Goal: Task Accomplishment & Management: Use online tool/utility

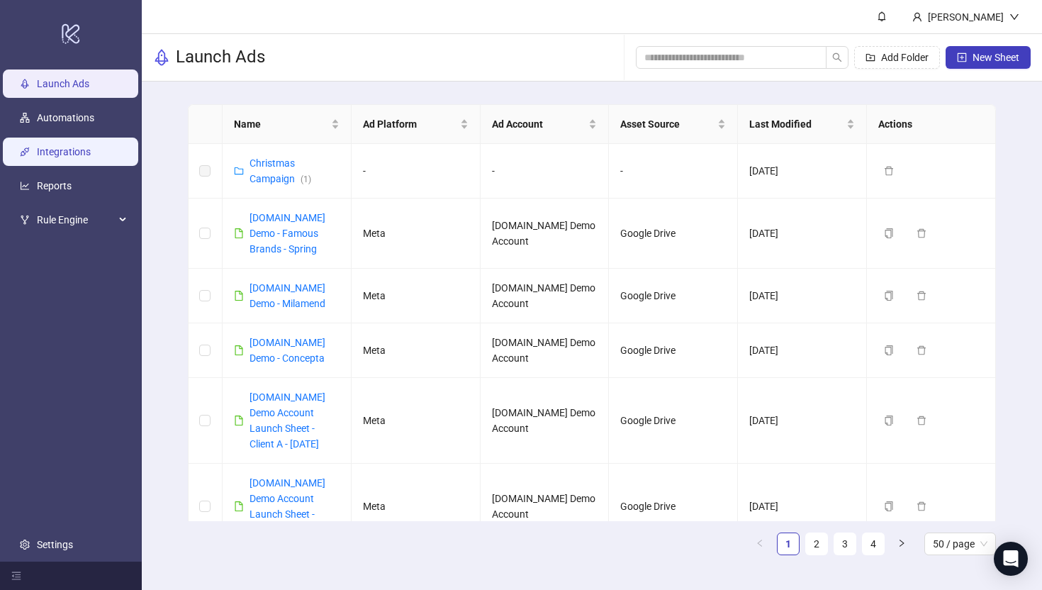
click at [68, 147] on link "Integrations" at bounding box center [64, 151] width 54 height 11
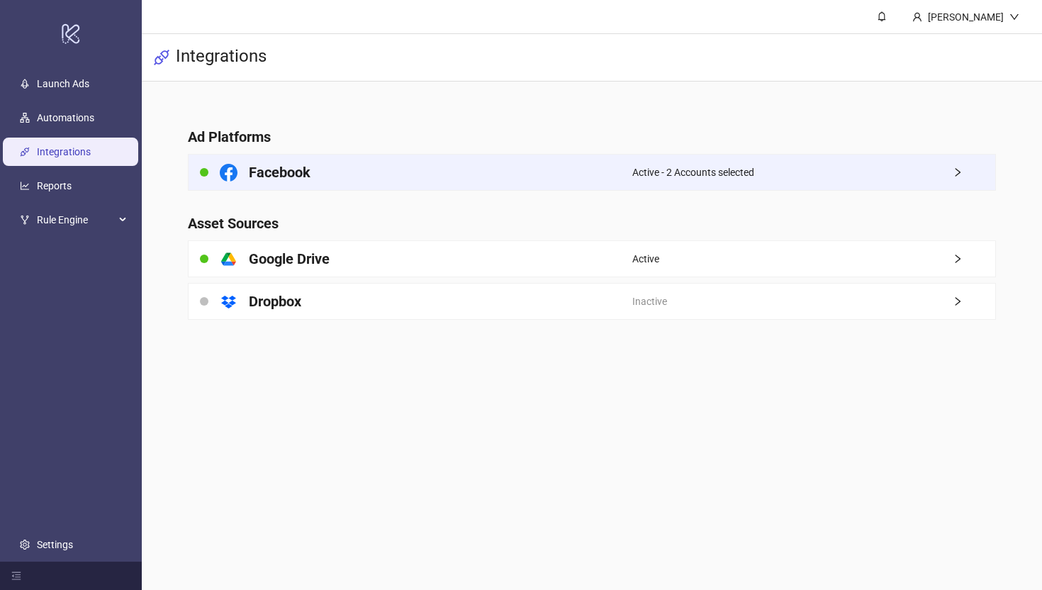
click at [320, 181] on div "Facebook" at bounding box center [411, 172] width 444 height 35
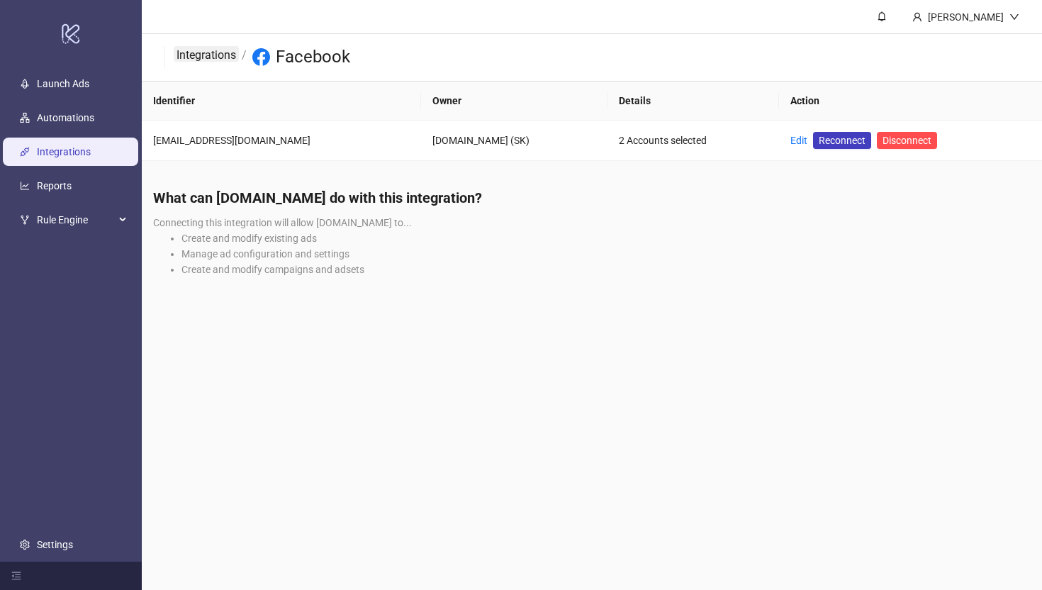
click at [186, 51] on link "Integrations" at bounding box center [206, 54] width 65 height 16
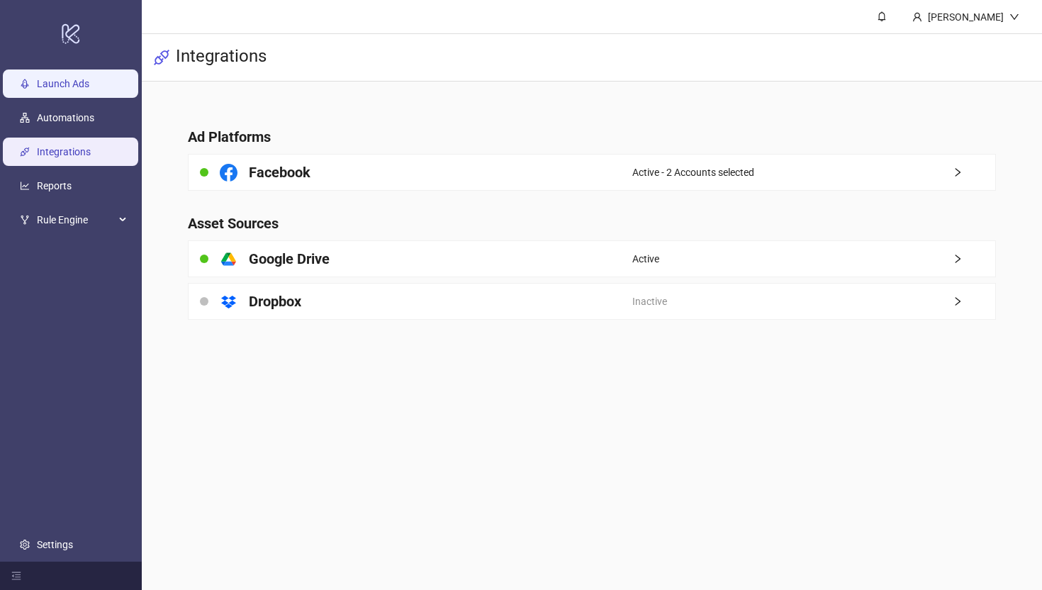
click at [53, 79] on link "Launch Ads" at bounding box center [63, 83] width 52 height 11
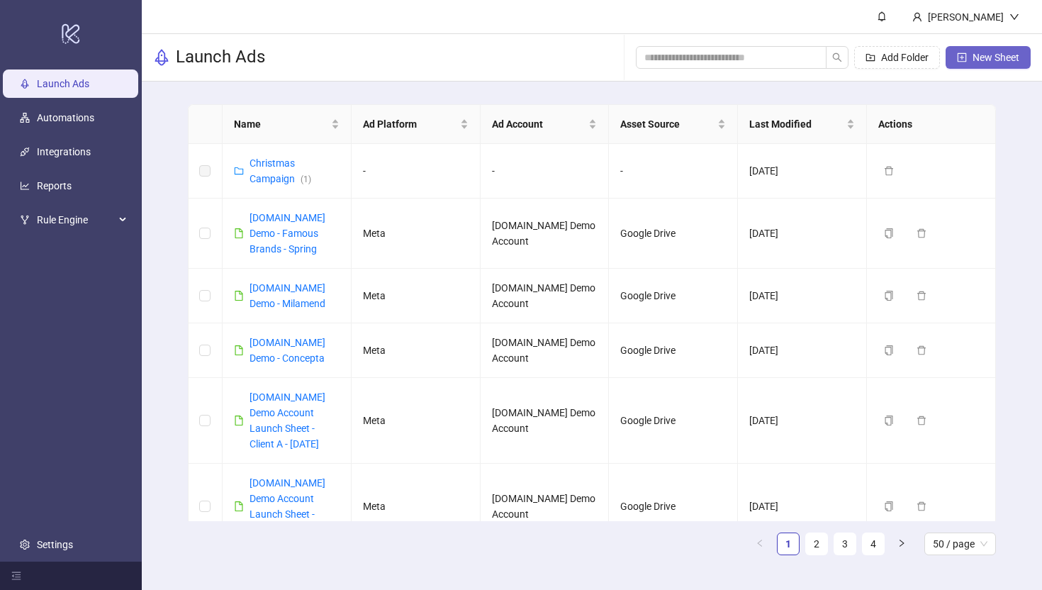
click at [999, 62] on span "New Sheet" at bounding box center [996, 57] width 47 height 11
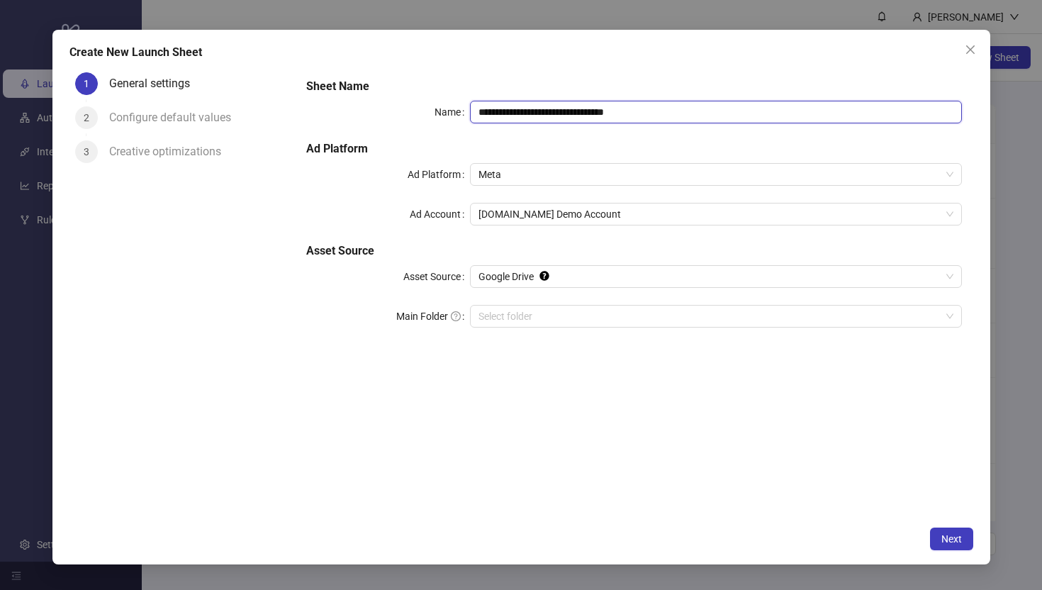
click at [661, 108] on input "**********" at bounding box center [715, 112] width 491 height 23
click at [510, 168] on span "Meta" at bounding box center [716, 174] width 474 height 21
type input "**********"
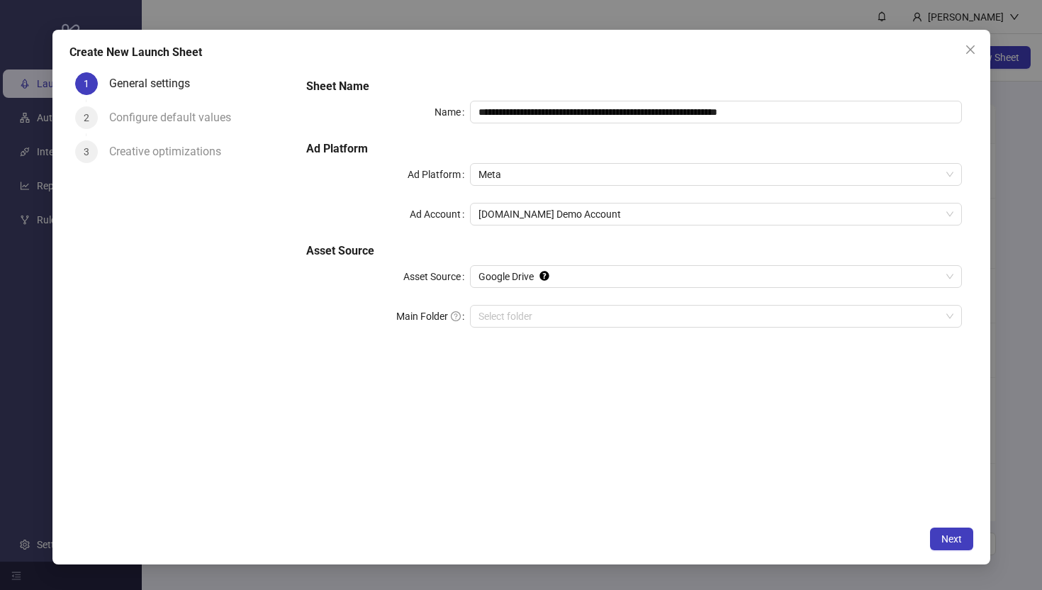
click at [322, 206] on div "Ad Account" at bounding box center [388, 214] width 164 height 23
click at [510, 320] on input "Main Folder" at bounding box center [710, 316] width 462 height 21
click at [951, 537] on span "Next" at bounding box center [951, 538] width 21 height 11
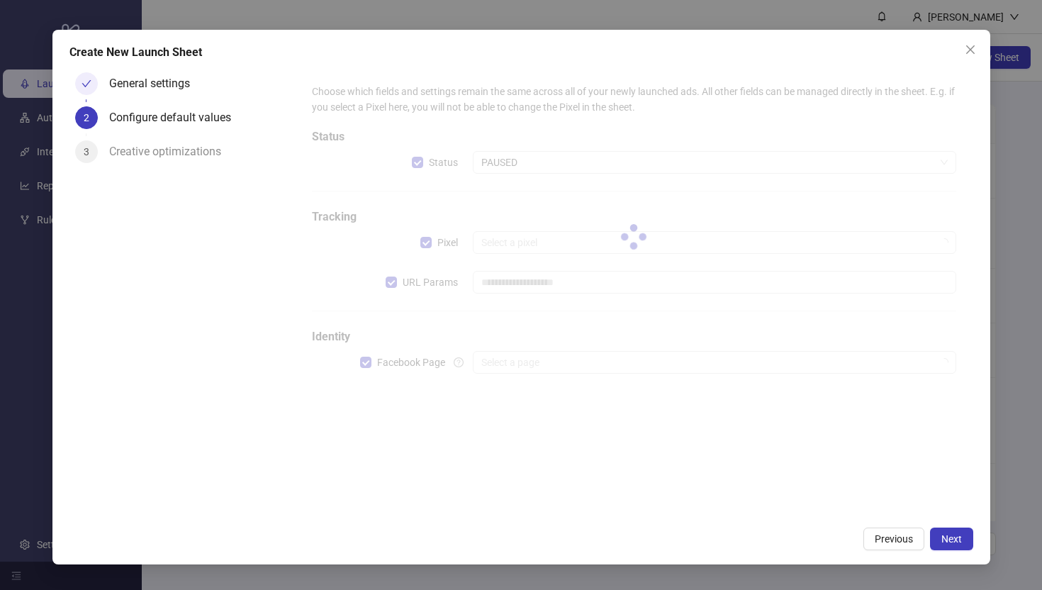
type input "**********"
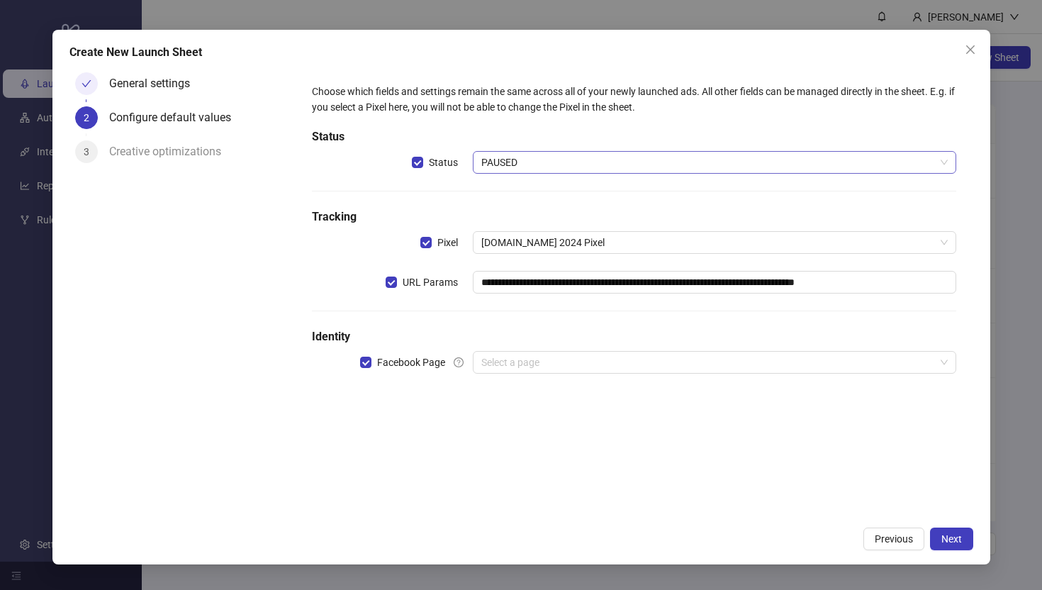
click at [547, 164] on span "PAUSED" at bounding box center [714, 162] width 466 height 21
click at [552, 136] on h5 "Status" at bounding box center [634, 136] width 644 height 17
click at [542, 366] on input "search" at bounding box center [707, 362] width 453 height 21
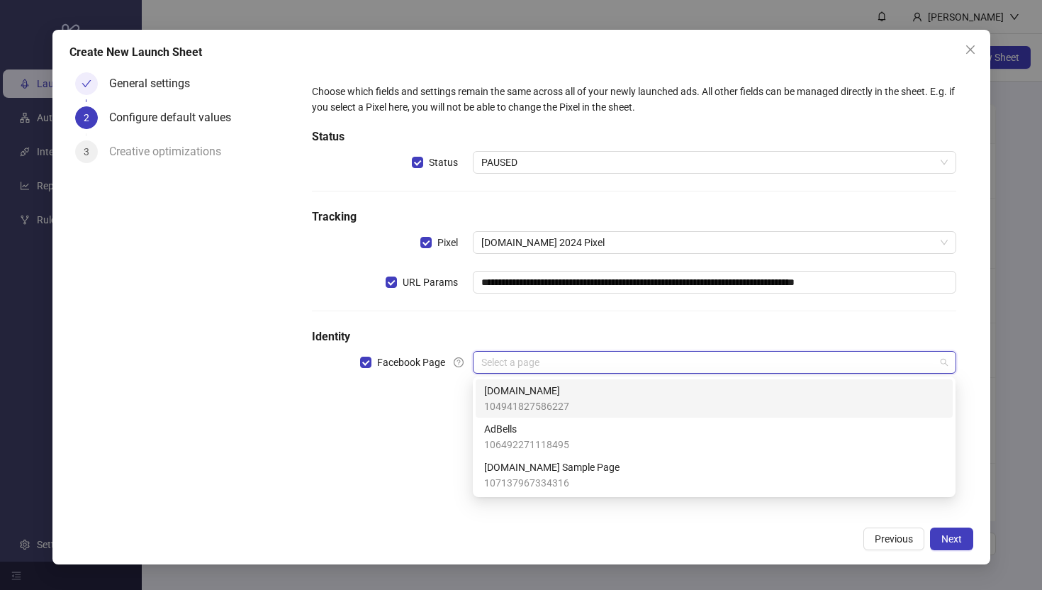
click at [518, 400] on span "104941827586227" at bounding box center [526, 406] width 85 height 16
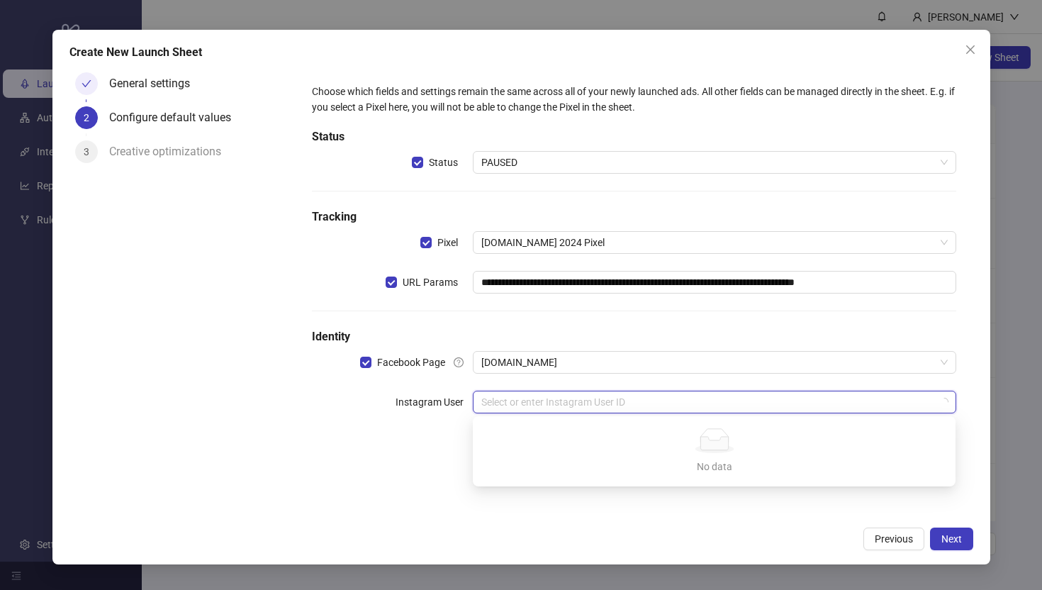
click at [506, 400] on input "search" at bounding box center [707, 401] width 453 height 21
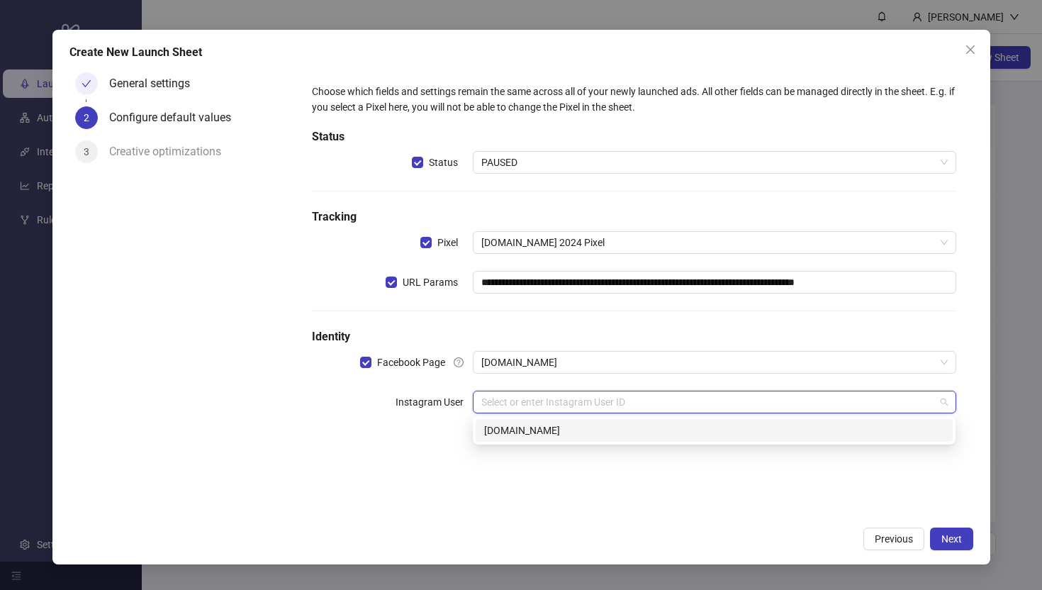
click at [499, 435] on div "[DOMAIN_NAME]" at bounding box center [714, 431] width 460 height 16
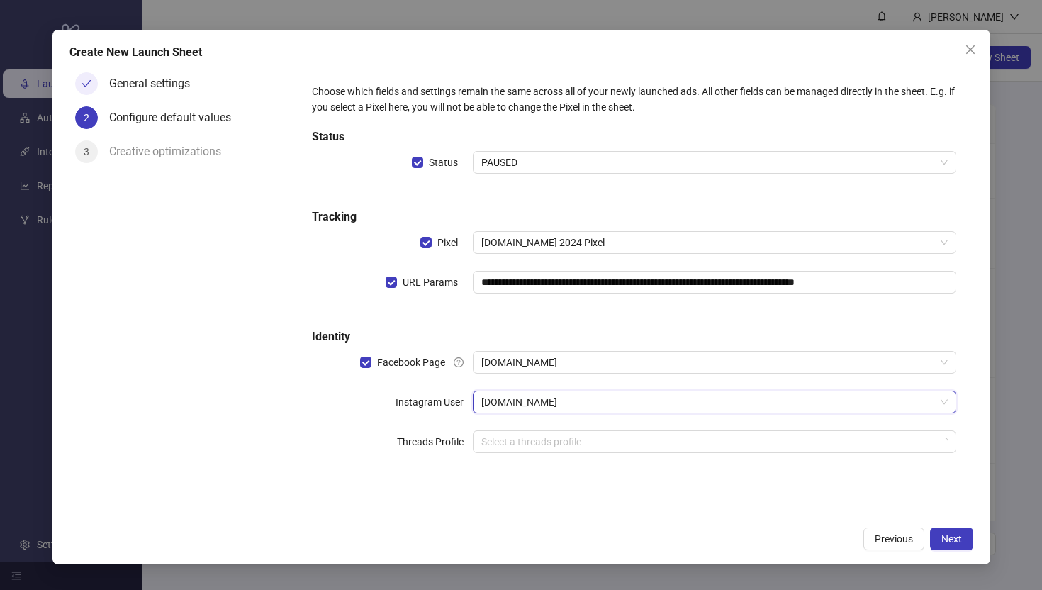
click at [247, 433] on div "General settings 2 Configure default values 3 Creative optimizations" at bounding box center [182, 293] width 226 height 453
click at [954, 537] on span "Next" at bounding box center [951, 538] width 21 height 11
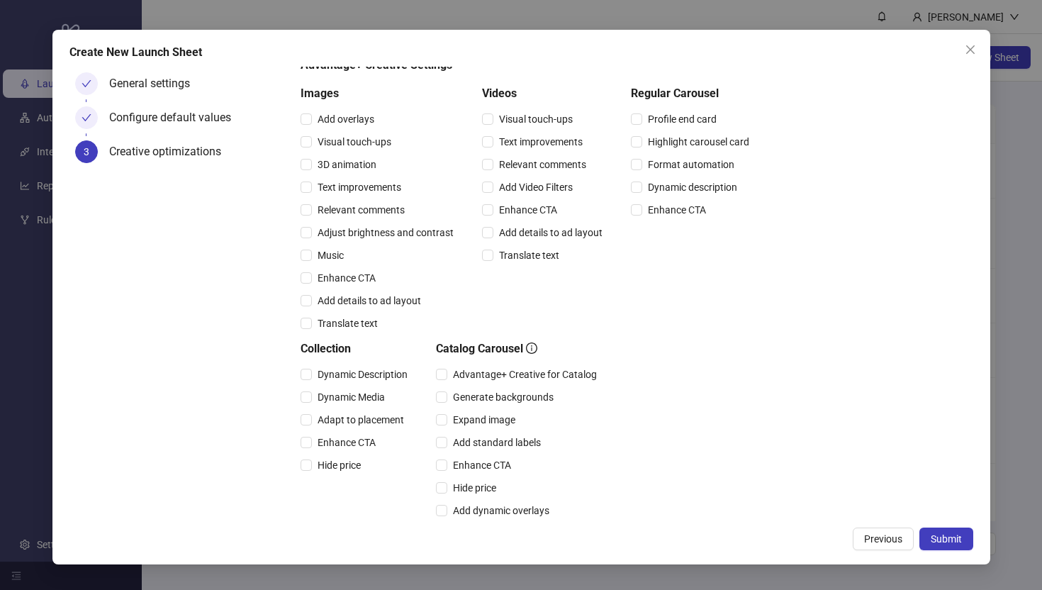
scroll to position [116, 0]
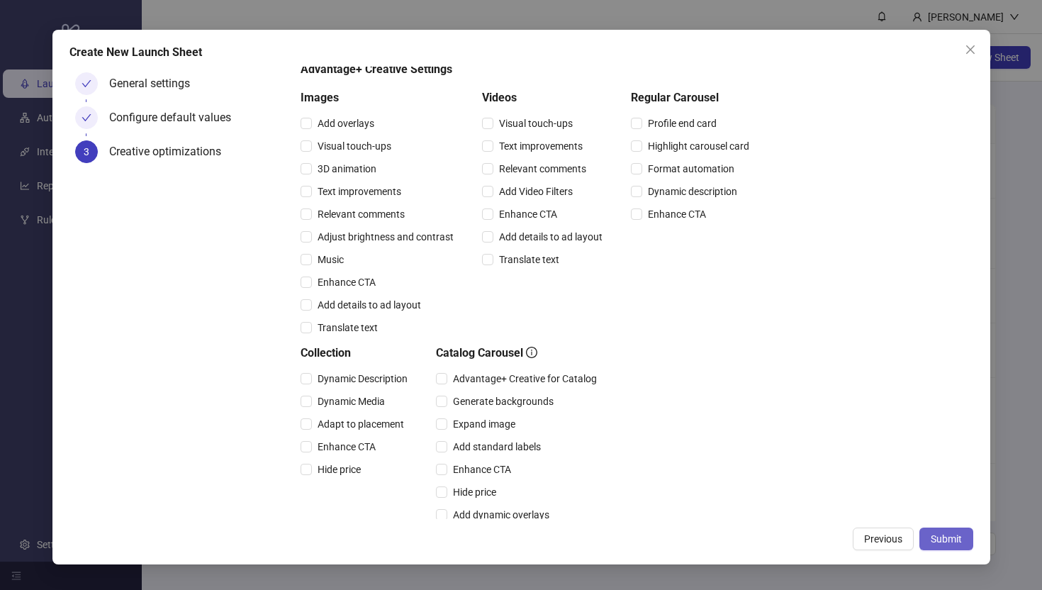
click at [953, 544] on span "Submit" at bounding box center [946, 538] width 31 height 11
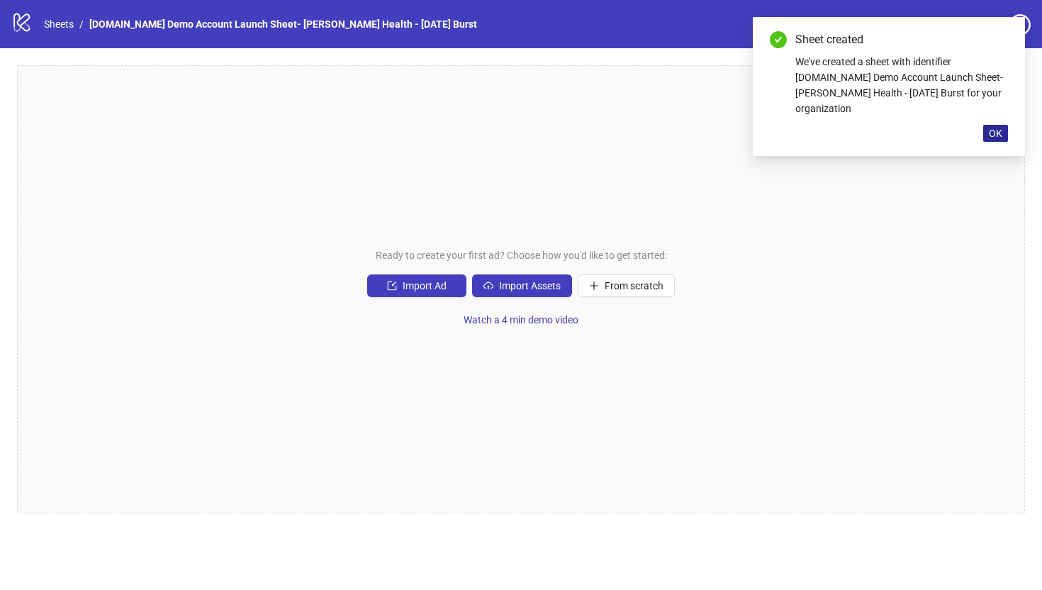
click at [996, 128] on span "OK" at bounding box center [995, 133] width 13 height 11
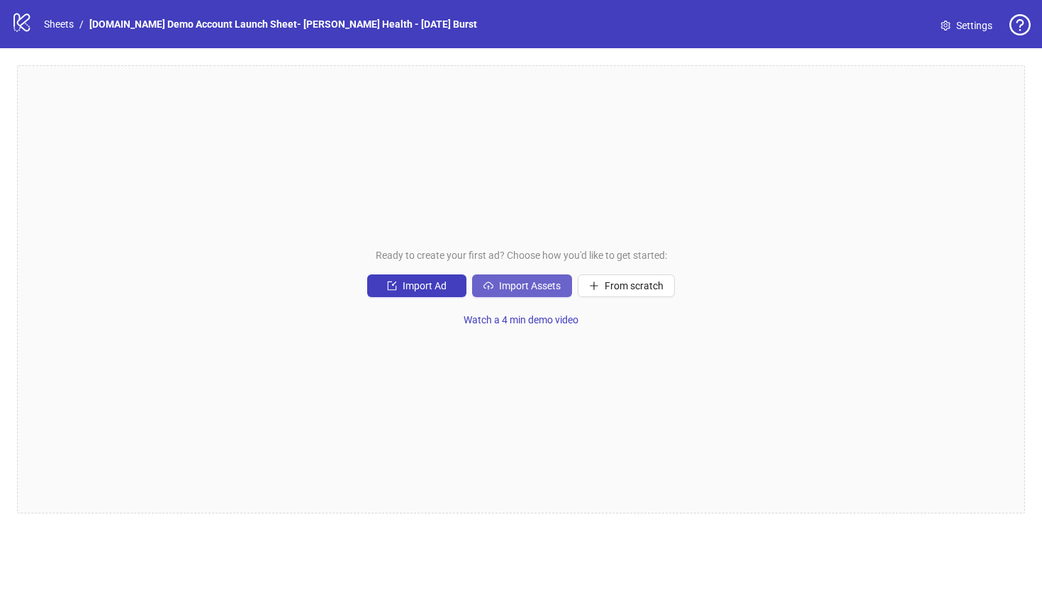
click at [504, 287] on span "Import Assets" at bounding box center [530, 285] width 62 height 11
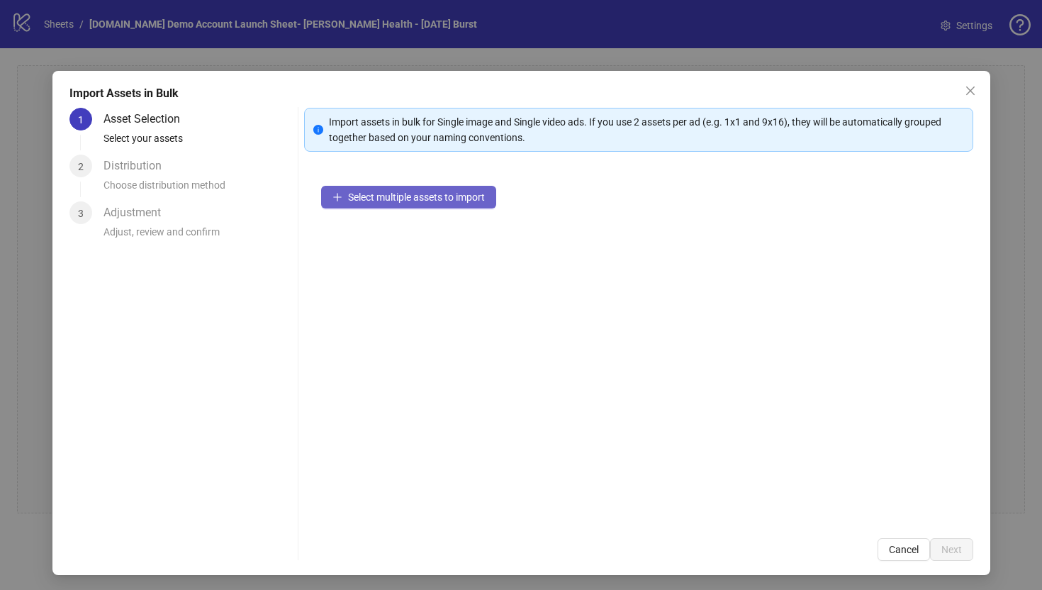
click at [401, 198] on span "Select multiple assets to import" at bounding box center [416, 196] width 137 height 11
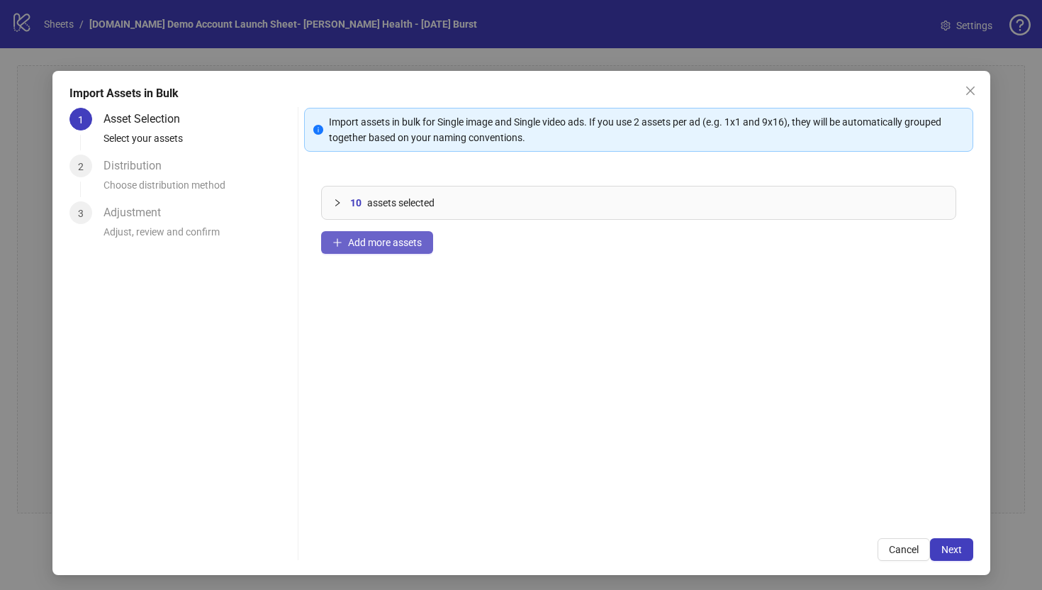
click at [369, 245] on span "Add more assets" at bounding box center [385, 242] width 74 height 11
click at [958, 554] on span "Next" at bounding box center [951, 549] width 21 height 11
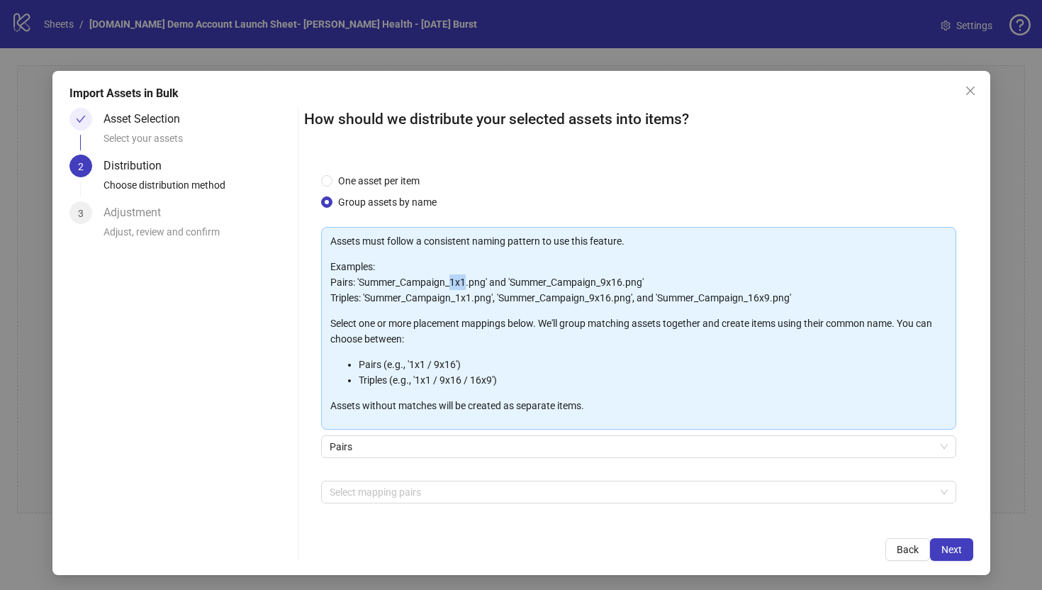
drag, startPoint x: 452, startPoint y: 280, endPoint x: 466, endPoint y: 279, distance: 14.2
click at [466, 279] on p "Examples: Pairs: 'Summer_Campaign_1x1.png' and 'Summer_Campaign_9x16.png' Tripl…" at bounding box center [638, 282] width 617 height 47
drag, startPoint x: 410, startPoint y: 364, endPoint x: 462, endPoint y: 364, distance: 51.8
click at [462, 364] on li "Pairs (e.g., '1x1 / 9x16')" at bounding box center [653, 365] width 588 height 16
click at [342, 492] on div at bounding box center [631, 492] width 615 height 20
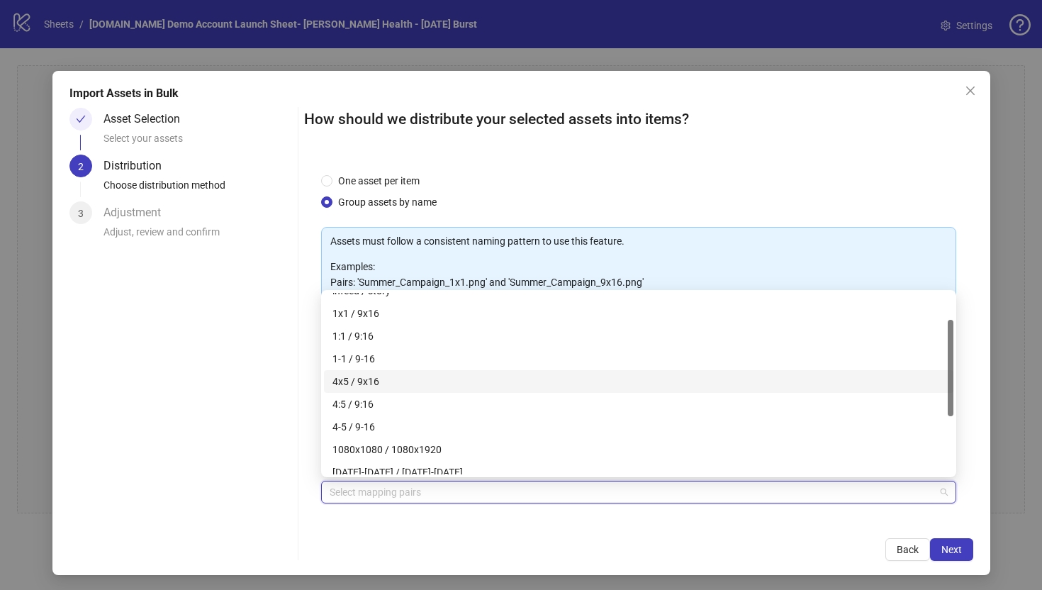
scroll to position [50, 0]
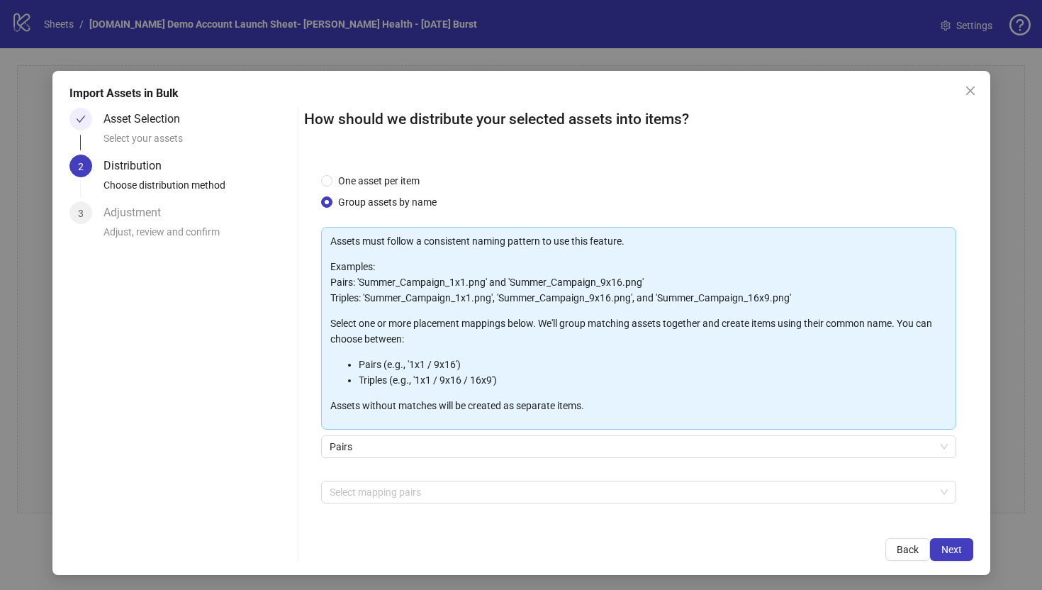
click at [347, 561] on div "Import Assets in Bulk Asset Selection Select your assets 2 Distribution Choose …" at bounding box center [521, 323] width 938 height 504
click at [351, 501] on div at bounding box center [631, 492] width 615 height 20
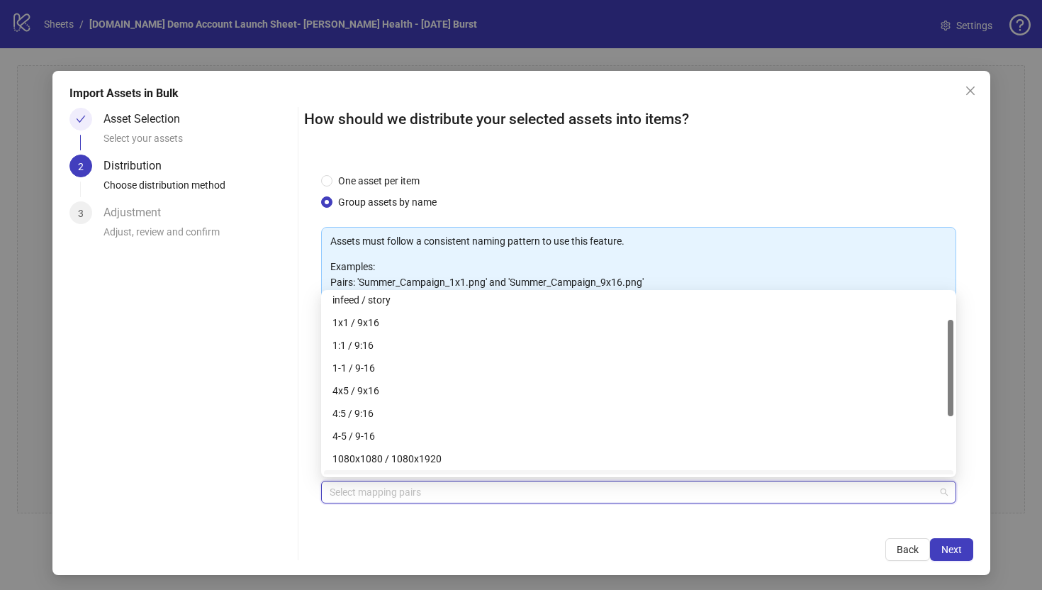
click at [340, 535] on div "How should we distribute your selected assets into items? One asset per item Gr…" at bounding box center [638, 334] width 669 height 453
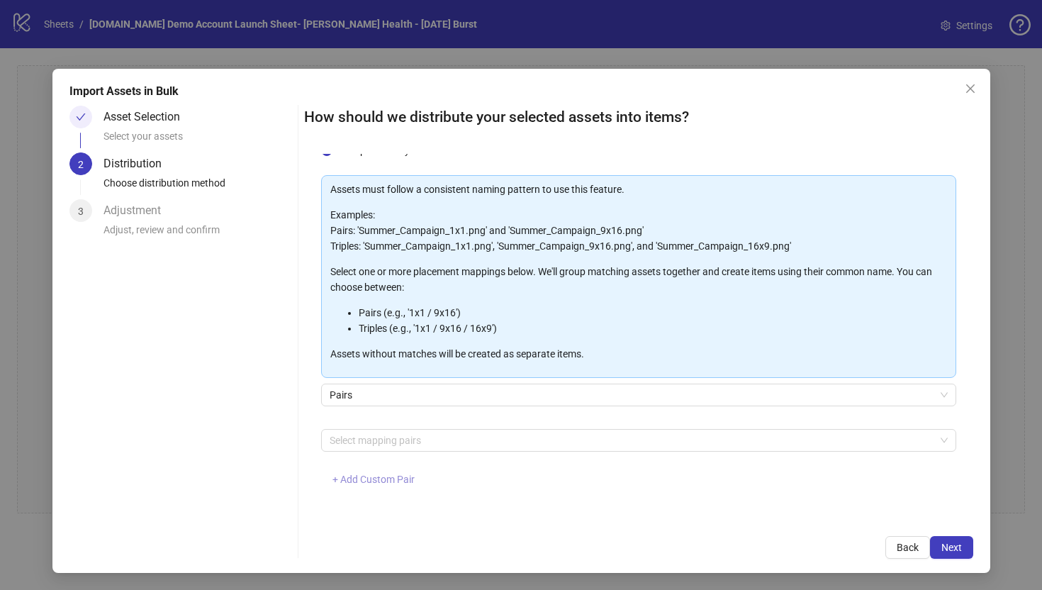
click at [373, 482] on span "+ Add Custom Pair" at bounding box center [373, 479] width 82 height 11
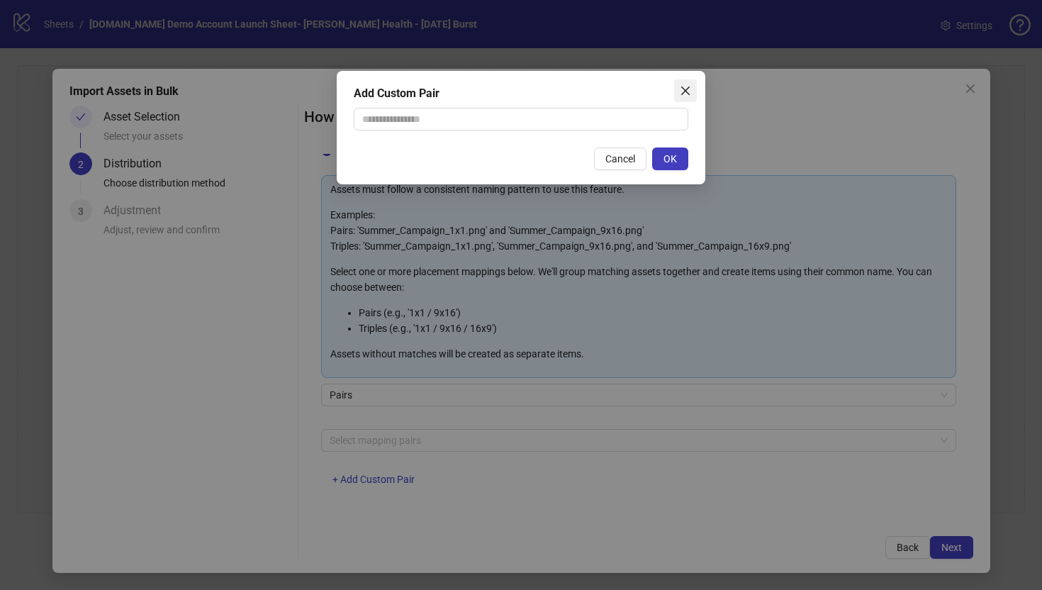
click at [687, 88] on icon "close" at bounding box center [685, 90] width 11 height 11
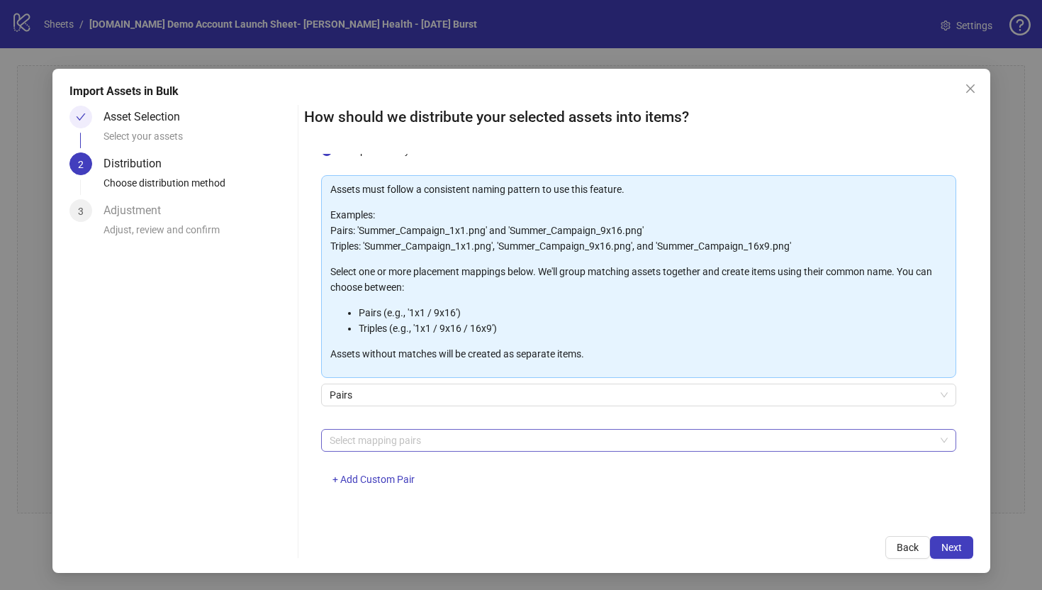
click at [362, 445] on div at bounding box center [631, 440] width 615 height 20
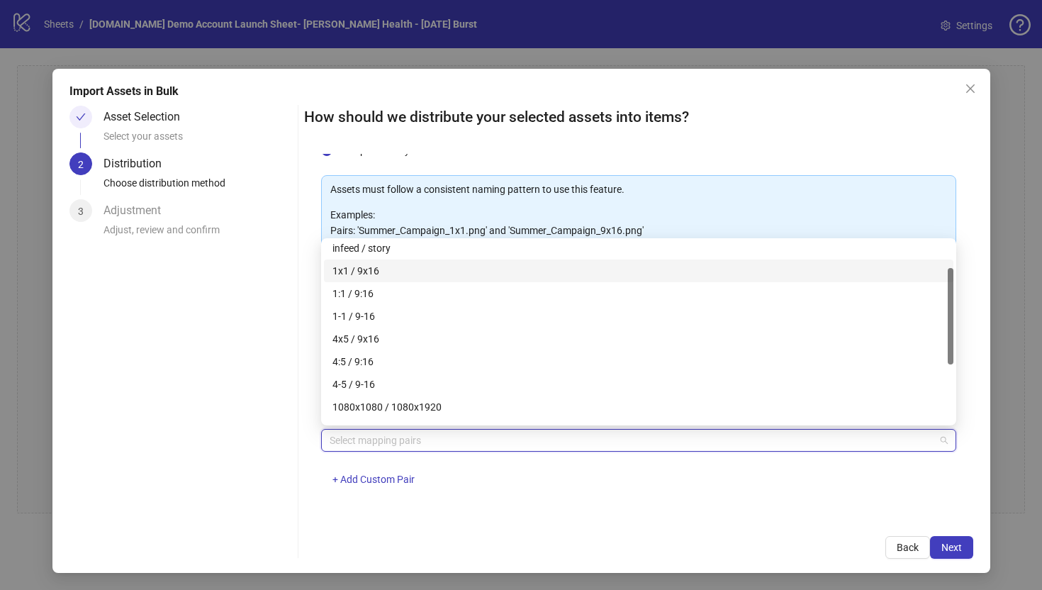
click at [362, 274] on div "1x1 / 9x16" at bounding box center [638, 271] width 613 height 16
click at [482, 496] on div "1x1 / 9x16 + Add Custom Pair" at bounding box center [638, 466] width 635 height 74
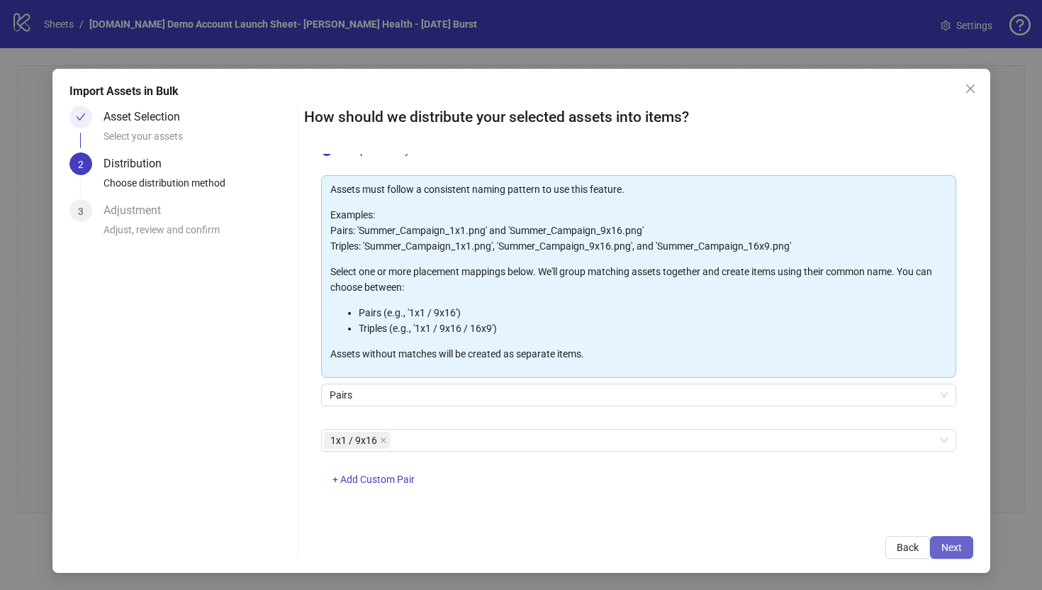
click at [957, 548] on span "Next" at bounding box center [951, 547] width 21 height 11
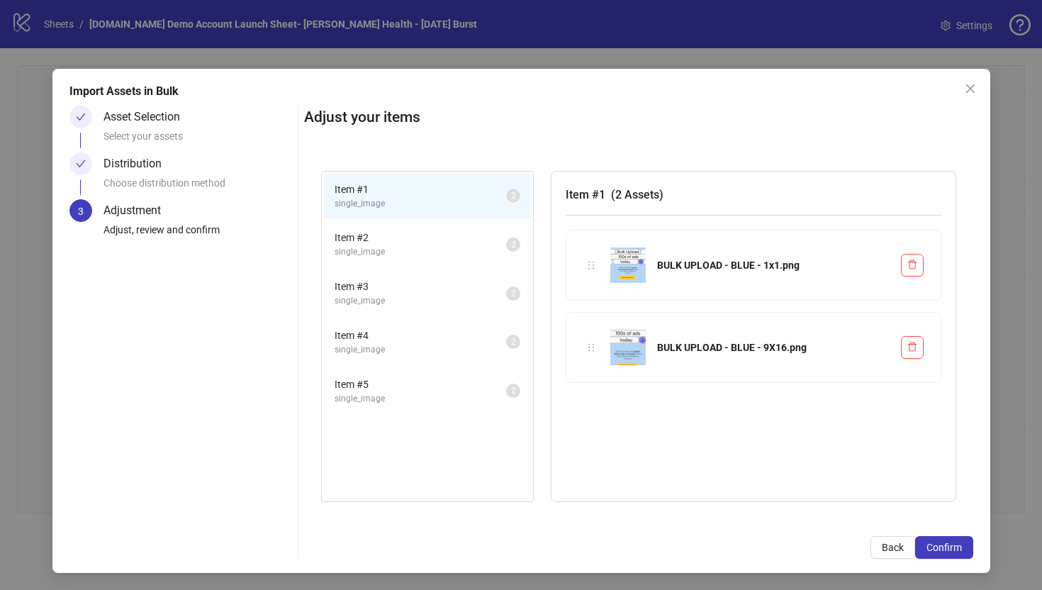
click at [465, 240] on span "Item # 2" at bounding box center [421, 238] width 172 height 16
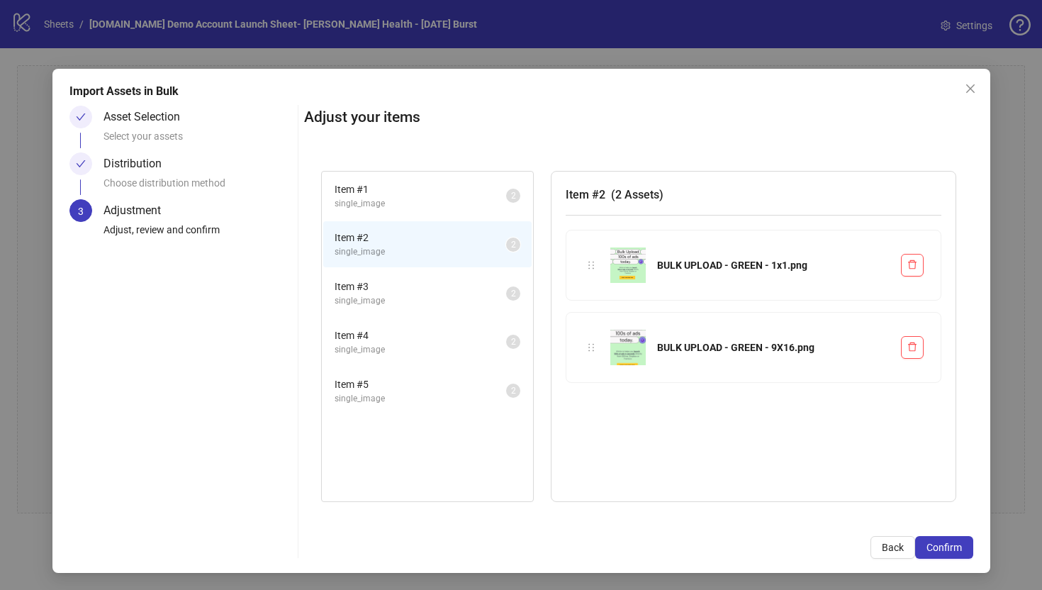
click at [463, 279] on span "Item # 3" at bounding box center [421, 287] width 172 height 16
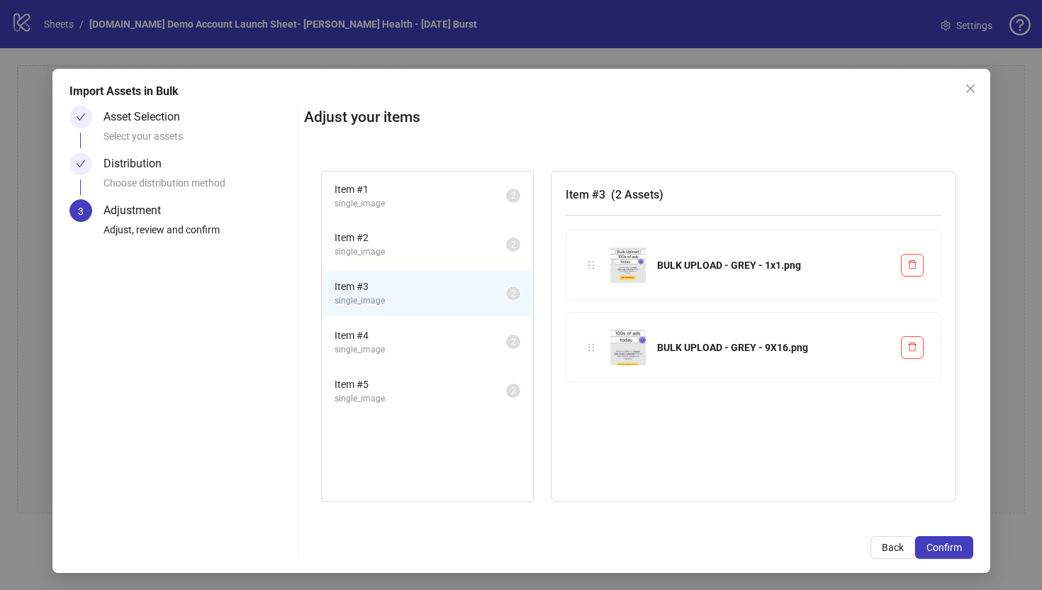
click at [438, 345] on span "single_image" at bounding box center [421, 349] width 172 height 13
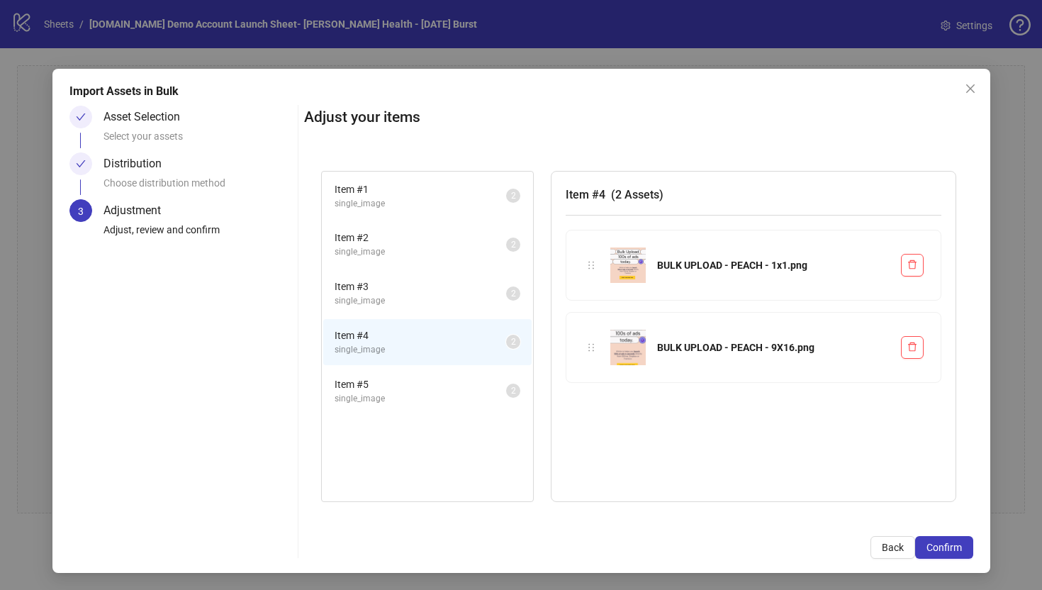
click at [427, 387] on span "Item # 5" at bounding box center [421, 384] width 172 height 16
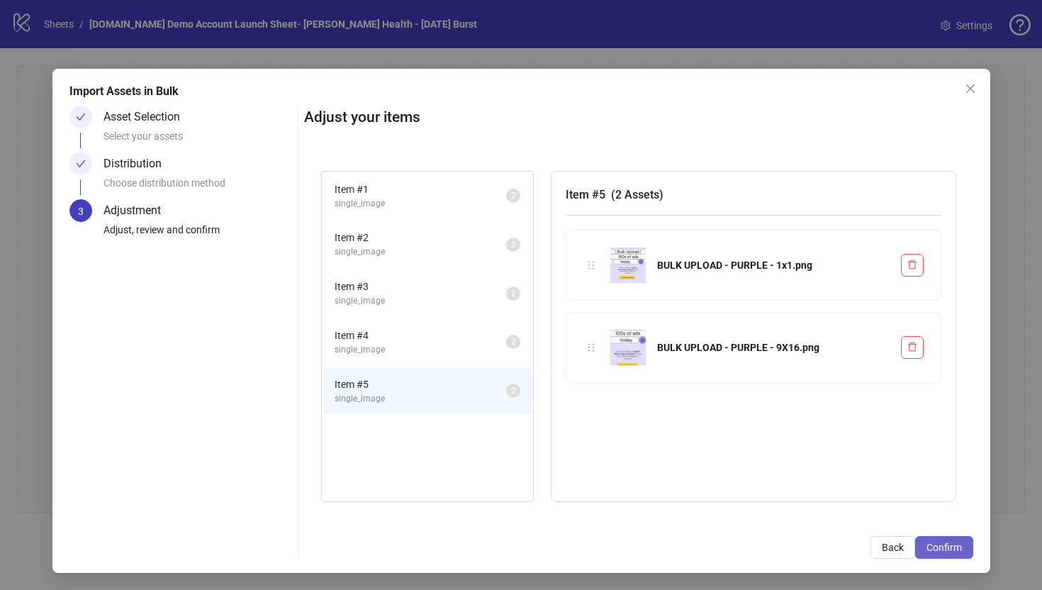
click at [940, 553] on button "Confirm" at bounding box center [944, 547] width 58 height 23
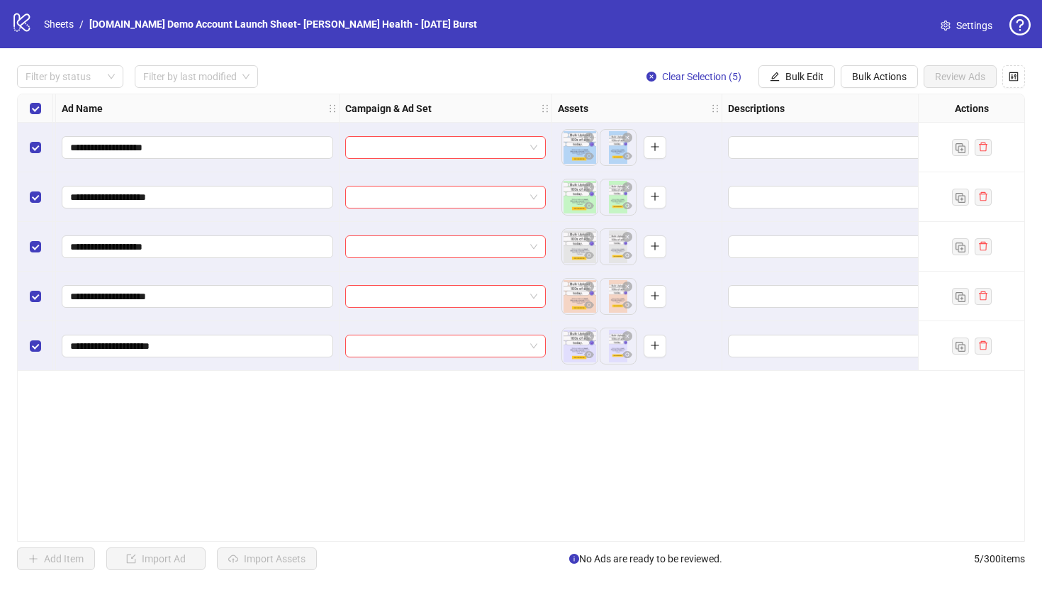
scroll to position [0, 0]
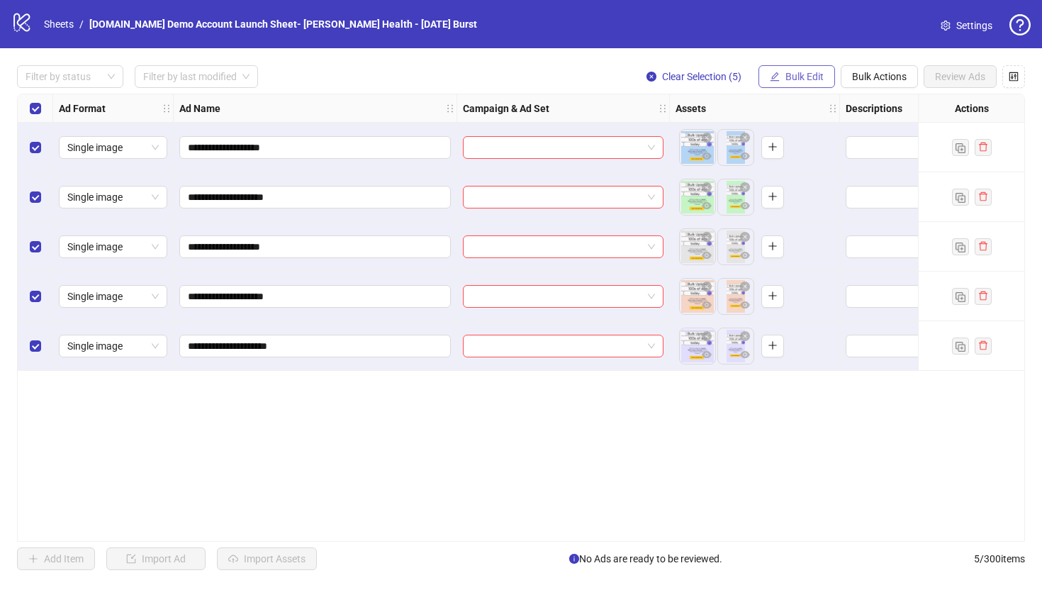
click at [799, 76] on span "Bulk Edit" at bounding box center [805, 76] width 38 height 11
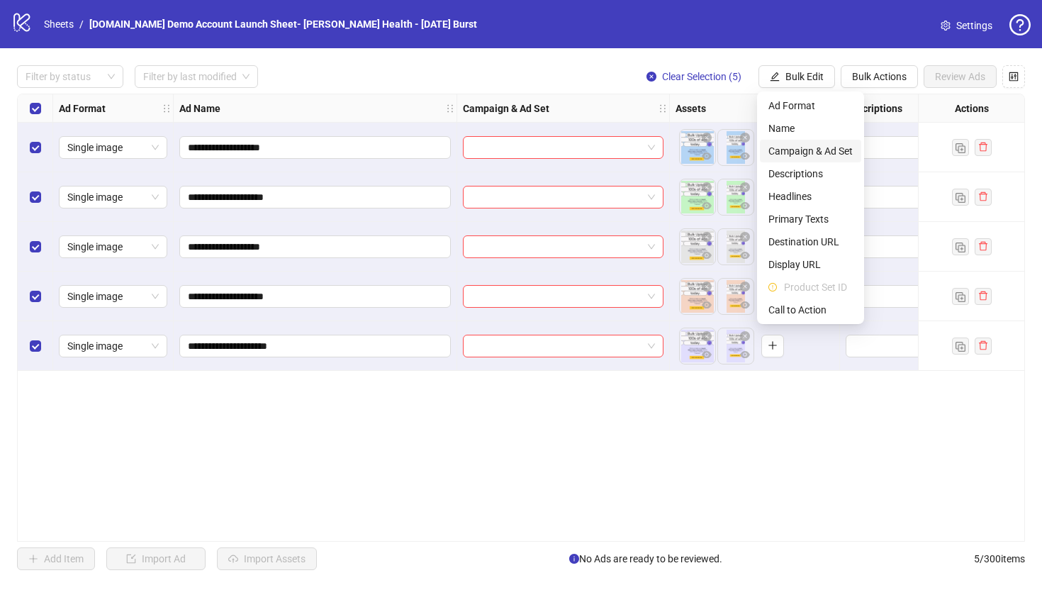
click at [789, 148] on span "Campaign & Ad Set" at bounding box center [810, 151] width 84 height 16
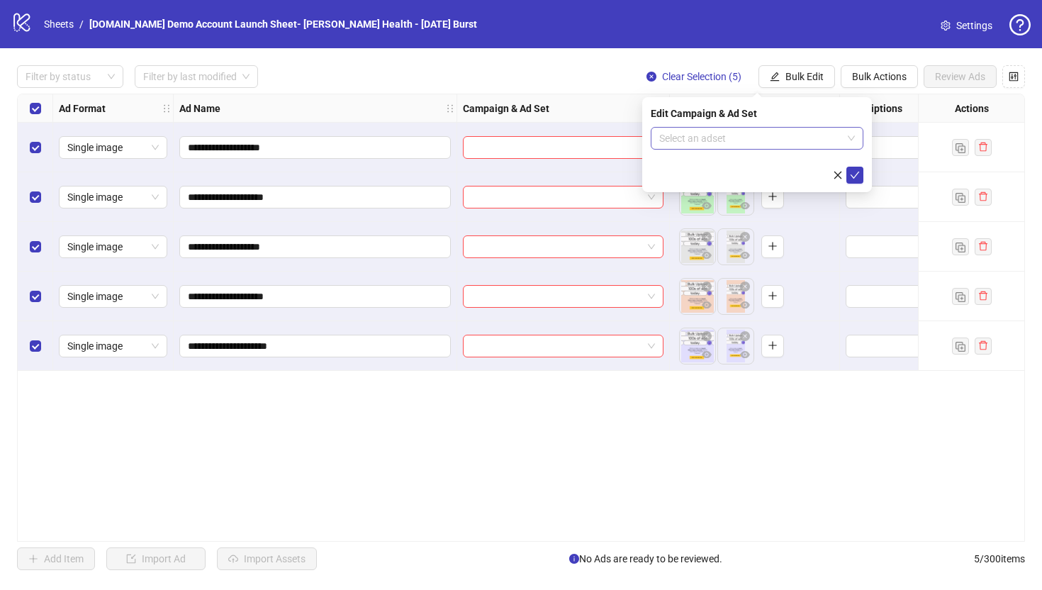
click at [725, 143] on input "search" at bounding box center [750, 138] width 183 height 21
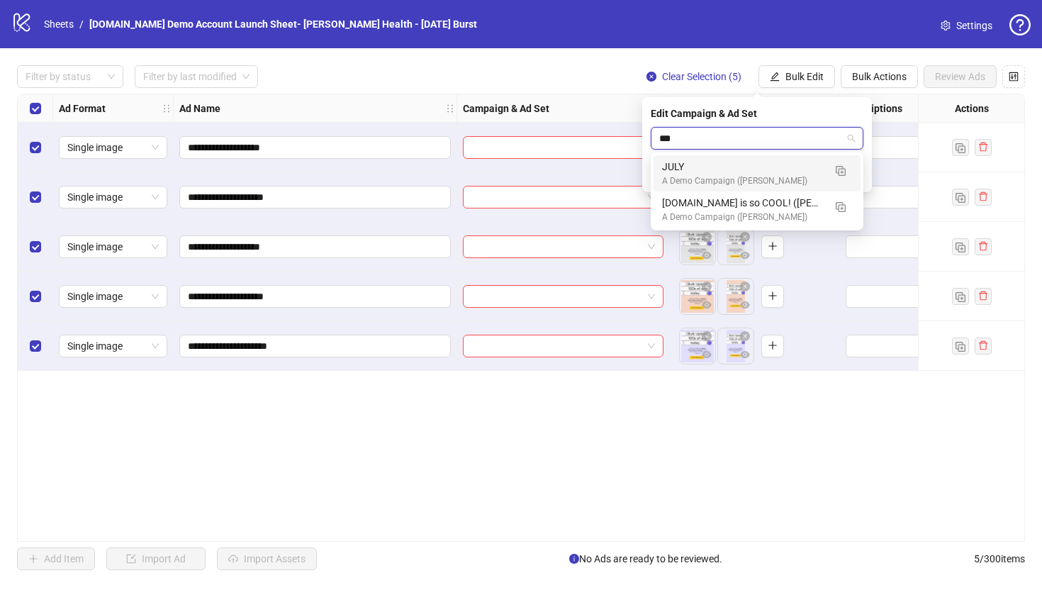
type input "****"
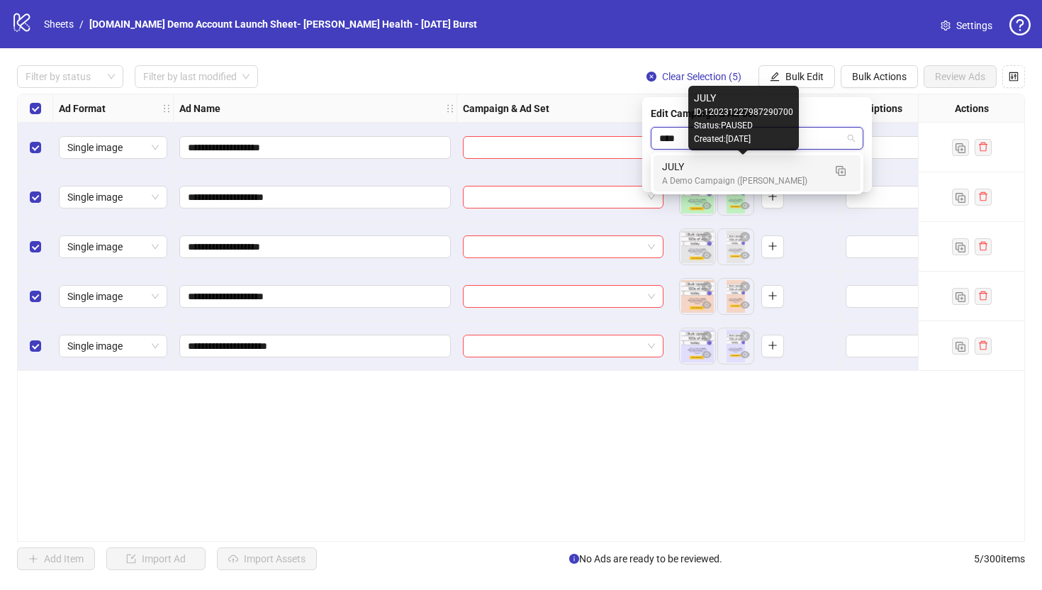
click at [668, 172] on div "JULY" at bounding box center [743, 167] width 162 height 16
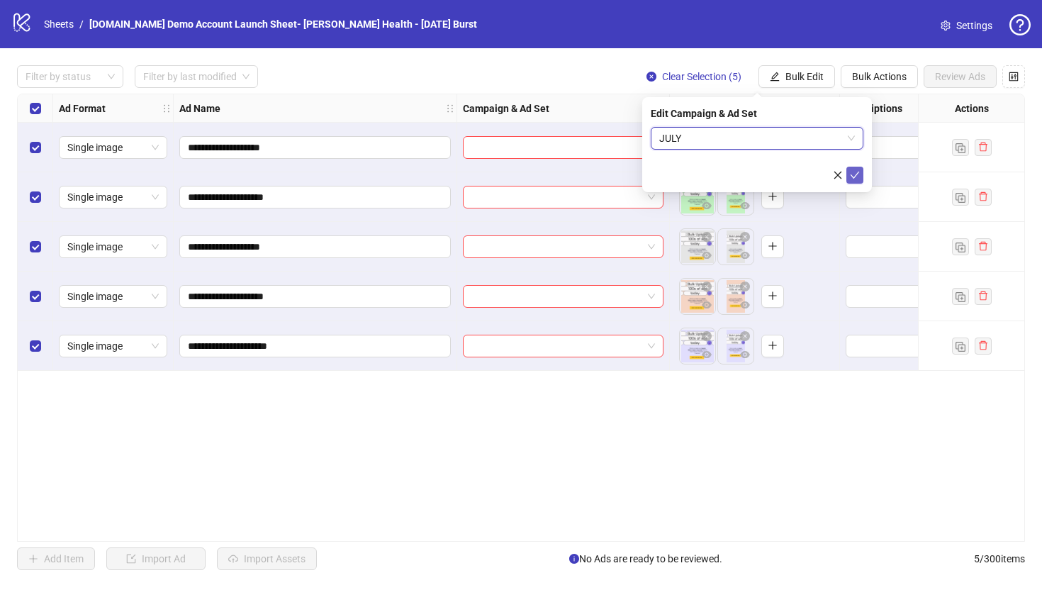
click at [854, 177] on icon "check" at bounding box center [855, 175] width 9 height 7
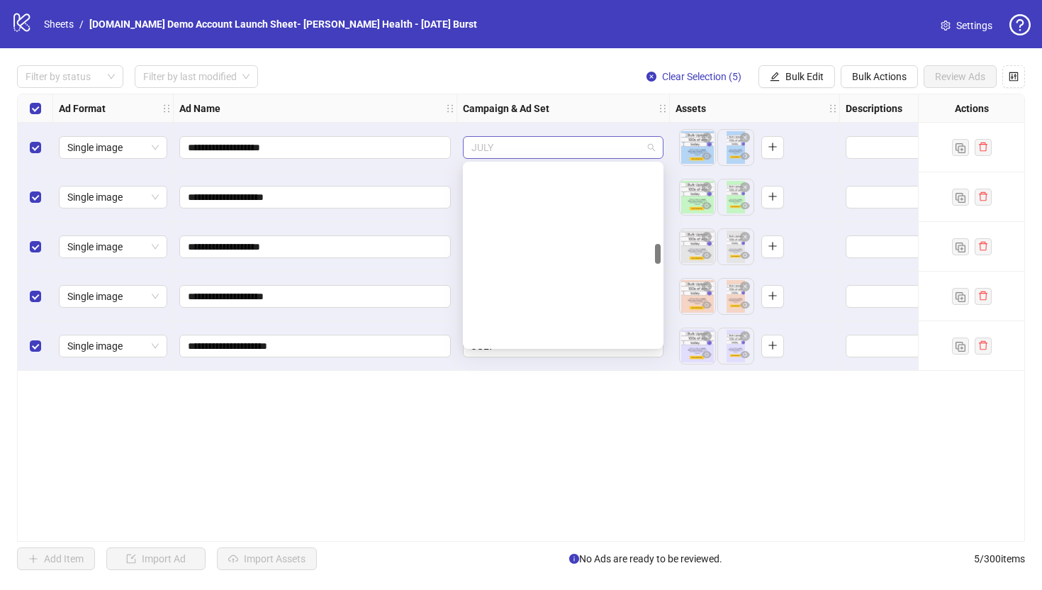
click at [512, 149] on span "JULY" at bounding box center [563, 147] width 184 height 21
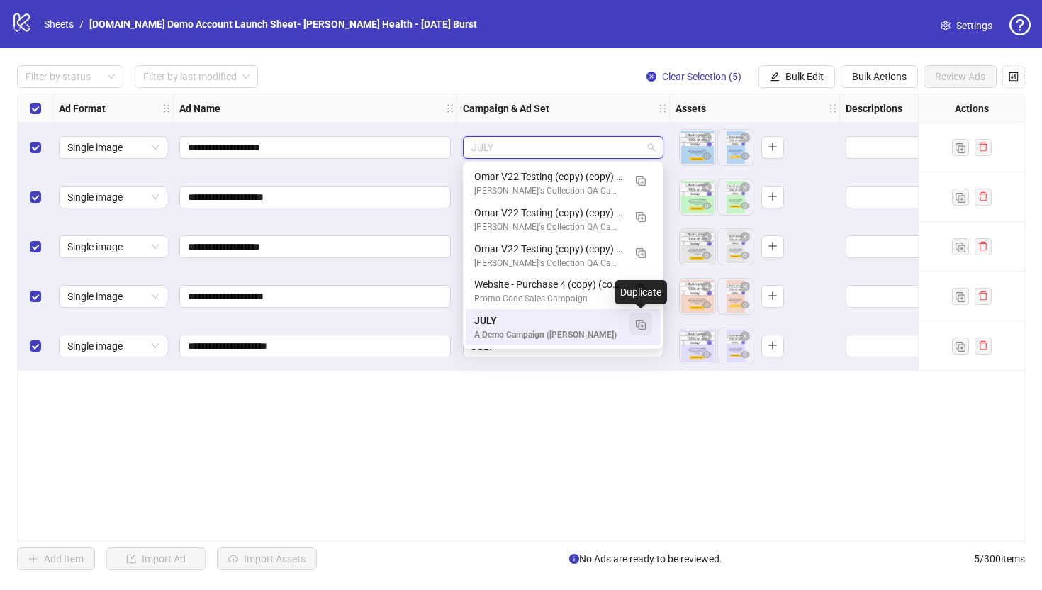
click at [646, 326] on button "button" at bounding box center [641, 324] width 23 height 23
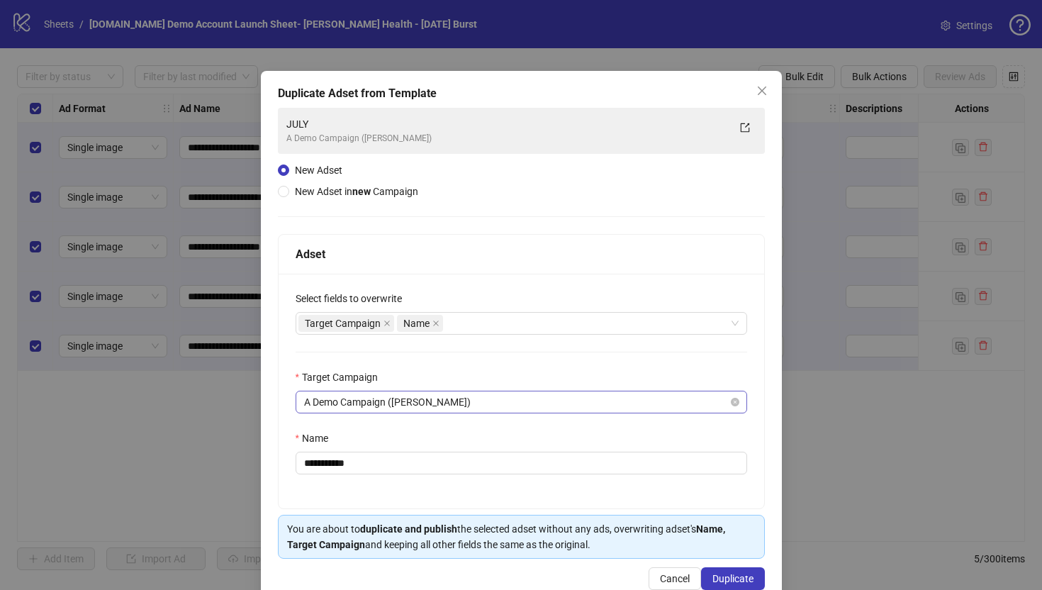
click at [342, 411] on span "A Demo Campaign ([PERSON_NAME])" at bounding box center [521, 401] width 435 height 21
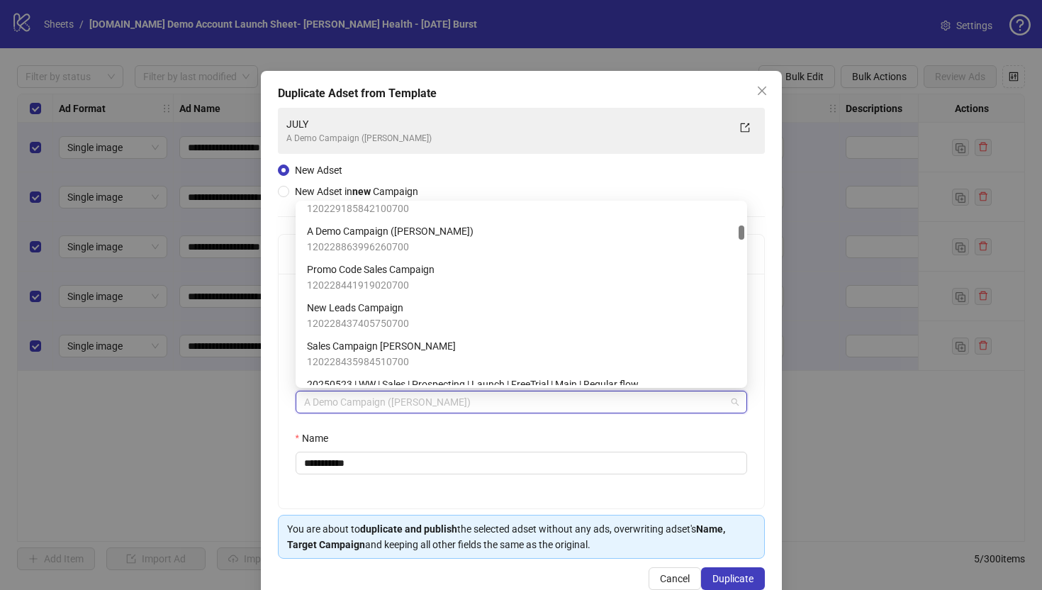
scroll to position [446, 0]
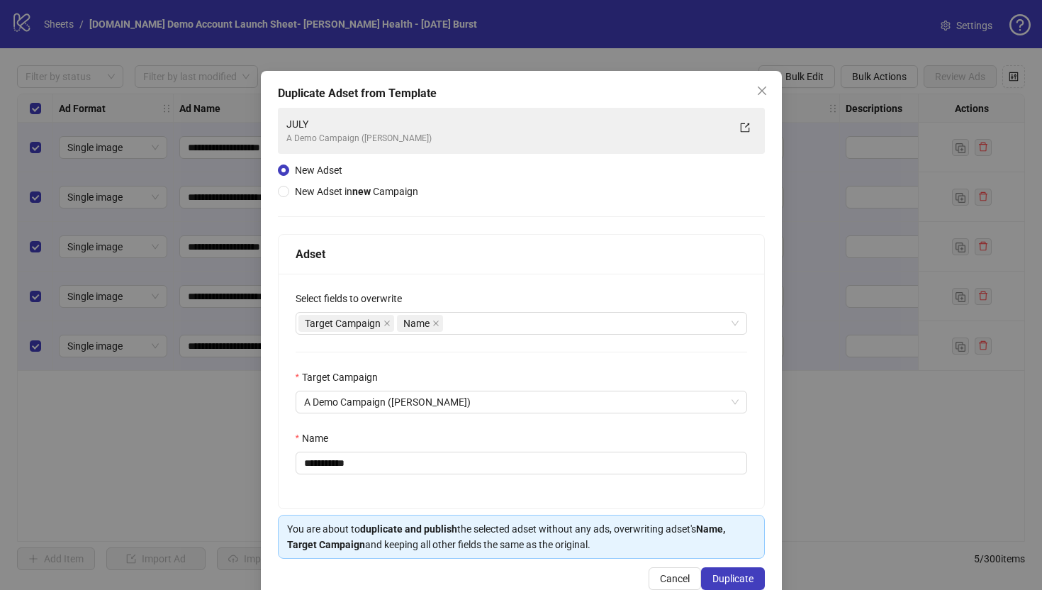
click at [280, 390] on div "**********" at bounding box center [522, 391] width 486 height 235
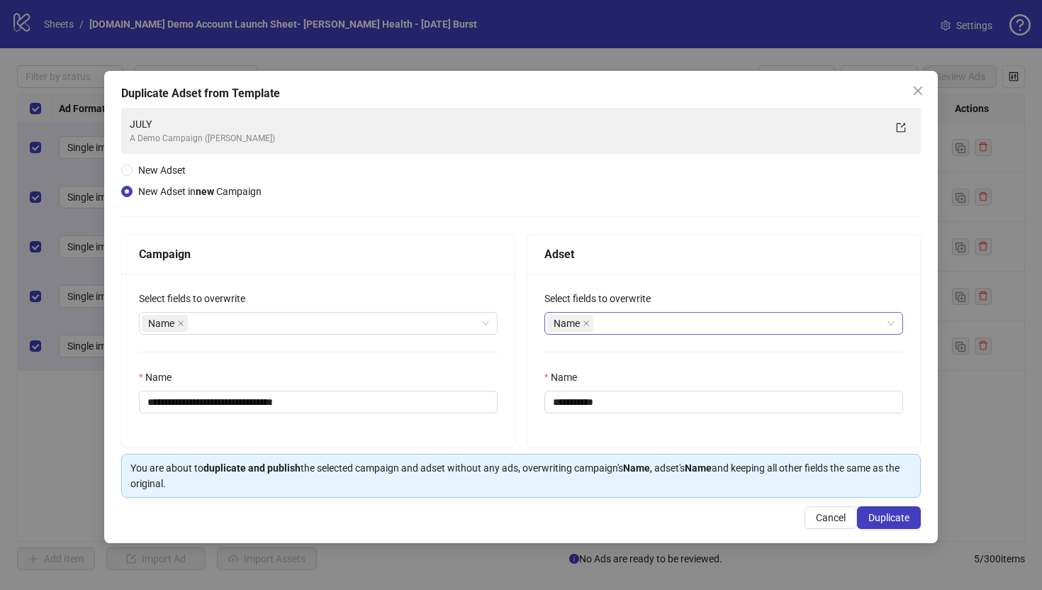
click at [646, 319] on div "Name" at bounding box center [716, 323] width 338 height 20
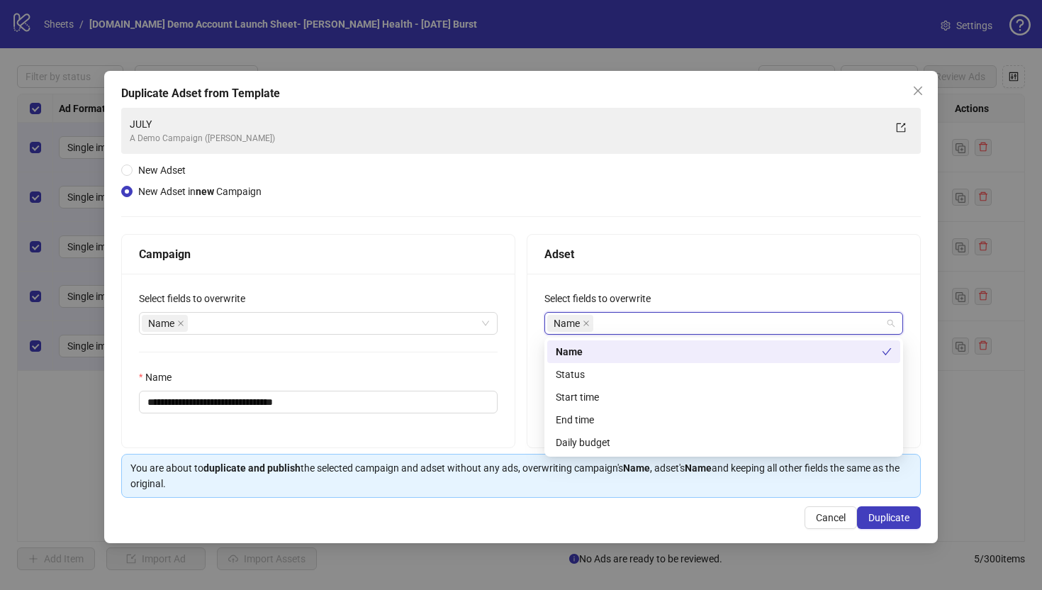
click at [624, 255] on div "Adset" at bounding box center [723, 254] width 359 height 18
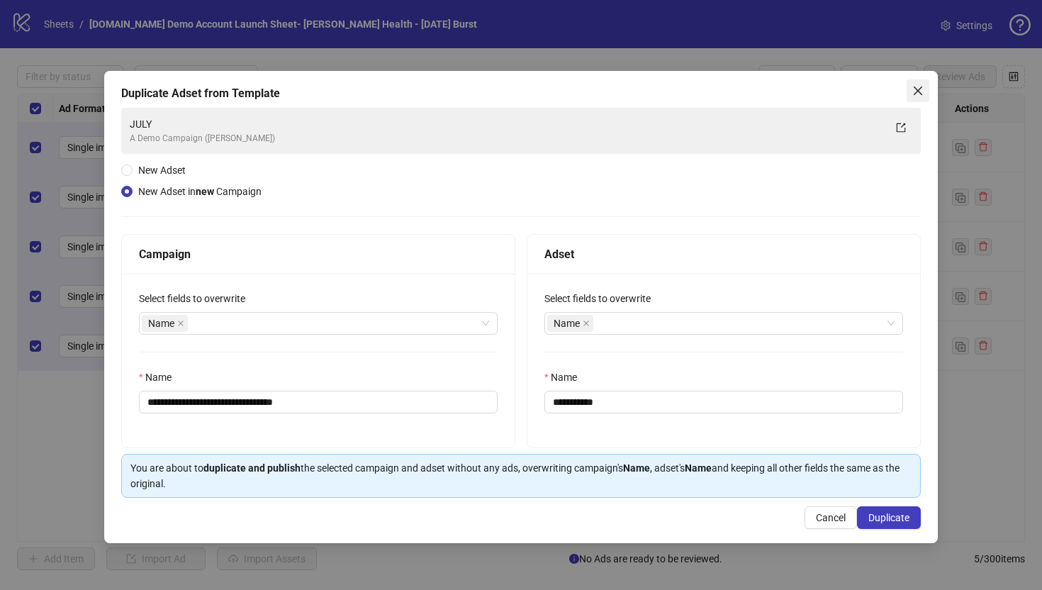
click at [915, 96] on icon "close" at bounding box center [917, 90] width 11 height 11
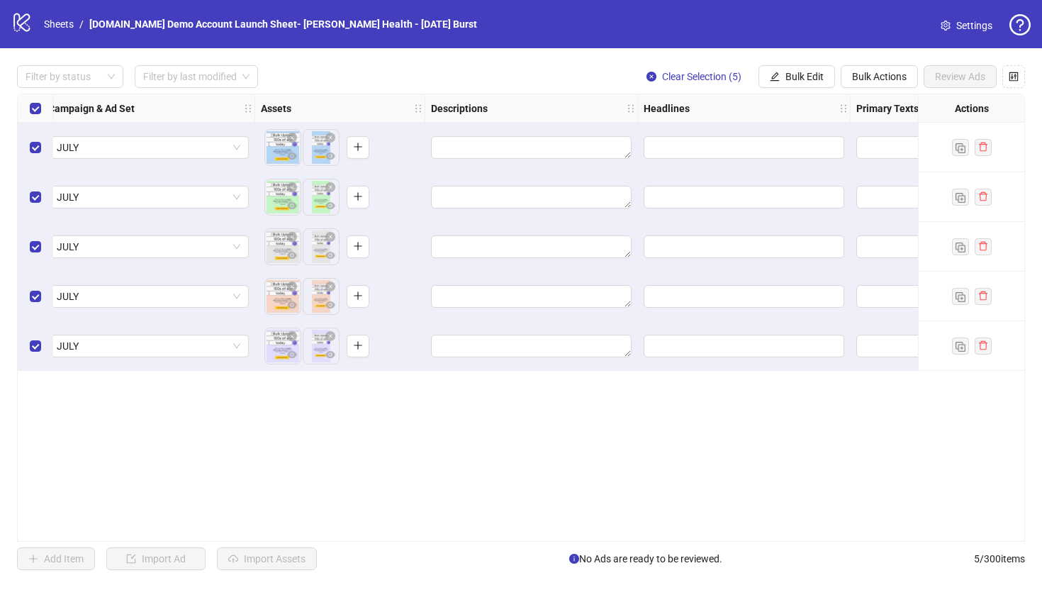
scroll to position [0, 440]
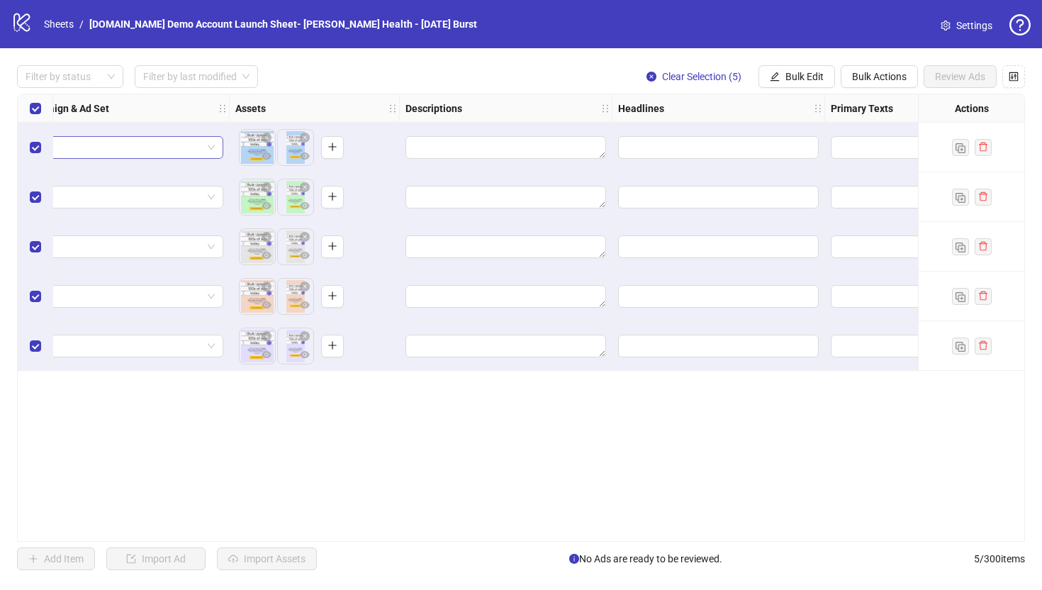
click at [158, 145] on span "JULY" at bounding box center [123, 147] width 184 height 21
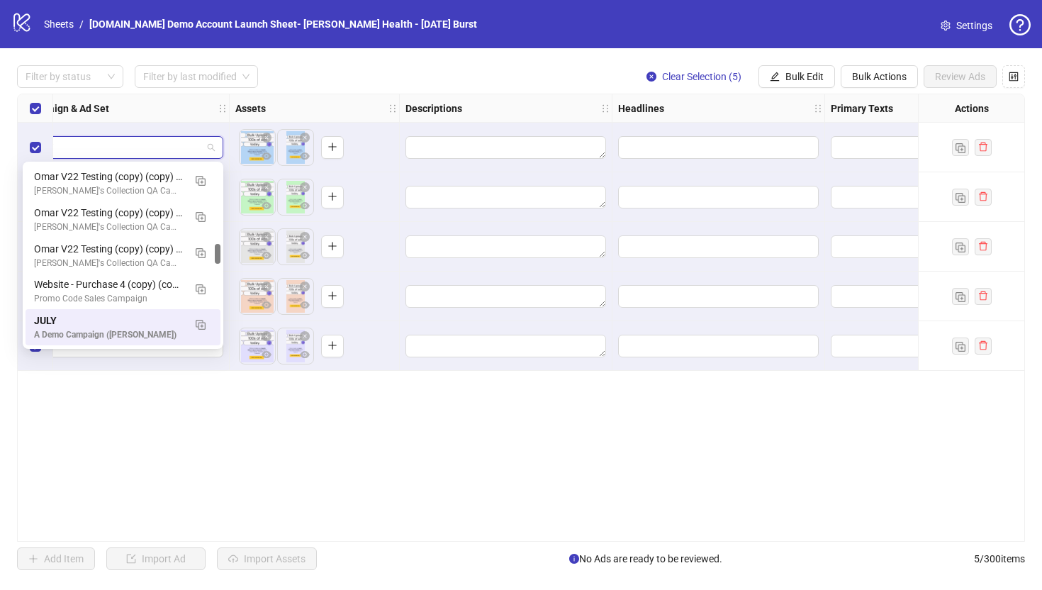
click at [242, 447] on div "**********" at bounding box center [521, 318] width 1008 height 448
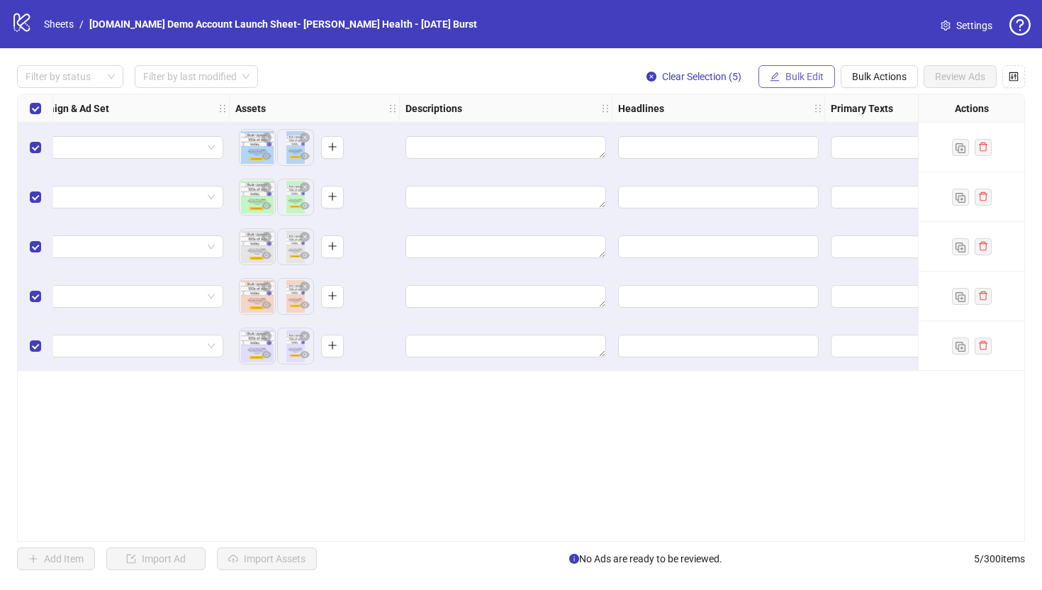
click at [790, 81] on span "Bulk Edit" at bounding box center [805, 76] width 38 height 11
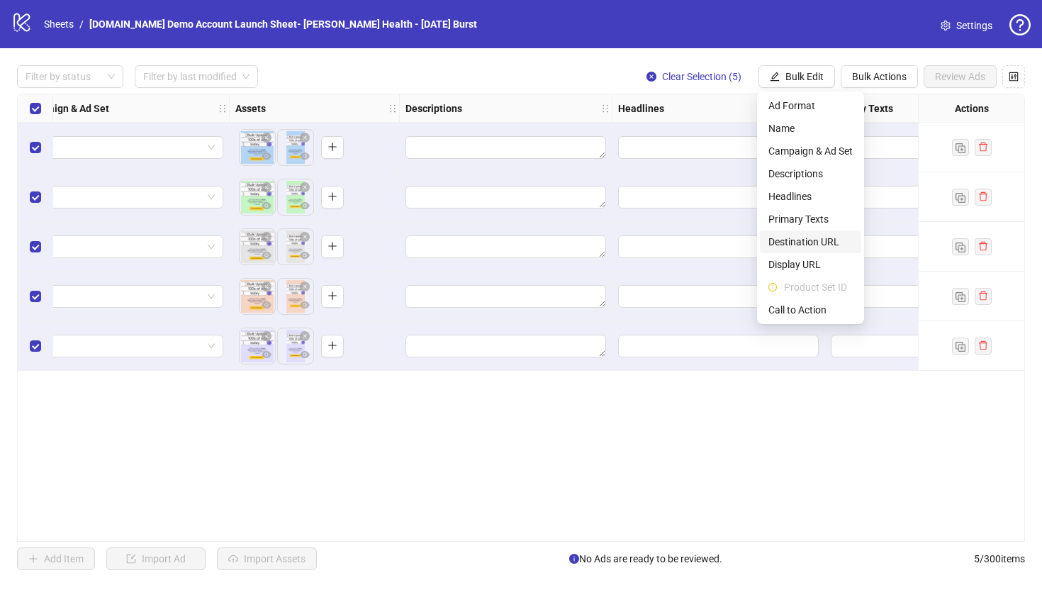
click at [798, 245] on span "Destination URL" at bounding box center [810, 242] width 84 height 16
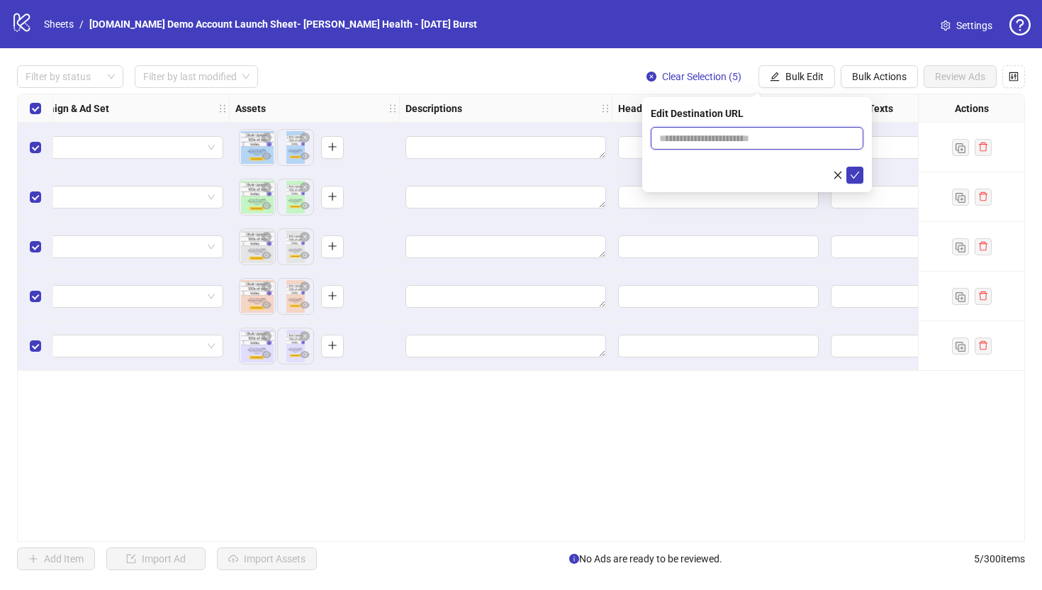
click at [691, 138] on input "text" at bounding box center [751, 138] width 184 height 16
type input "**********"
click at [852, 176] on icon "check" at bounding box center [855, 175] width 9 height 7
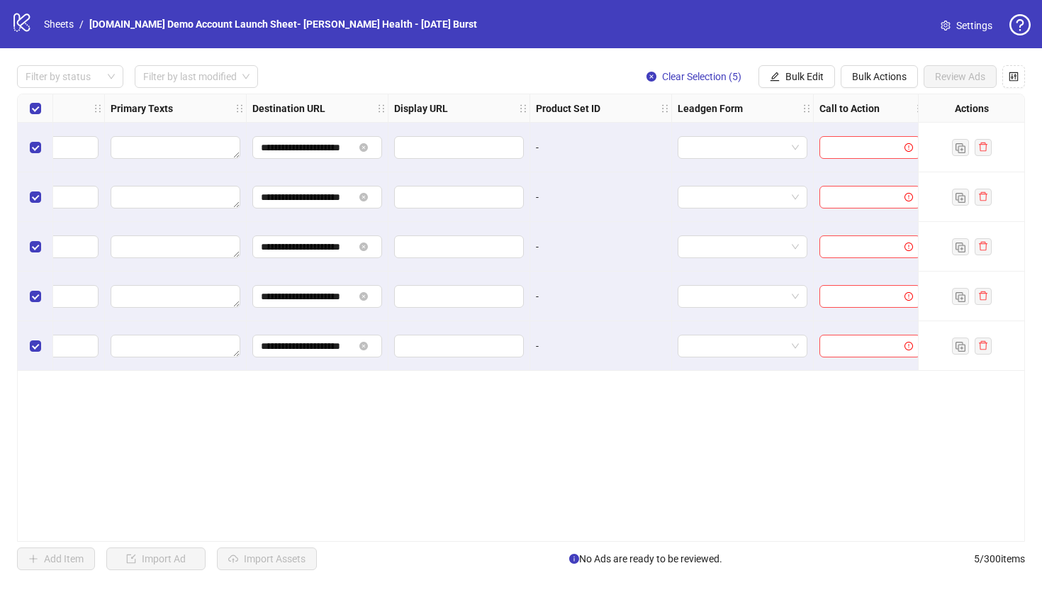
scroll to position [0, 1174]
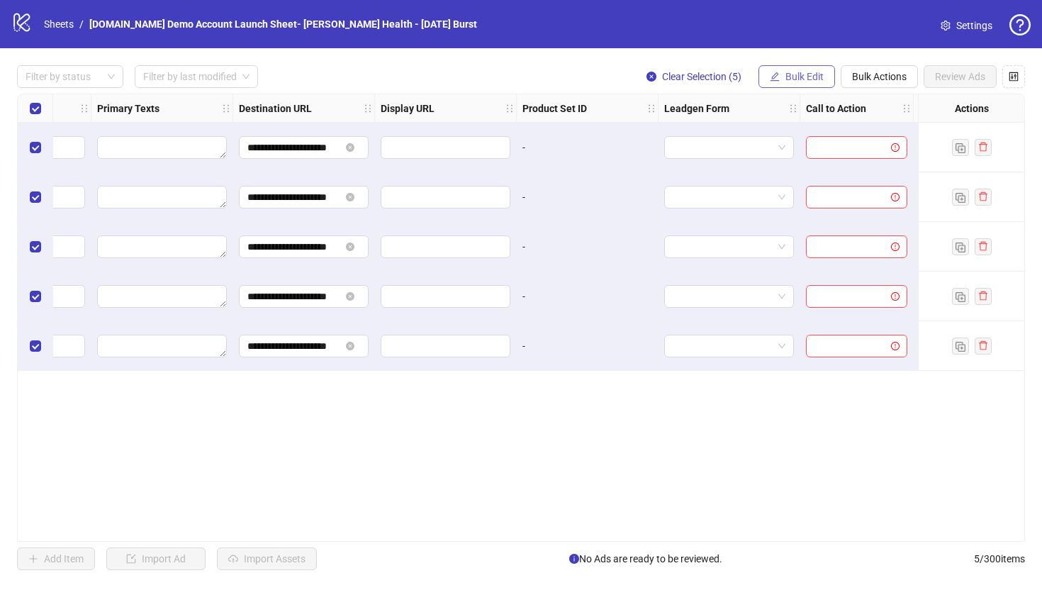
click at [795, 79] on span "Bulk Edit" at bounding box center [805, 76] width 38 height 11
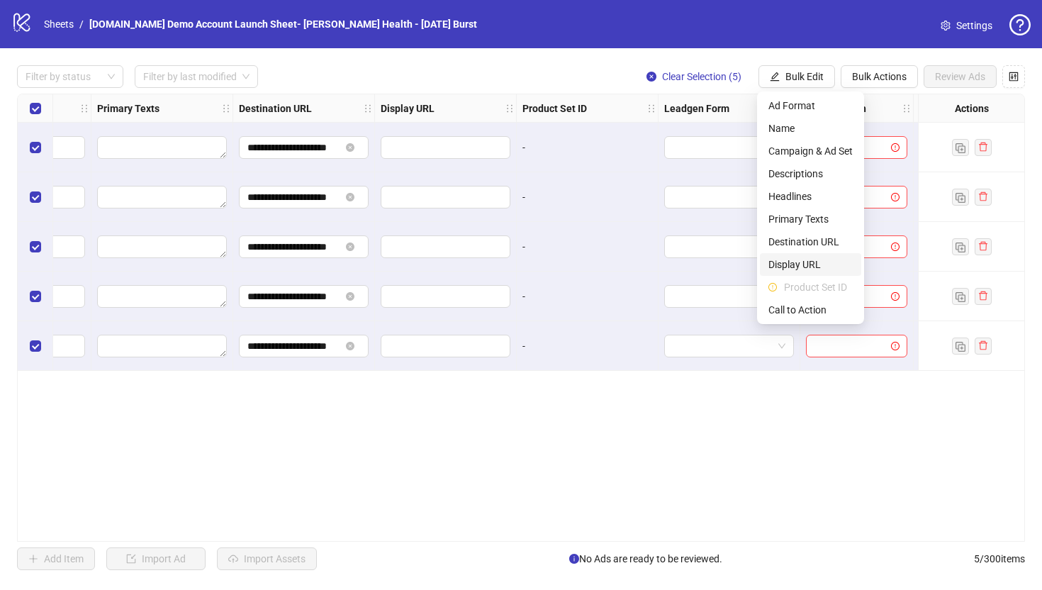
click at [800, 259] on span "Display URL" at bounding box center [810, 265] width 84 height 16
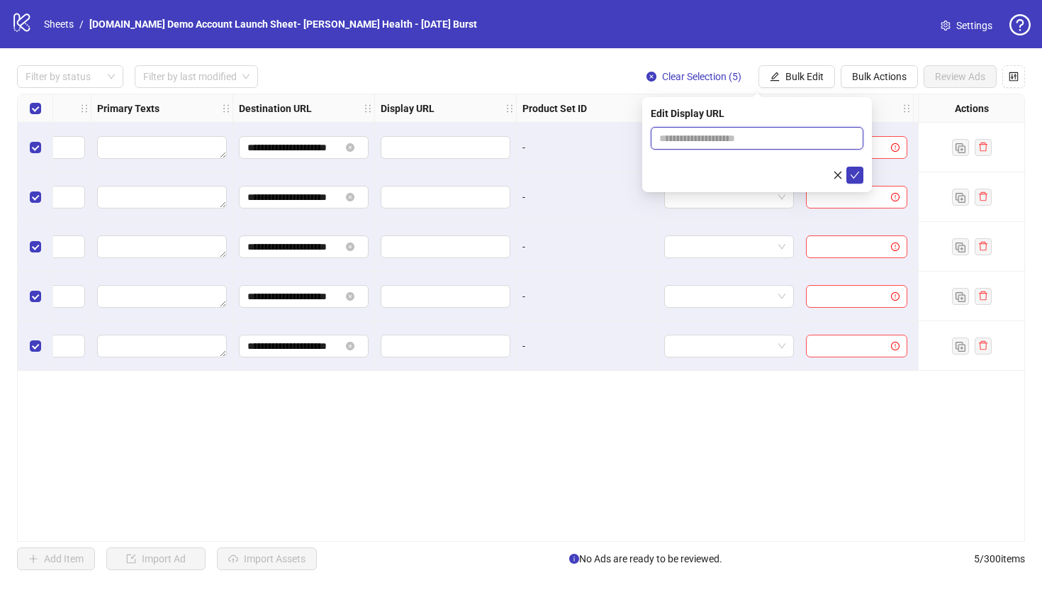
click at [734, 142] on input "text" at bounding box center [757, 138] width 213 height 23
type input "**********"
click at [851, 170] on icon "check" at bounding box center [855, 175] width 10 height 10
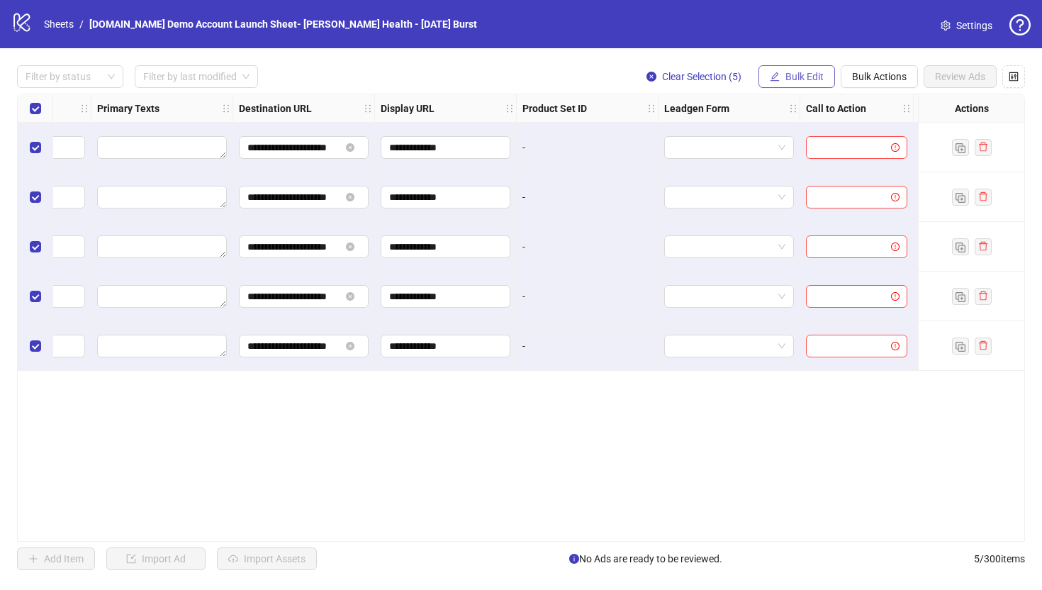
click at [786, 77] on span "Bulk Edit" at bounding box center [805, 76] width 38 height 11
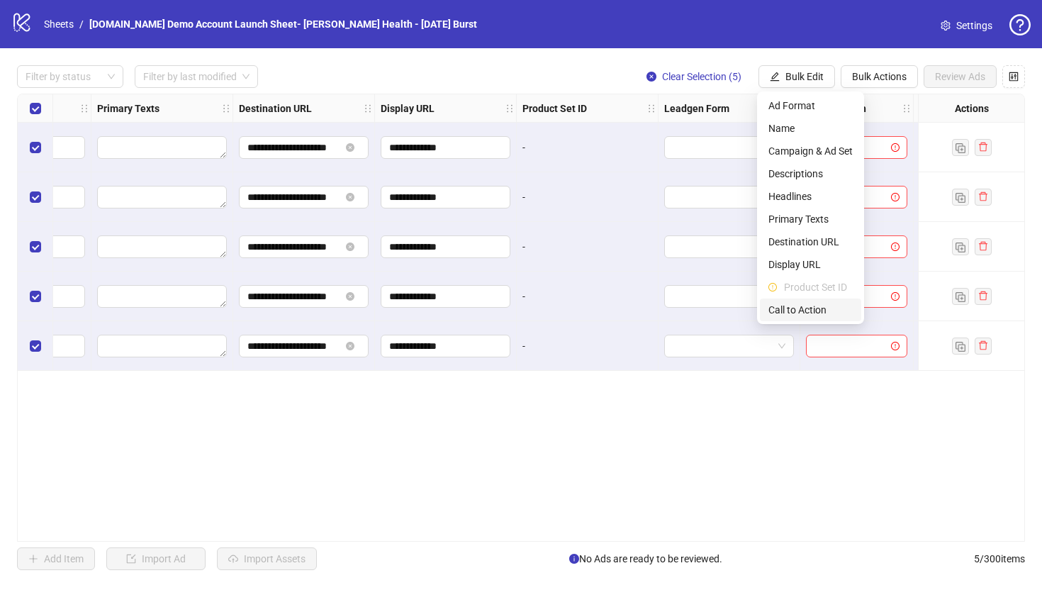
click at [792, 311] on span "Call to Action" at bounding box center [810, 310] width 84 height 16
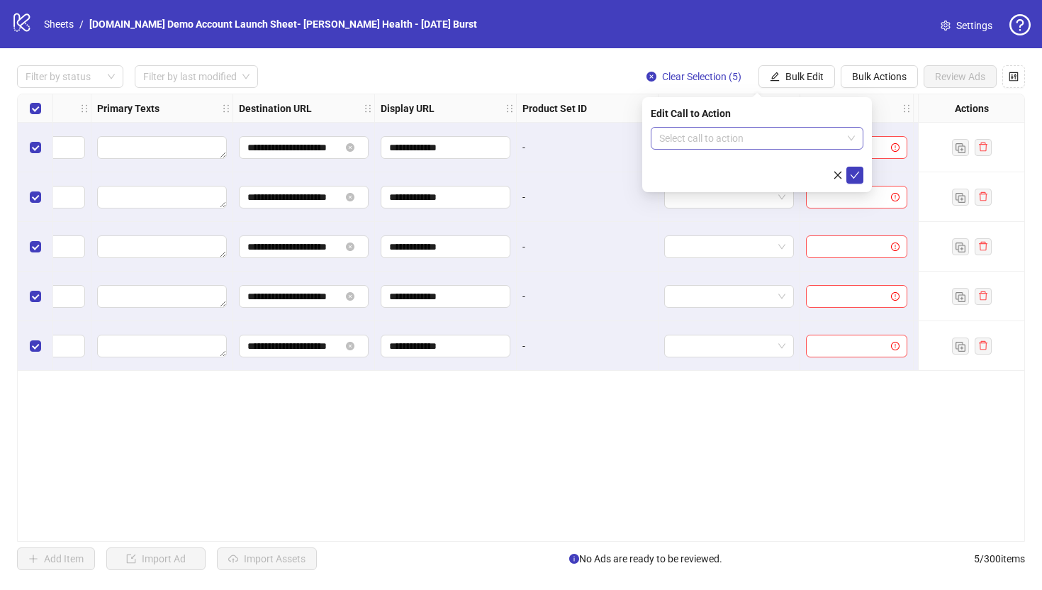
click at [691, 147] on input "search" at bounding box center [750, 138] width 183 height 21
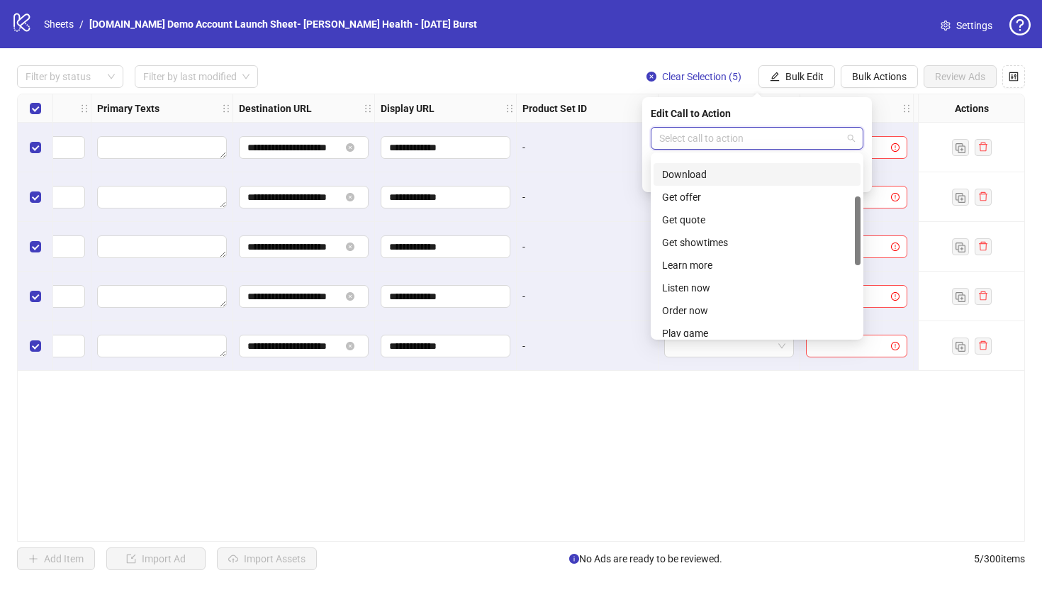
scroll to position [107, 0]
click at [679, 268] on div "Learn more" at bounding box center [757, 264] width 190 height 16
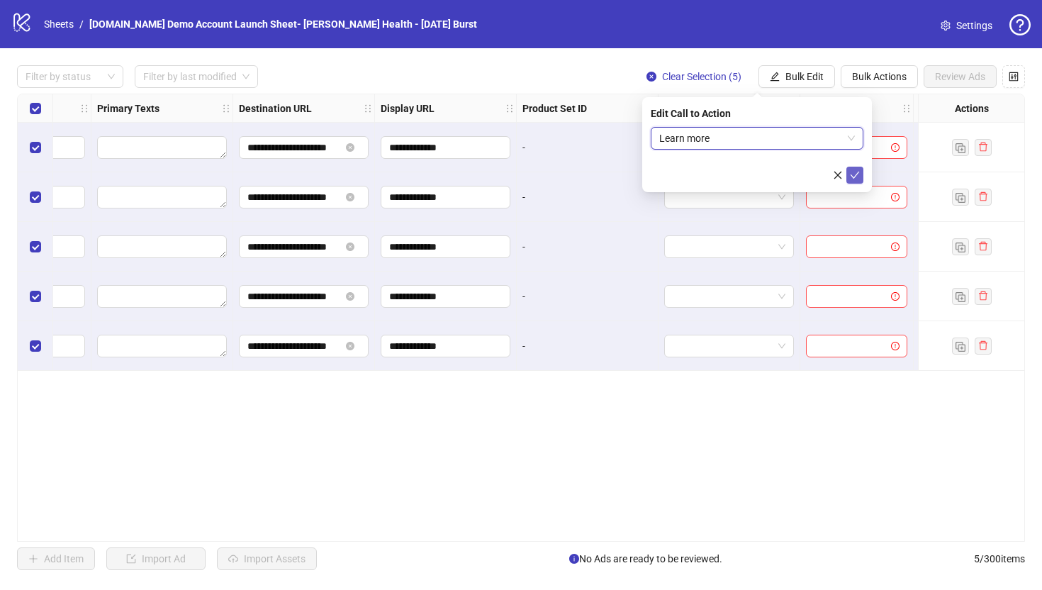
click at [859, 179] on span "submit" at bounding box center [855, 174] width 10 height 11
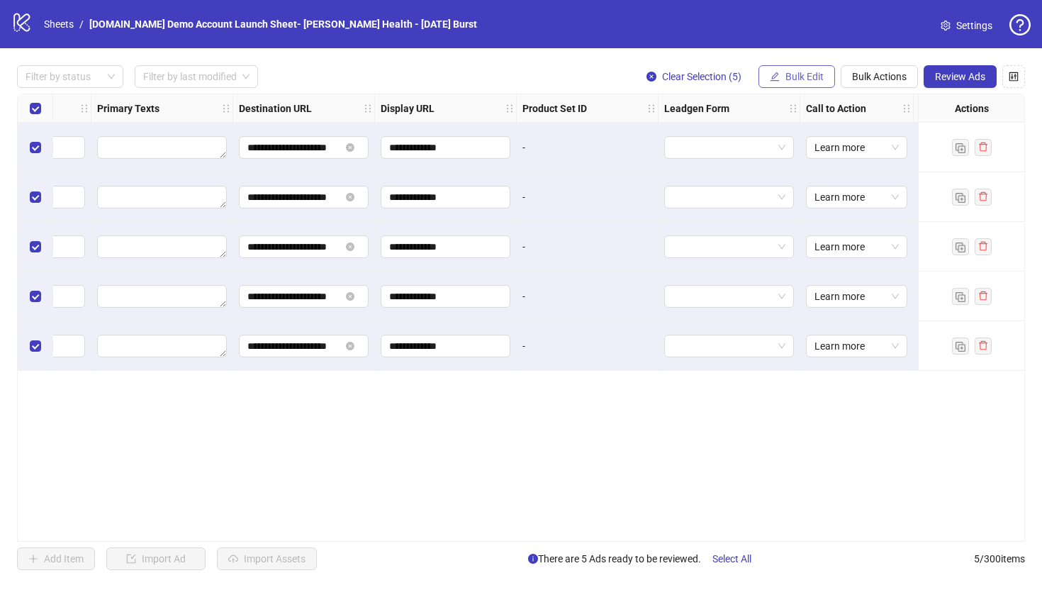
click at [802, 81] on span "Bulk Edit" at bounding box center [805, 76] width 38 height 11
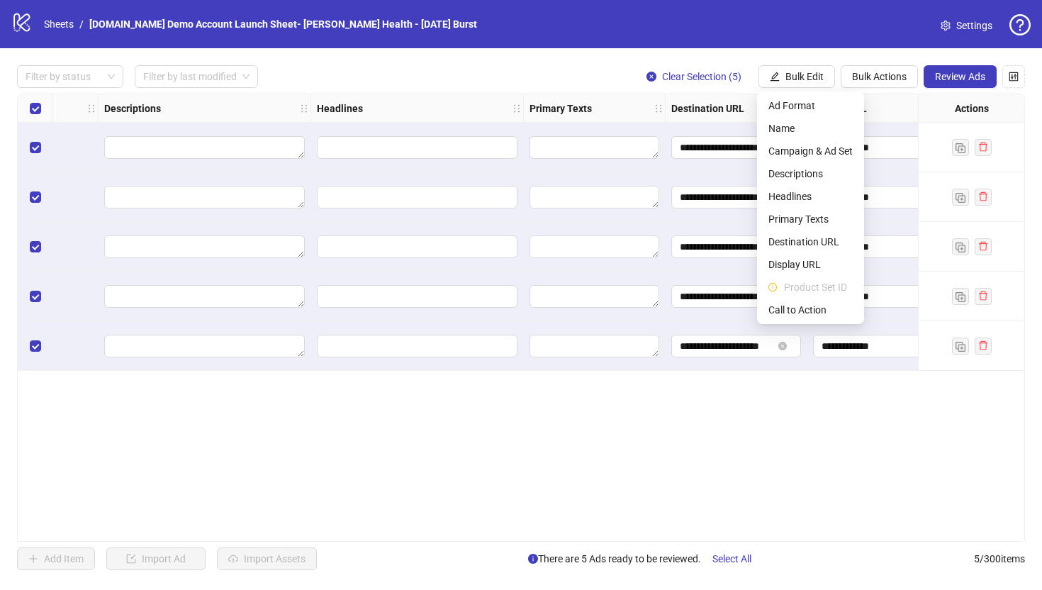
scroll to position [0, 727]
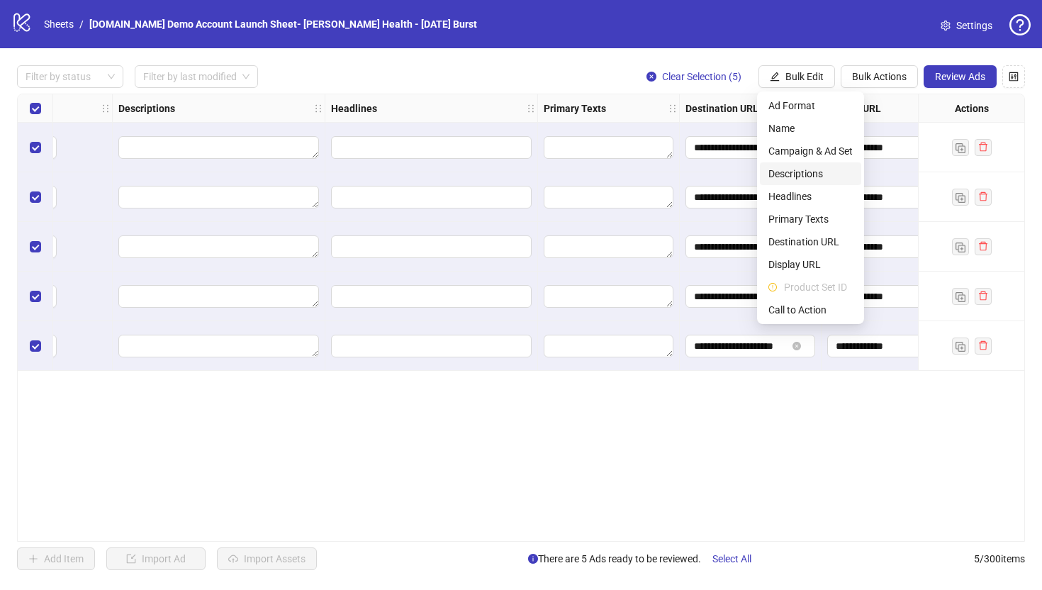
click at [783, 176] on span "Descriptions" at bounding box center [810, 174] width 84 height 16
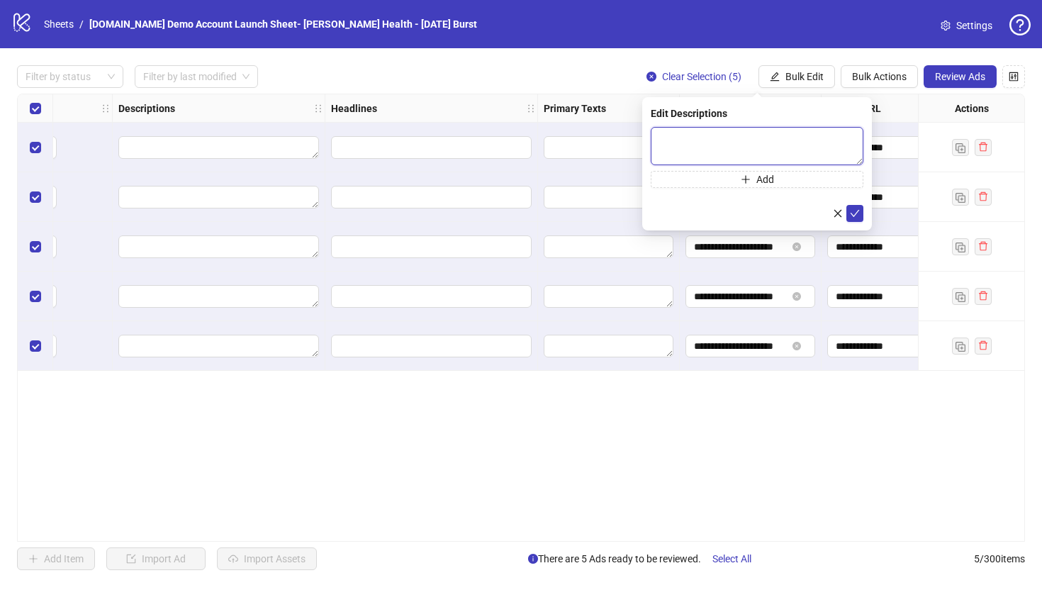
click at [657, 141] on textarea at bounding box center [757, 146] width 213 height 38
type textarea "****"
click at [771, 180] on span "Add" at bounding box center [765, 179] width 18 height 11
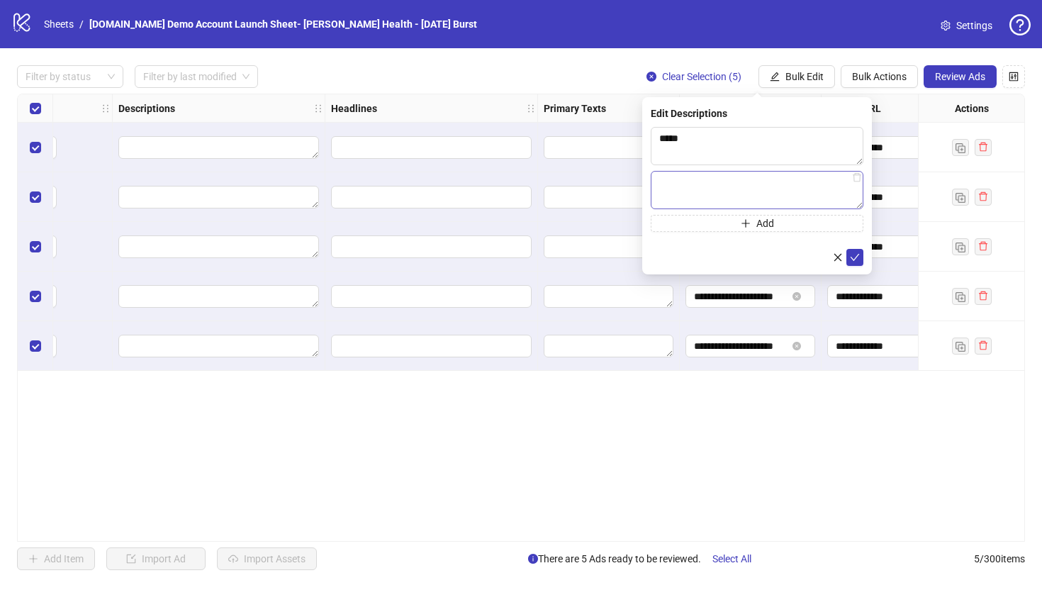
click at [683, 189] on textarea at bounding box center [757, 190] width 213 height 38
click at [749, 230] on button "Add" at bounding box center [757, 223] width 213 height 17
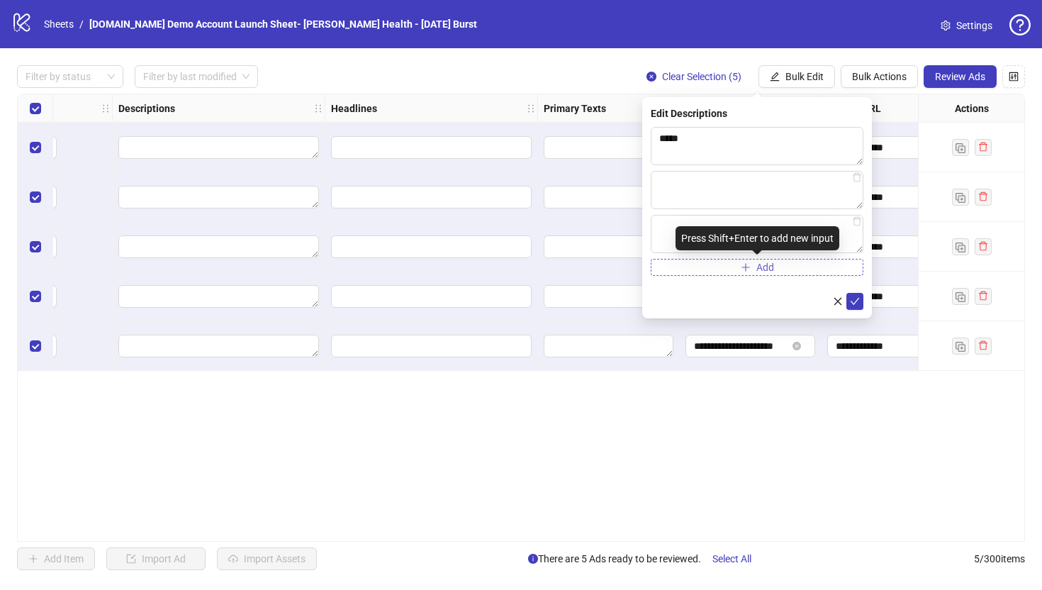
click at [746, 262] on icon "plus" at bounding box center [746, 267] width 10 height 10
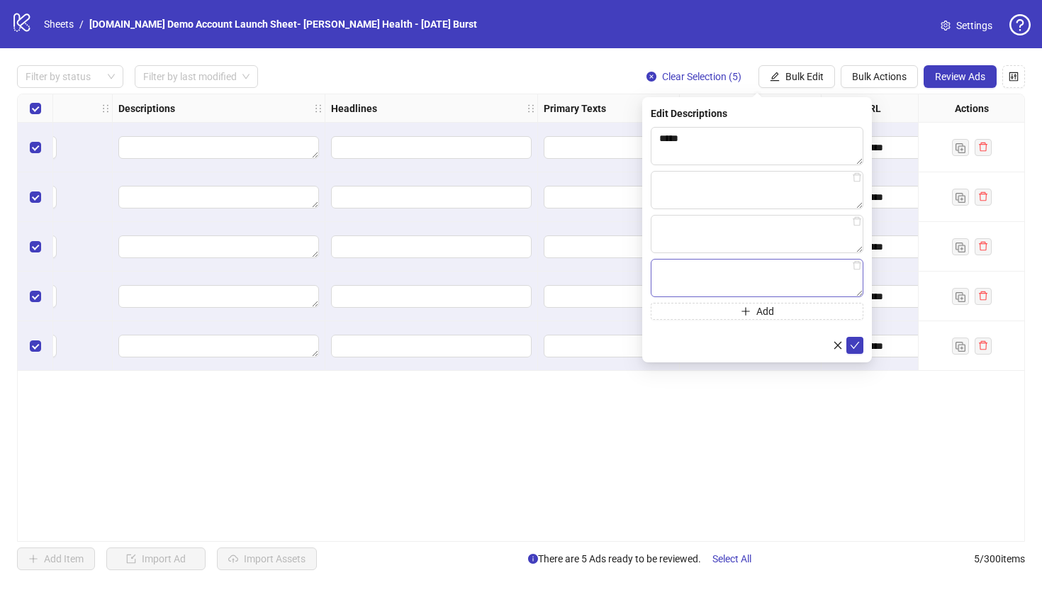
click at [858, 270] on textarea at bounding box center [757, 278] width 213 height 38
click at [857, 264] on icon "delete" at bounding box center [857, 265] width 10 height 10
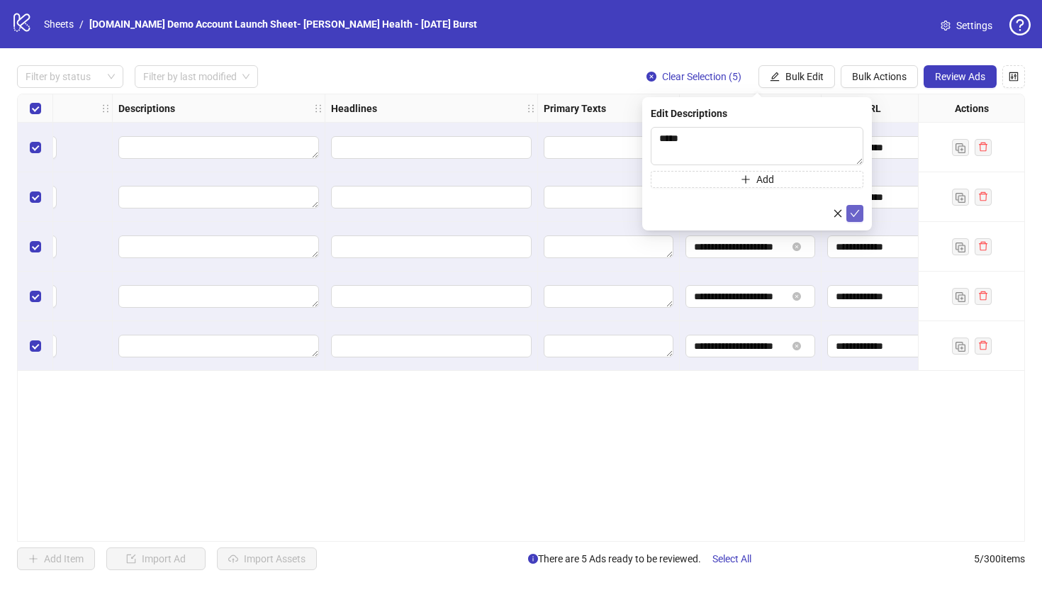
click at [858, 213] on icon "check" at bounding box center [855, 213] width 10 height 10
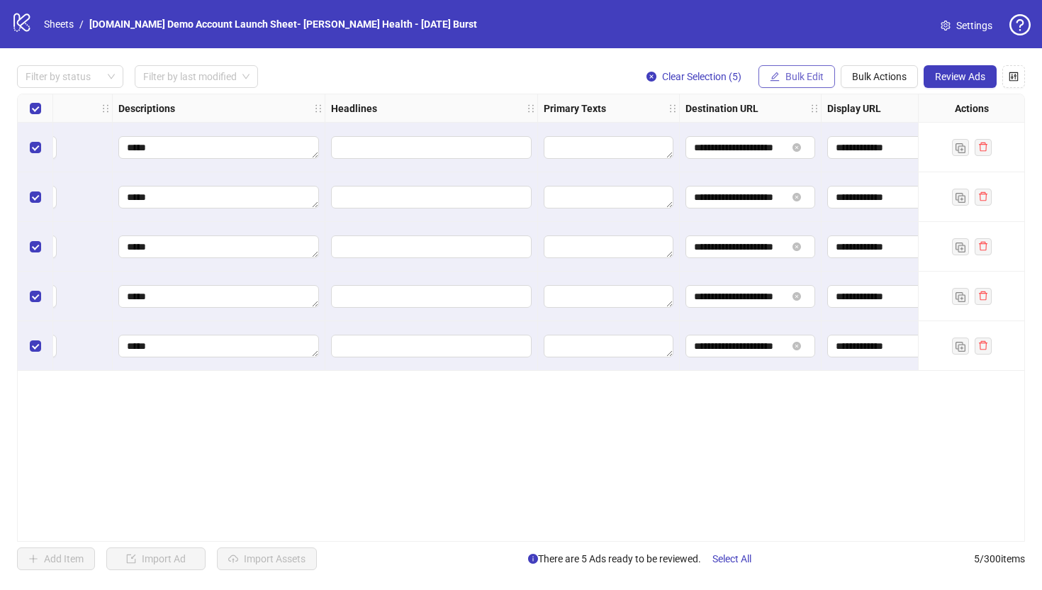
click at [795, 82] on span "Bulk Edit" at bounding box center [805, 76] width 38 height 11
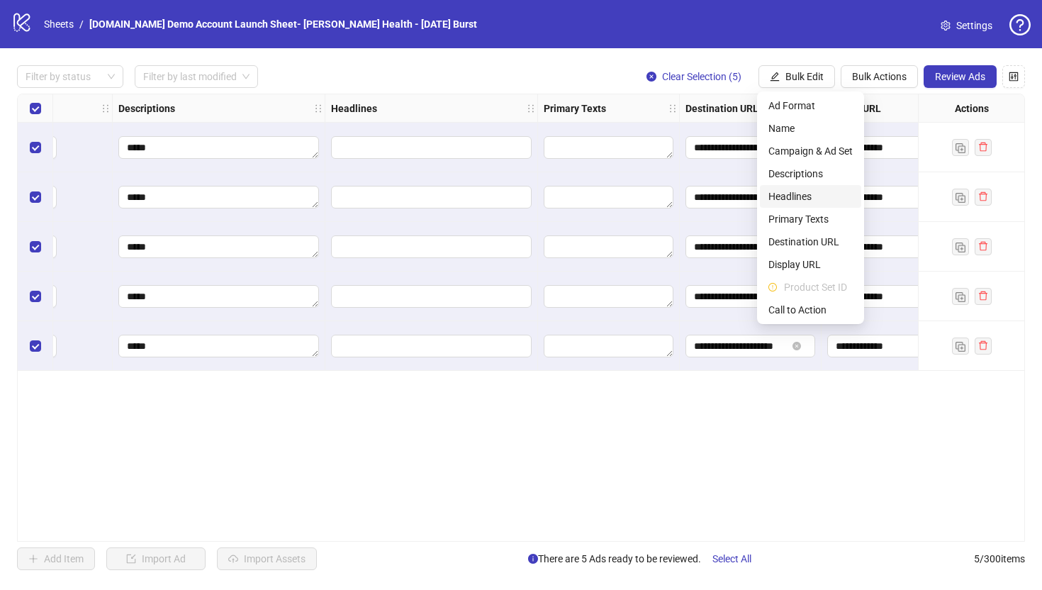
click at [786, 196] on span "Headlines" at bounding box center [810, 197] width 84 height 16
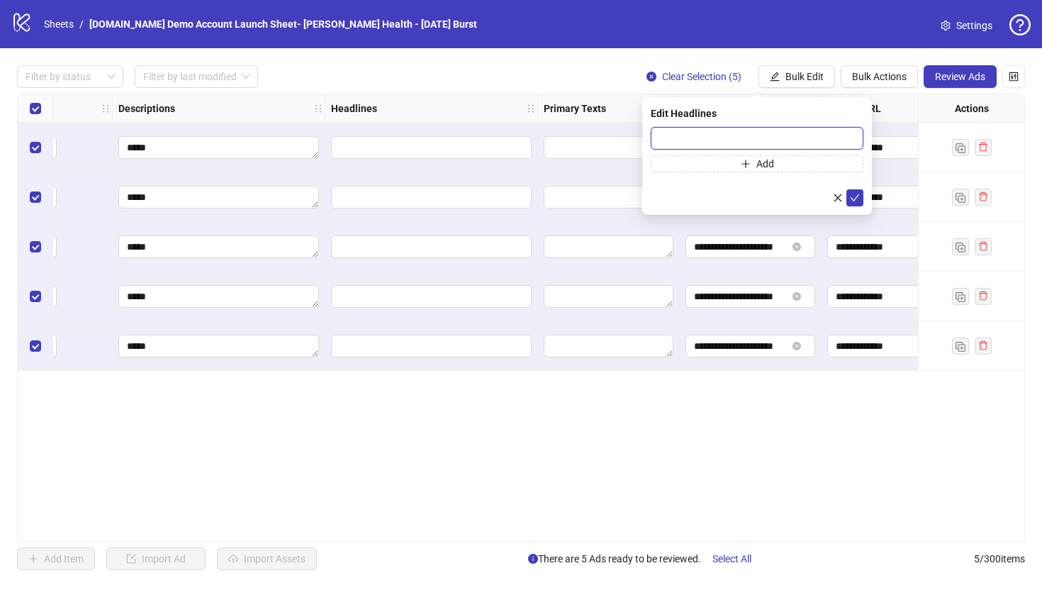
click at [665, 133] on input "text" at bounding box center [757, 138] width 213 height 23
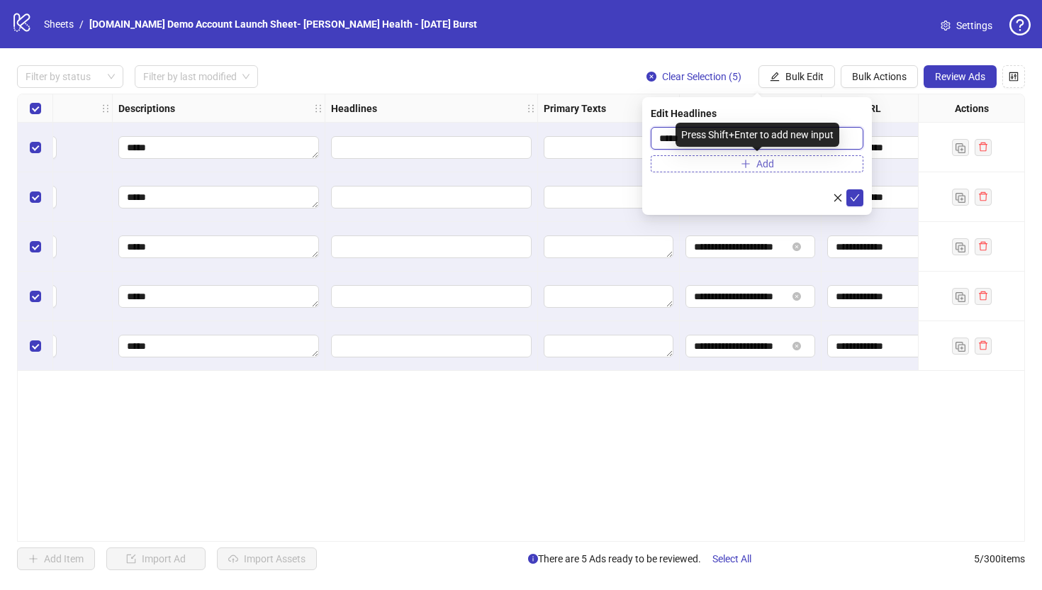
type input "****"
click at [744, 164] on icon "plus" at bounding box center [746, 164] width 10 height 10
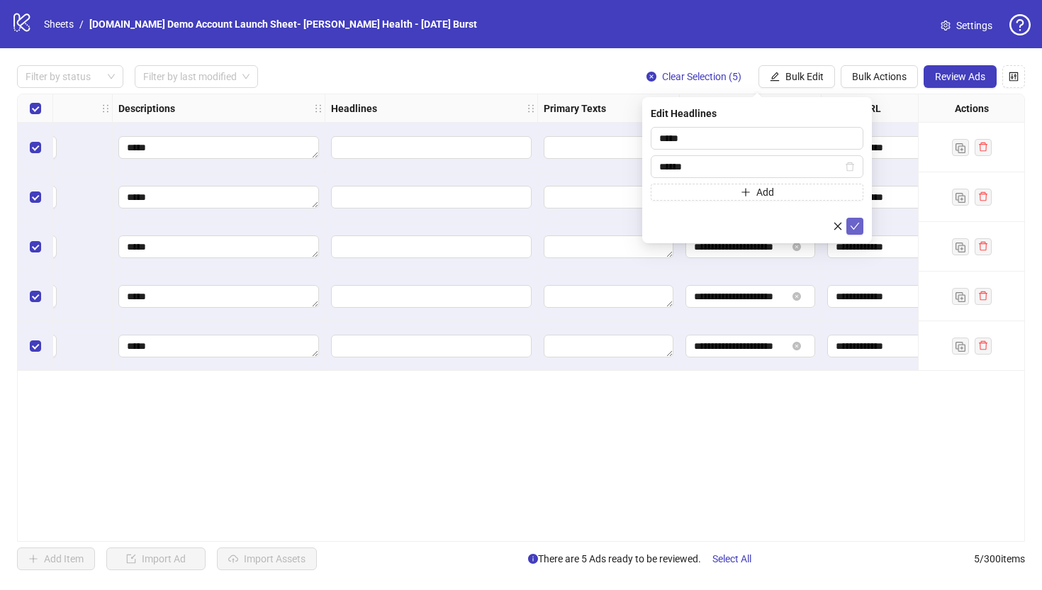
type input "*****"
click at [851, 225] on icon "check" at bounding box center [855, 226] width 9 height 7
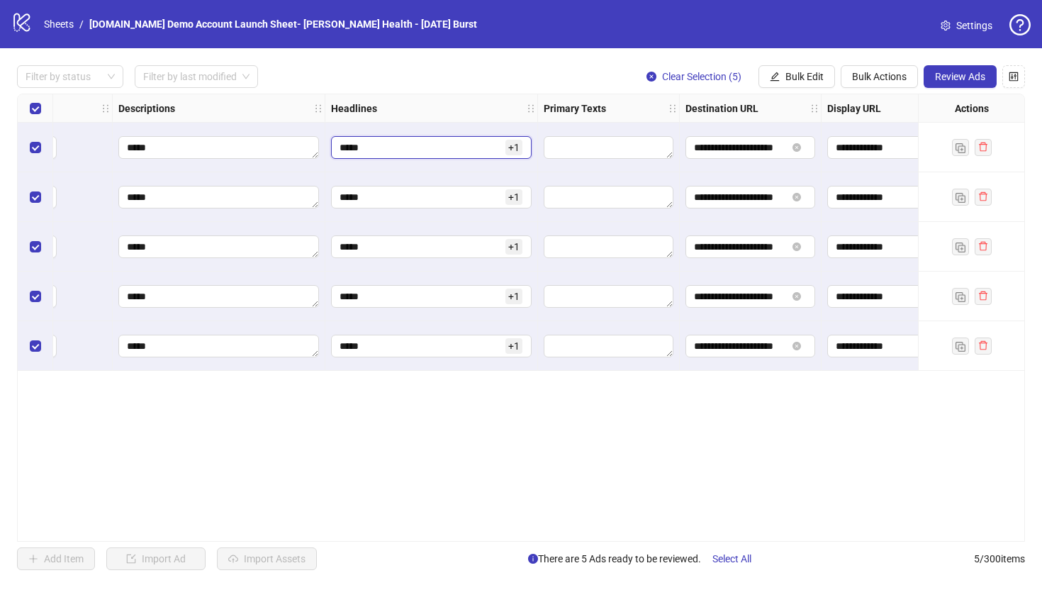
click at [402, 143] on input "****" at bounding box center [421, 148] width 163 height 16
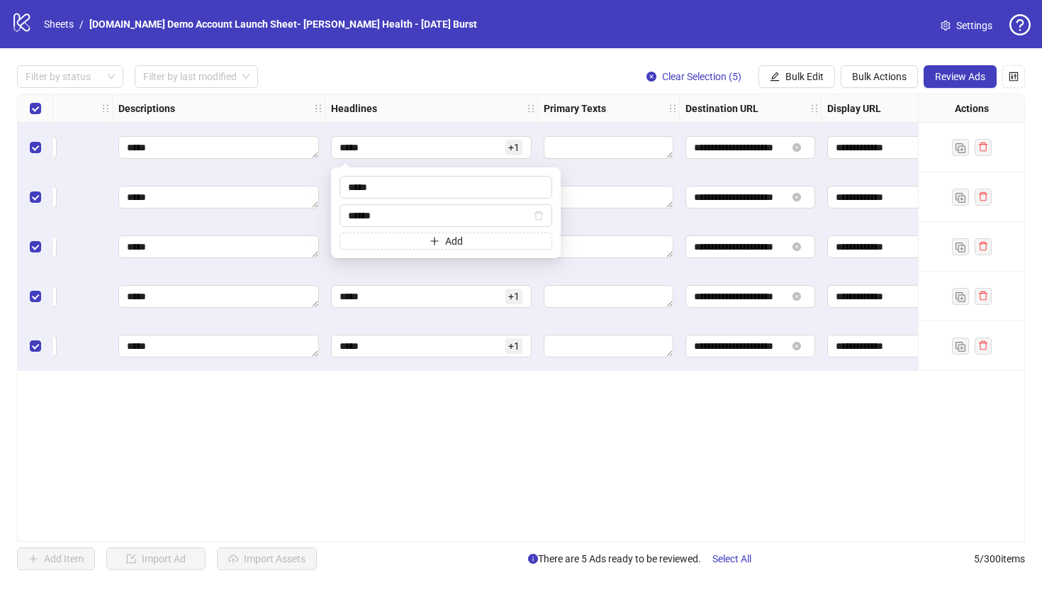
click at [406, 460] on div "**********" at bounding box center [521, 318] width 1008 height 448
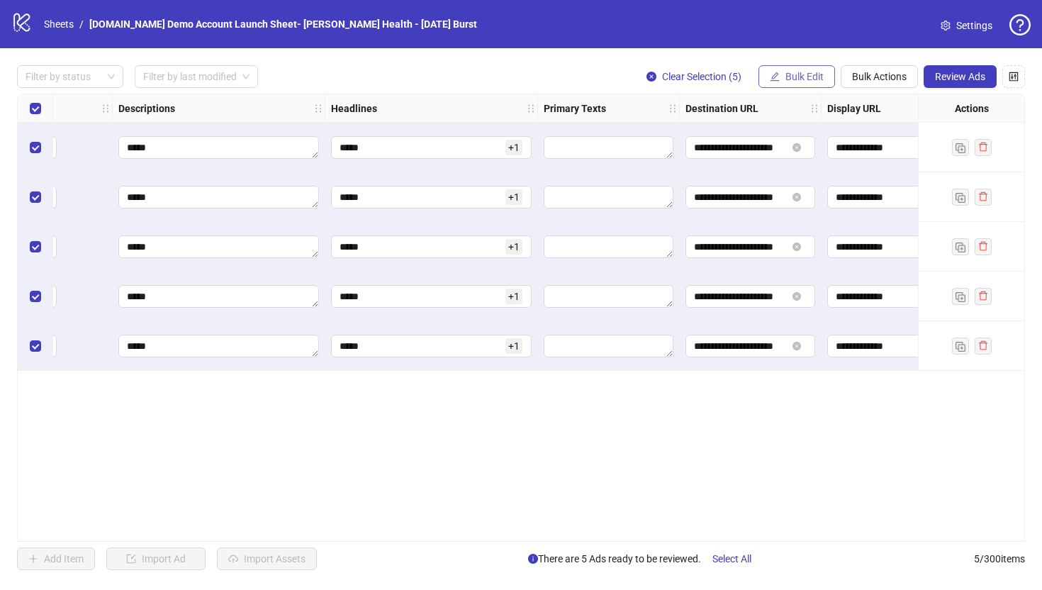
click at [781, 73] on button "Bulk Edit" at bounding box center [797, 76] width 77 height 23
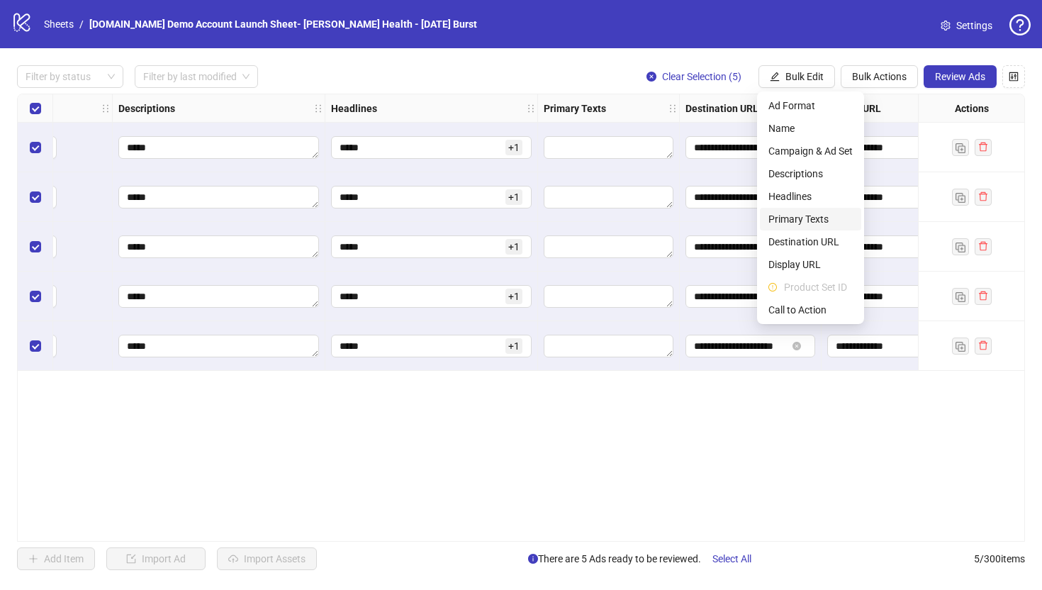
click at [787, 218] on span "Primary Texts" at bounding box center [810, 219] width 84 height 16
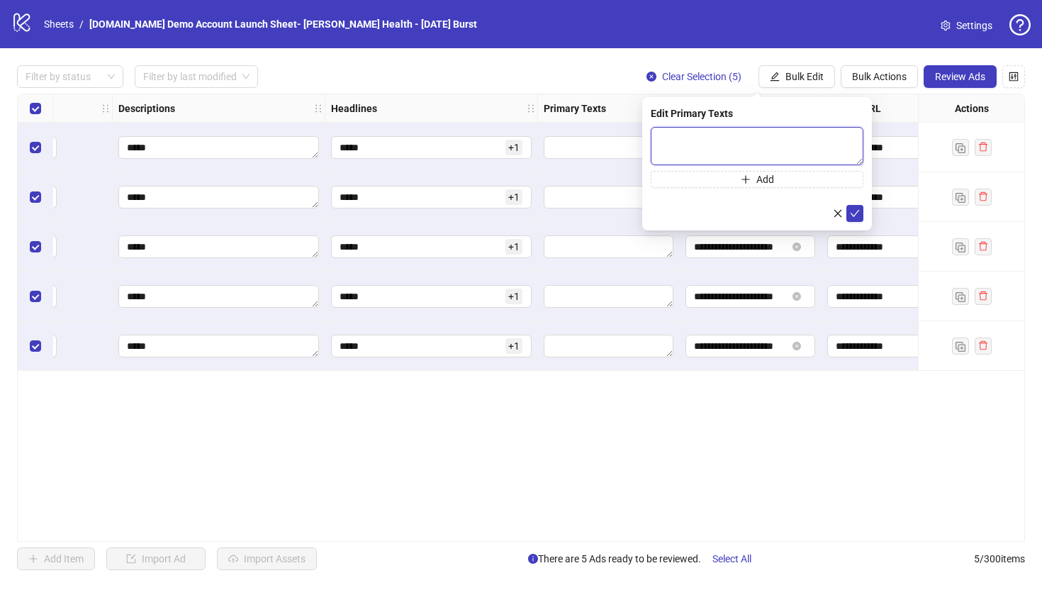
click at [675, 147] on textarea at bounding box center [757, 146] width 213 height 38
click at [729, 442] on div "**********" at bounding box center [521, 318] width 1008 height 448
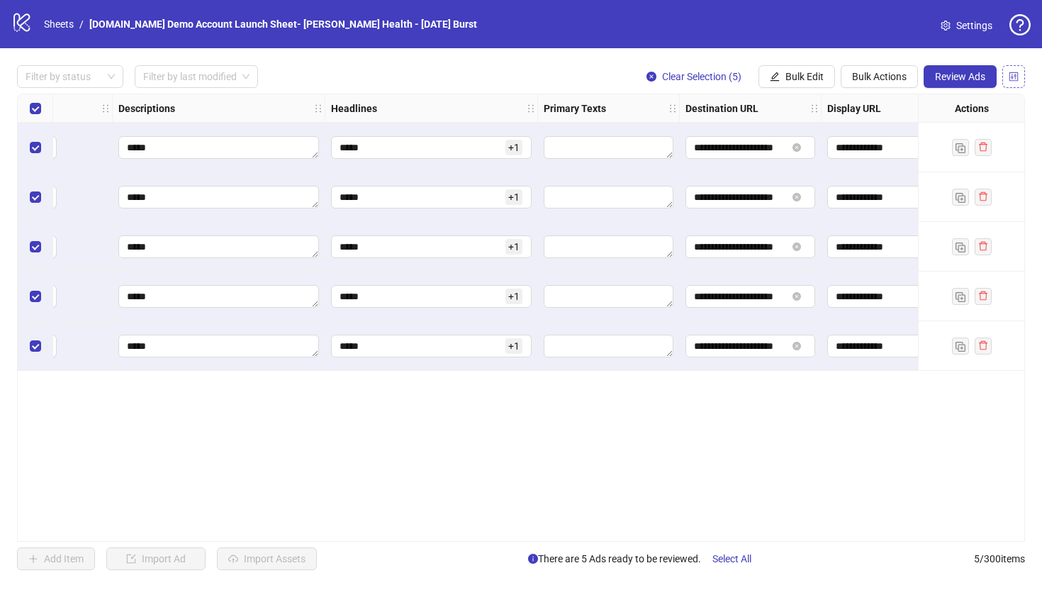
click at [1014, 72] on icon "control" at bounding box center [1014, 76] width 9 height 9
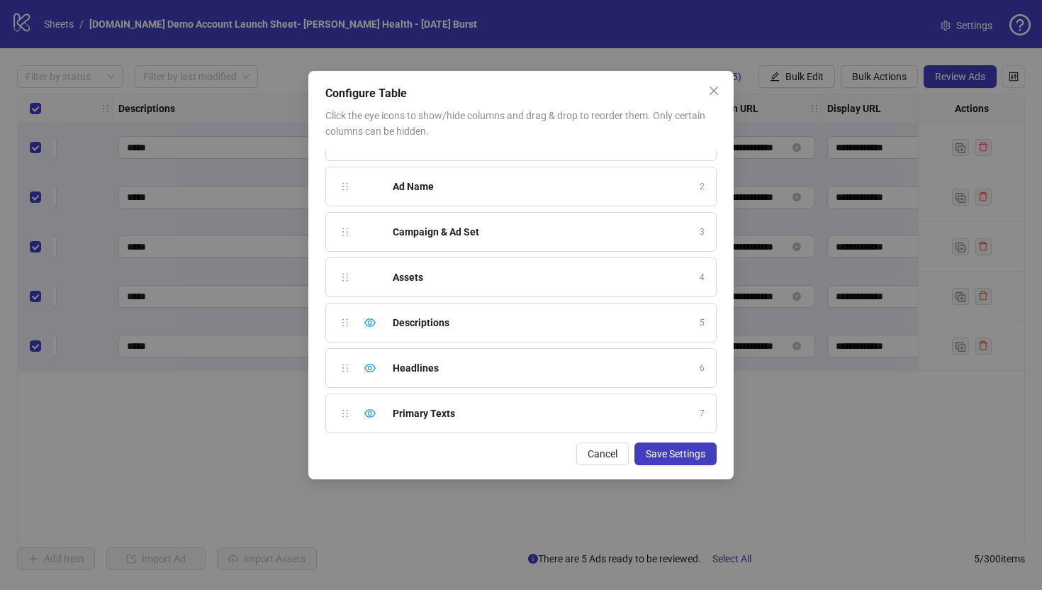
scroll to position [0, 0]
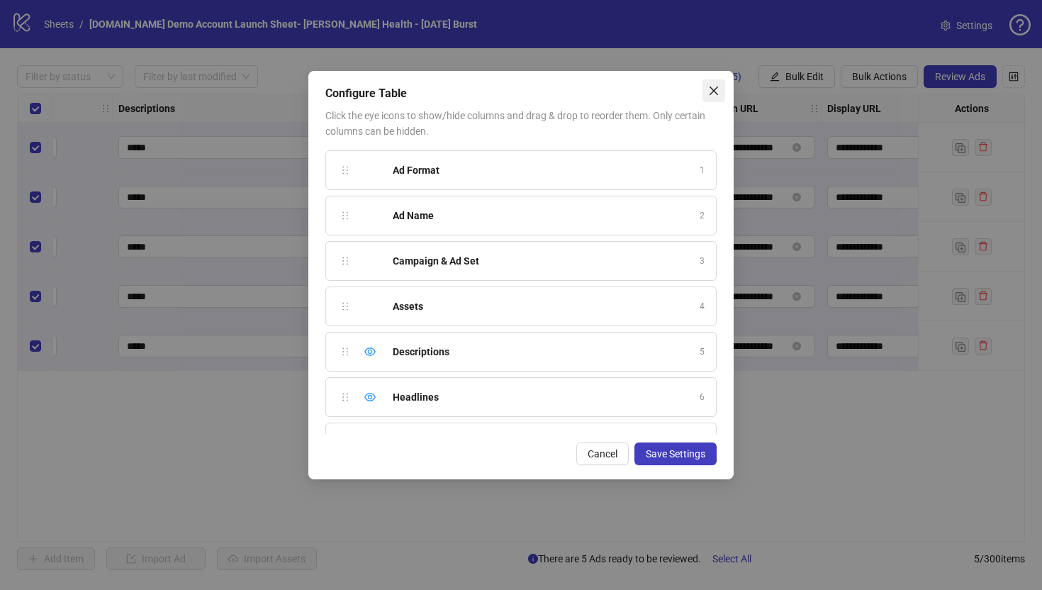
click at [715, 93] on icon "close" at bounding box center [713, 90] width 11 height 11
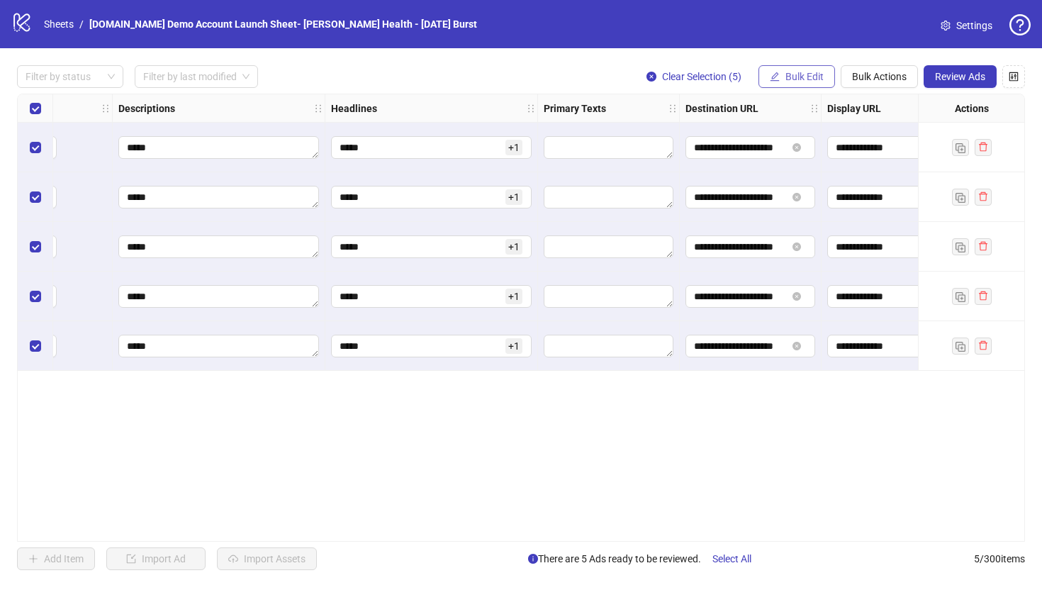
click at [811, 81] on span "Bulk Edit" at bounding box center [805, 76] width 38 height 11
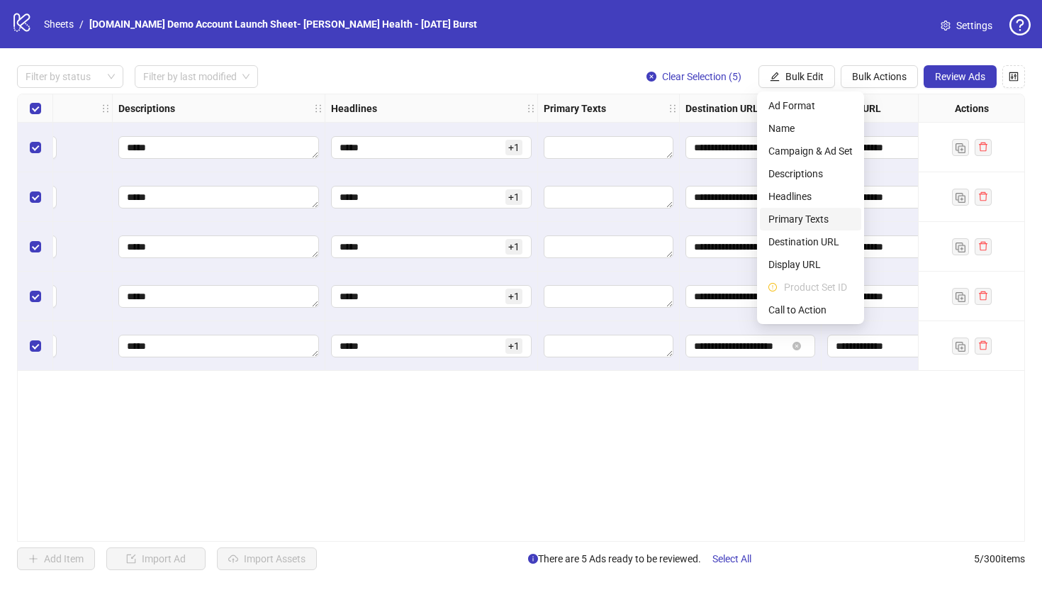
click at [786, 220] on span "Primary Texts" at bounding box center [810, 219] width 84 height 16
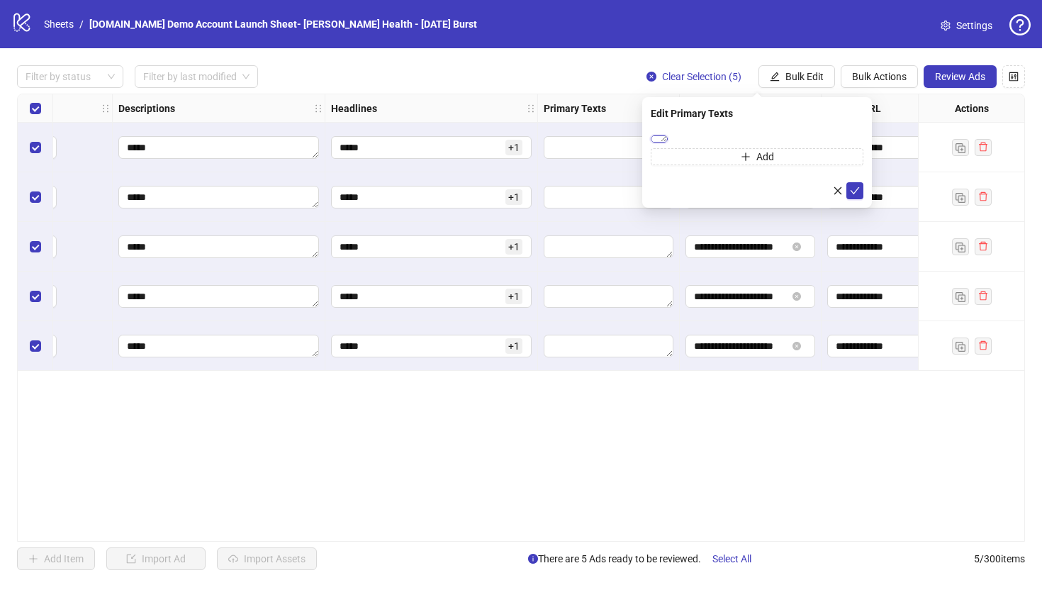
click at [668, 142] on textarea "****" at bounding box center [659, 138] width 17 height 7
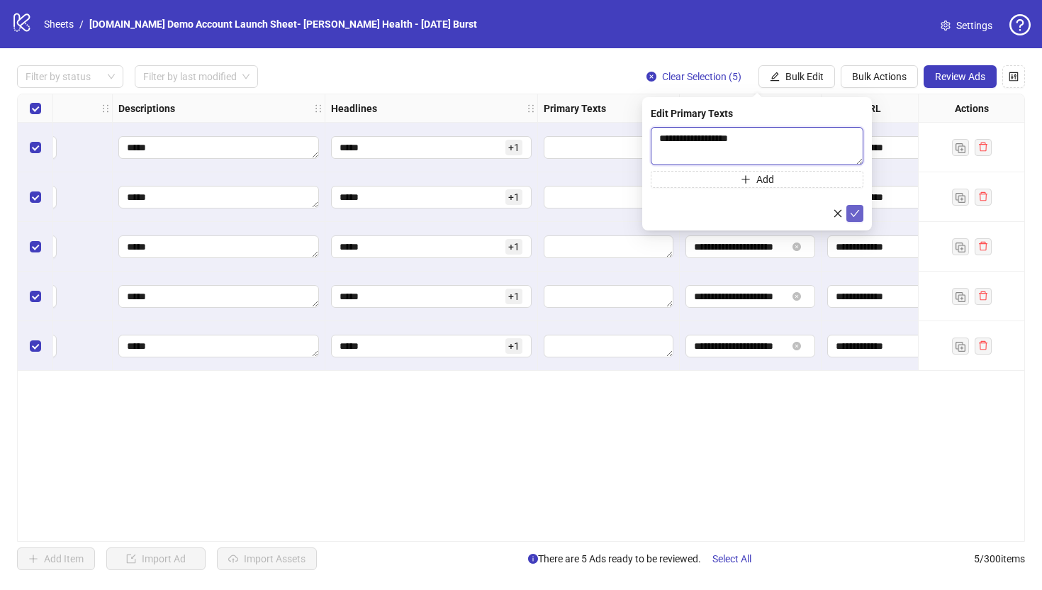
type textarea "**********"
click at [856, 213] on icon "check" at bounding box center [855, 213] width 9 height 7
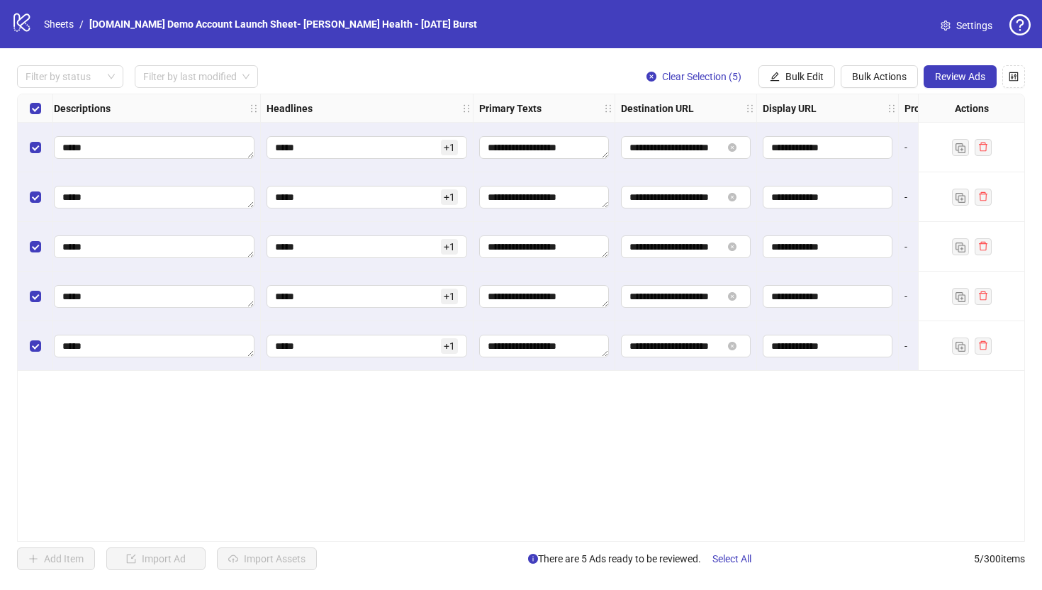
scroll to position [0, 786]
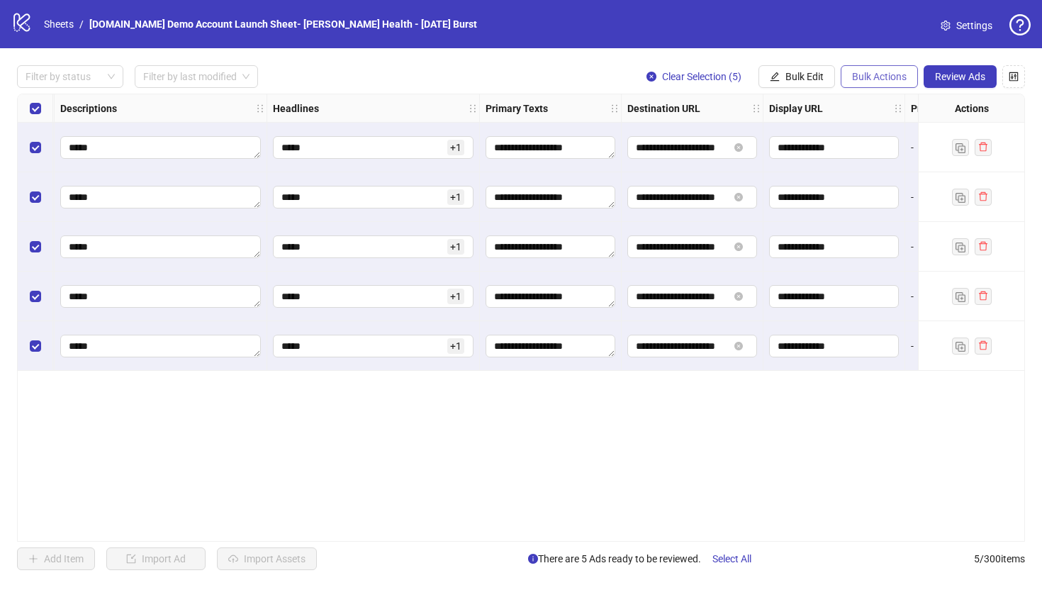
click at [876, 71] on span "Bulk Actions" at bounding box center [879, 76] width 55 height 11
click at [869, 129] on span "Duplicate" at bounding box center [899, 129] width 97 height 16
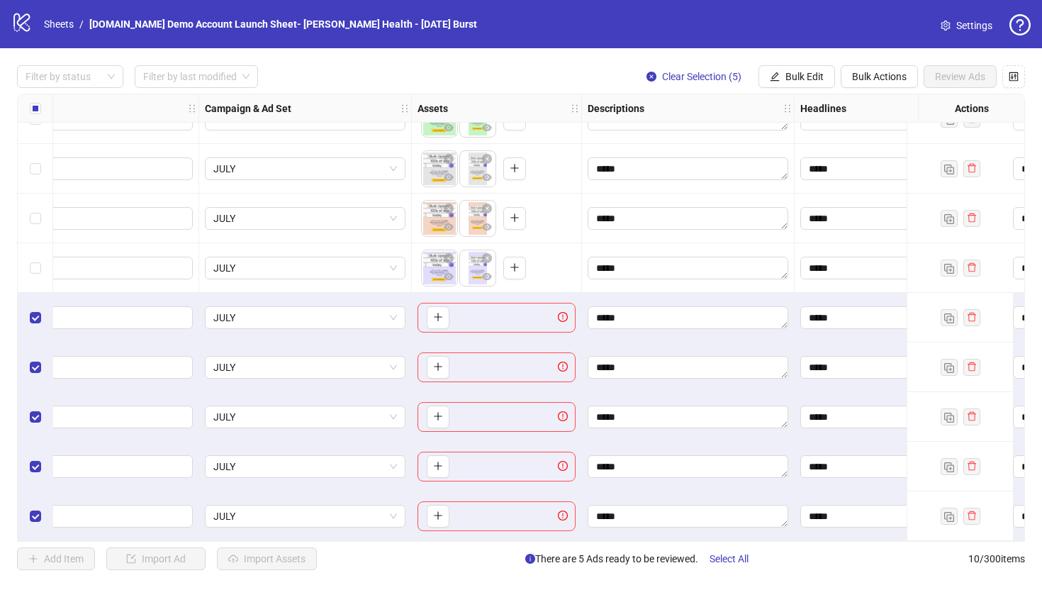
scroll to position [84, 257]
click at [433, 313] on button "button" at bounding box center [439, 317] width 23 height 23
click at [885, 72] on span "Bulk Actions" at bounding box center [879, 76] width 55 height 11
click at [861, 104] on span "Delete" at bounding box center [899, 106] width 97 height 16
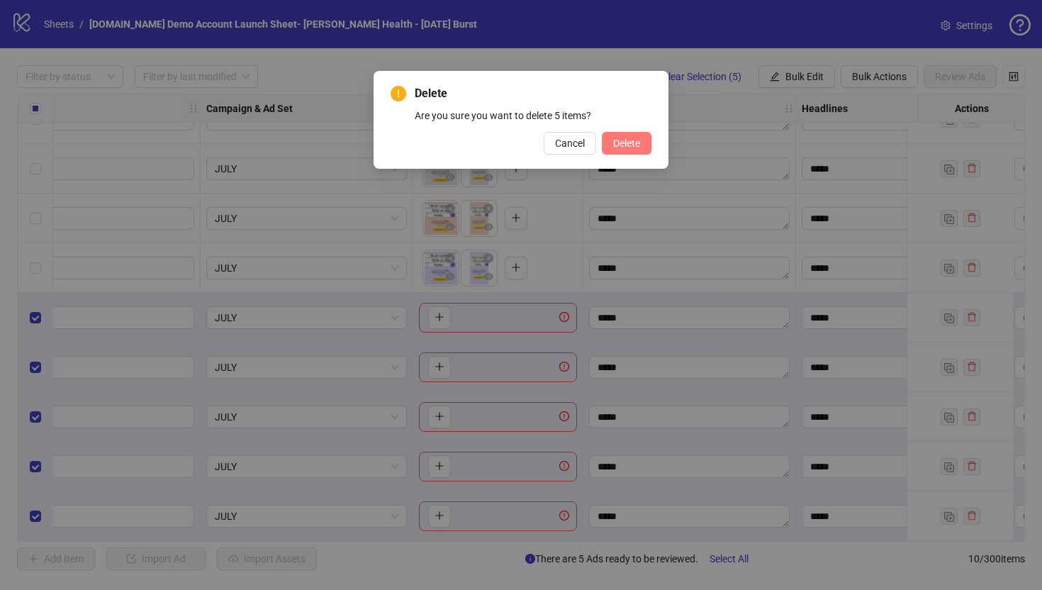
click at [632, 147] on span "Delete" at bounding box center [626, 143] width 27 height 11
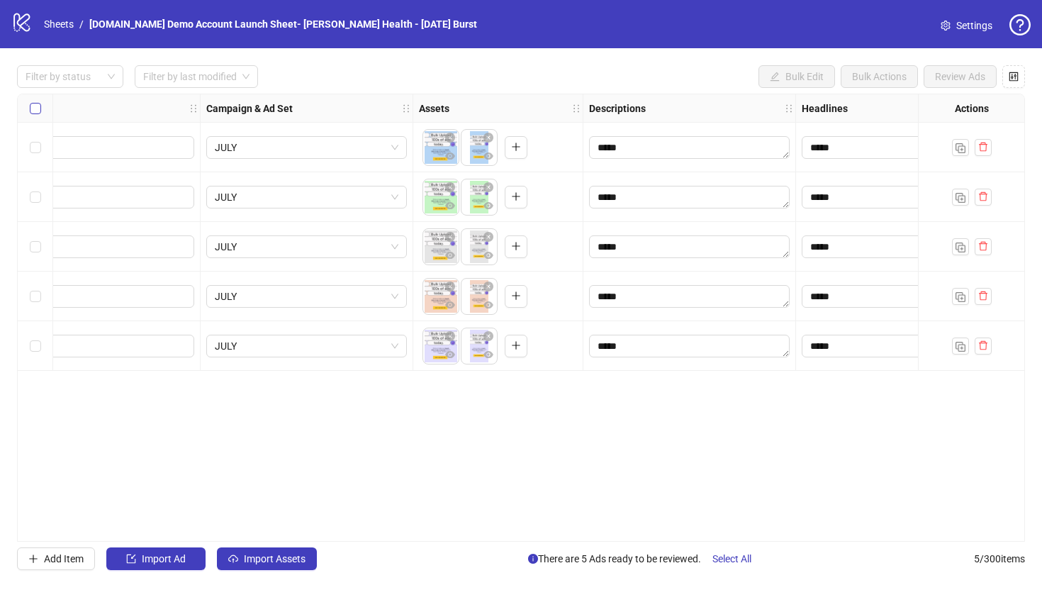
click at [35, 114] on label "Select all rows" at bounding box center [35, 109] width 11 height 16
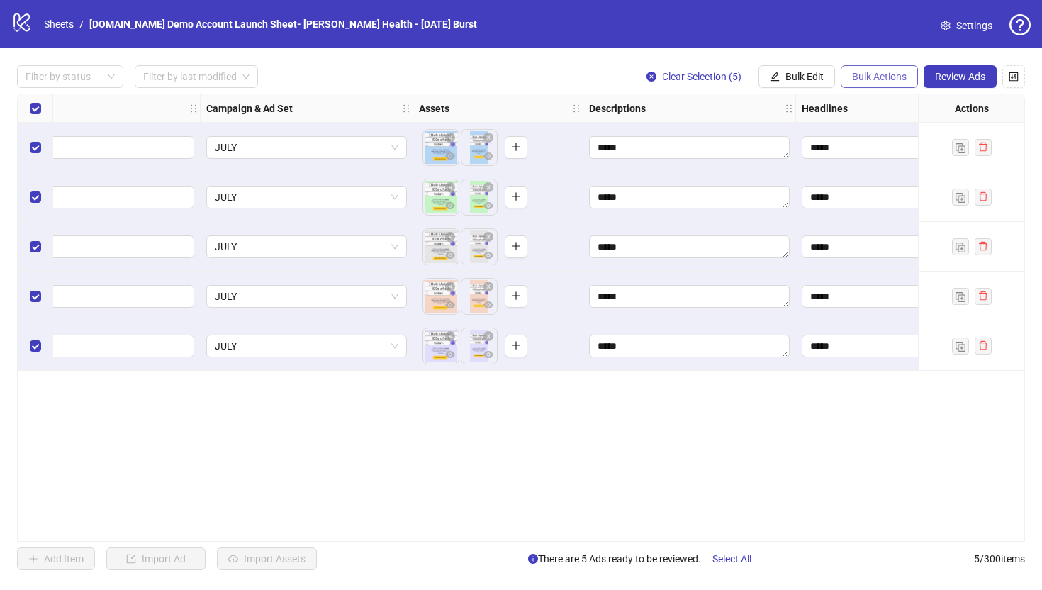
click at [869, 74] on span "Bulk Actions" at bounding box center [879, 76] width 55 height 11
click at [891, 153] on span "Duplicate with assets" at bounding box center [899, 151] width 97 height 16
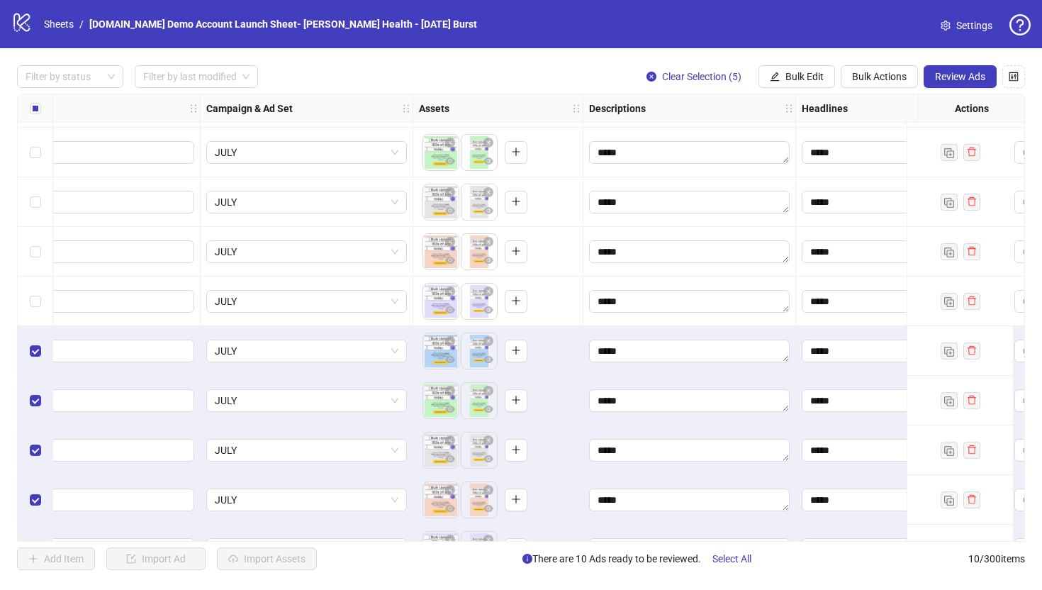
scroll to position [84, 257]
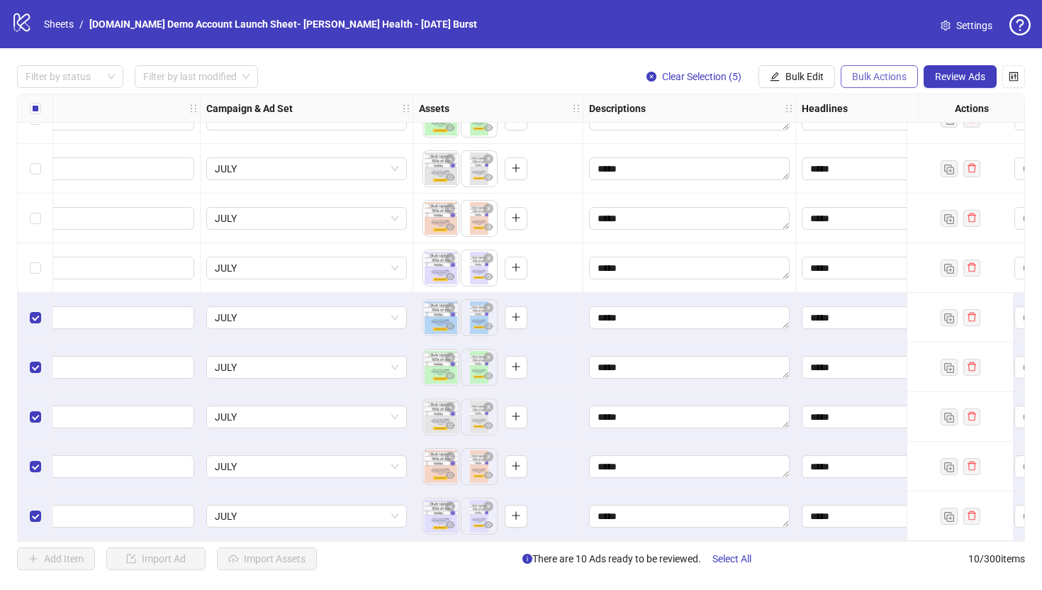
click at [870, 79] on span "Bulk Actions" at bounding box center [879, 76] width 55 height 11
click at [857, 108] on span "Delete" at bounding box center [899, 106] width 97 height 16
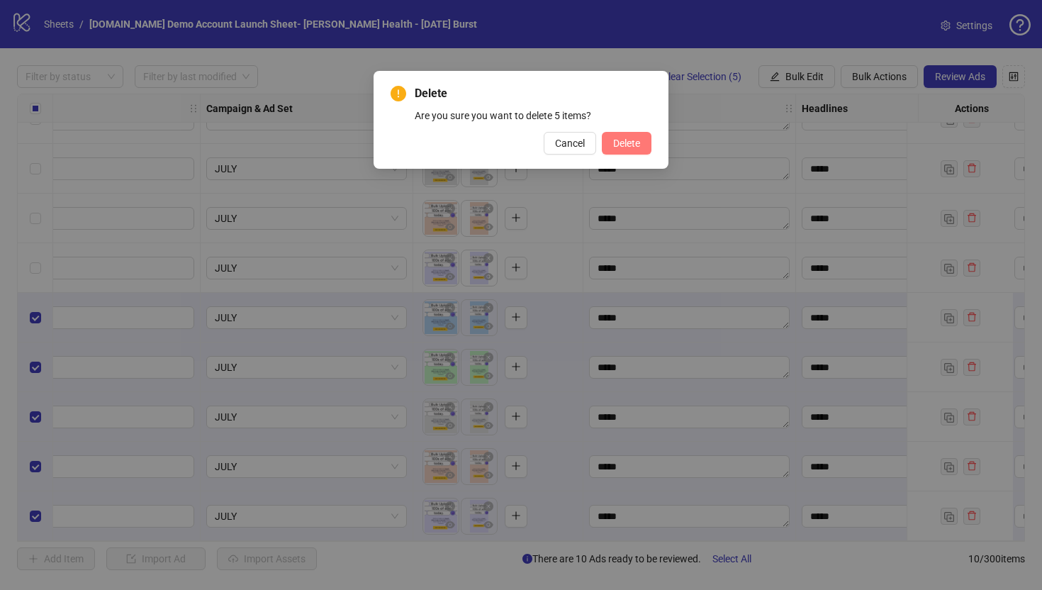
click at [625, 142] on span "Delete" at bounding box center [626, 143] width 27 height 11
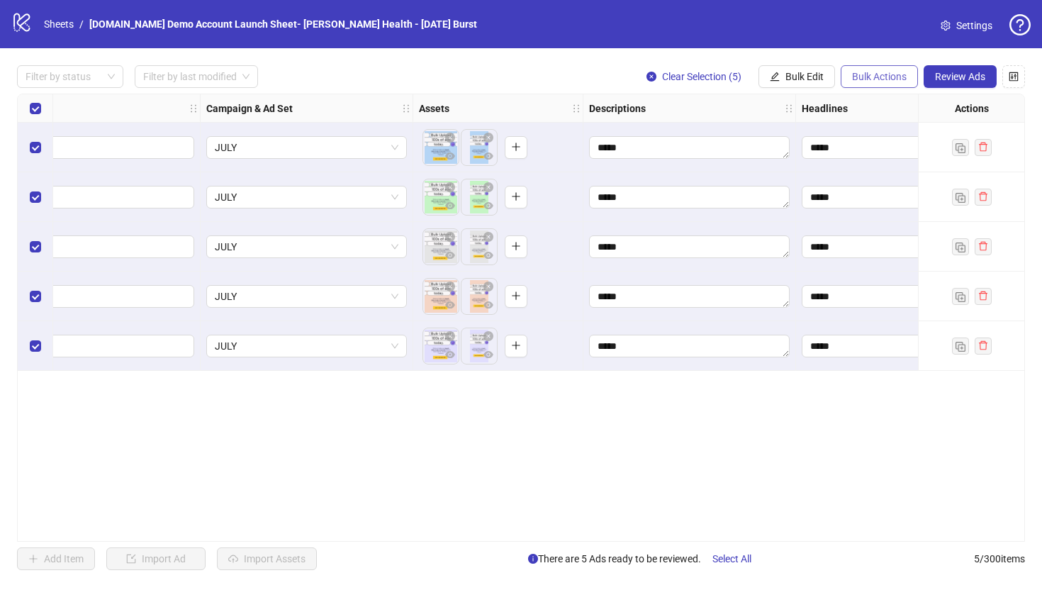
click at [872, 86] on button "Bulk Actions" at bounding box center [879, 76] width 77 height 23
click at [882, 171] on span "Copy to another sheet" at bounding box center [899, 174] width 97 height 16
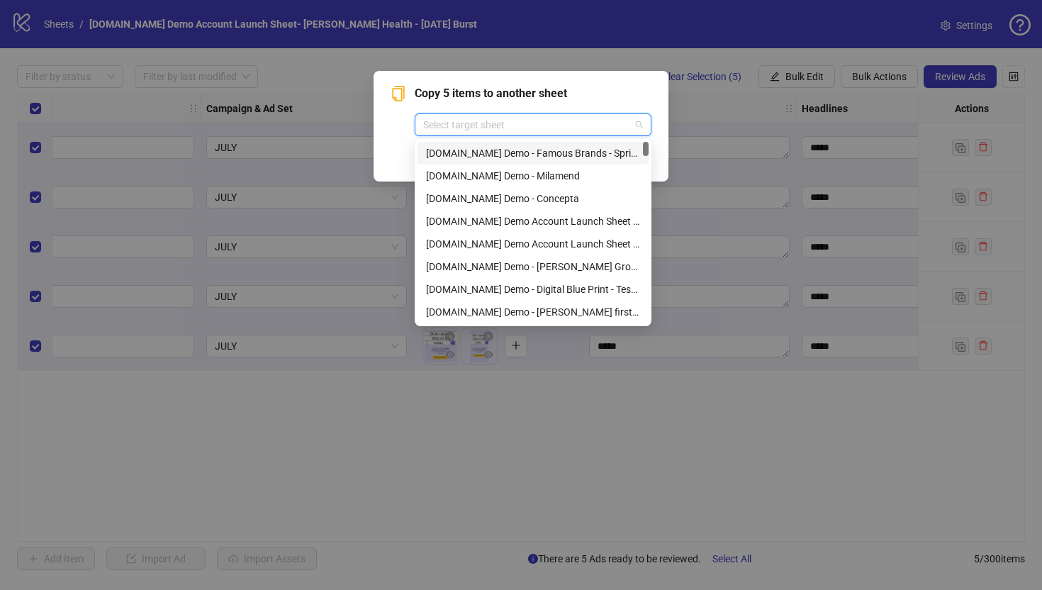
click at [487, 128] on input "search" at bounding box center [526, 124] width 207 height 21
click at [397, 153] on div "Cancel OK" at bounding box center [521, 156] width 261 height 23
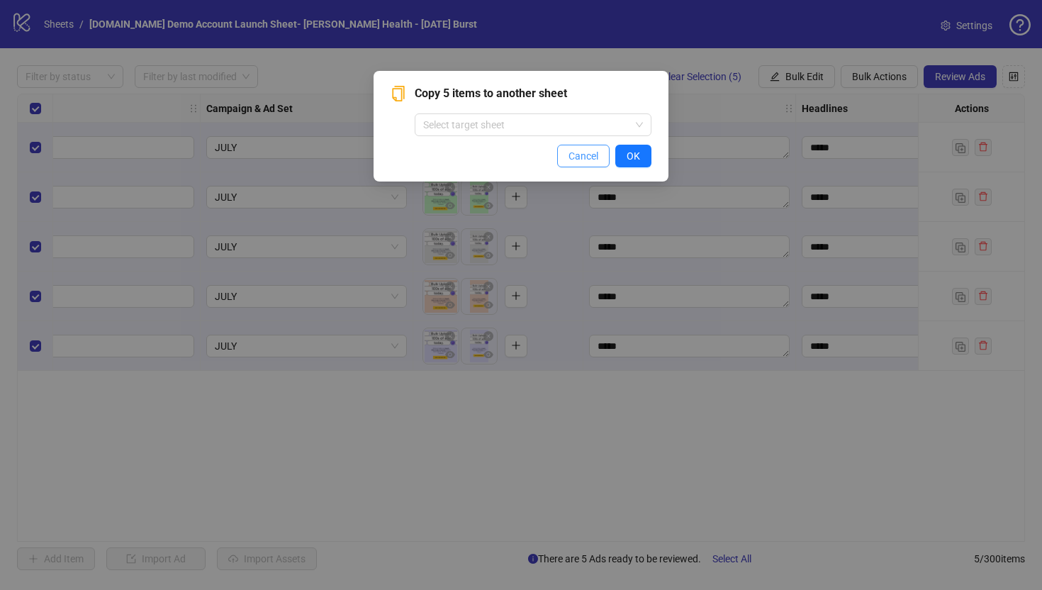
click at [576, 157] on span "Cancel" at bounding box center [584, 155] width 30 height 11
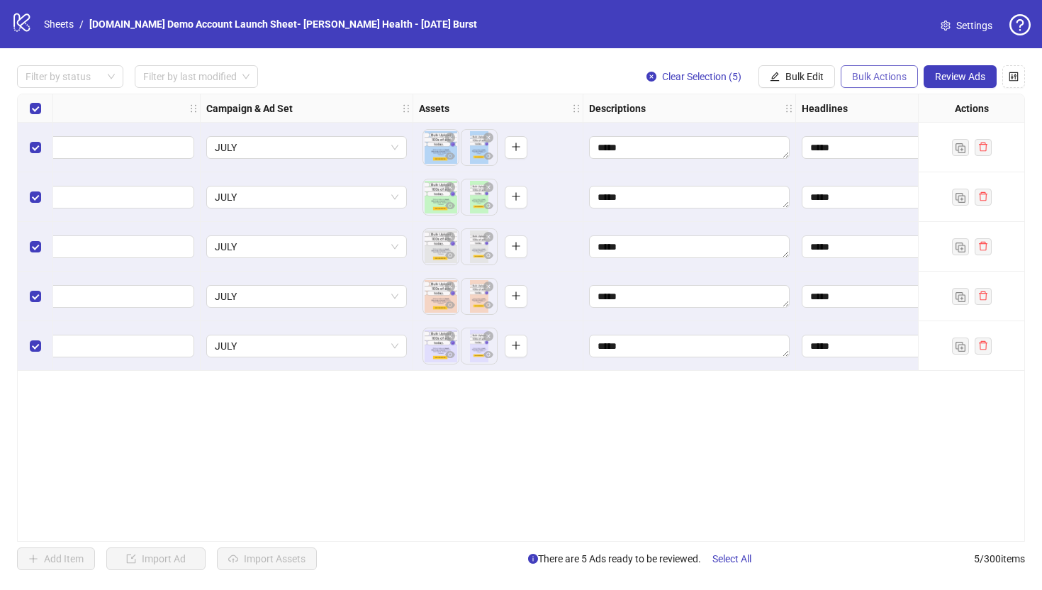
click at [877, 74] on span "Bulk Actions" at bounding box center [879, 76] width 55 height 11
click at [562, 449] on div "**********" at bounding box center [521, 318] width 1008 height 448
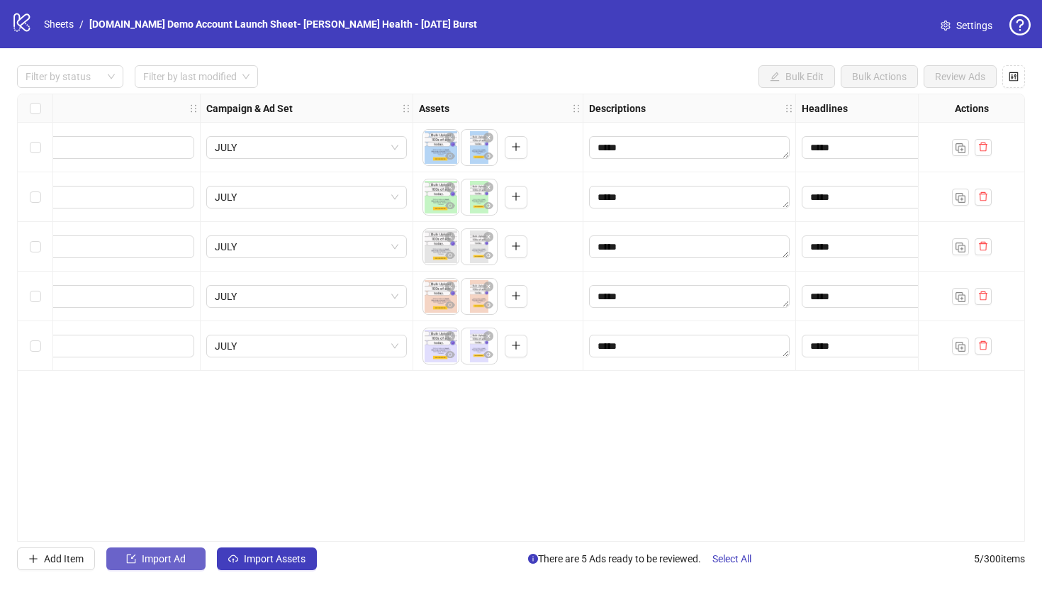
click at [146, 564] on span "Import Ad" at bounding box center [164, 558] width 44 height 11
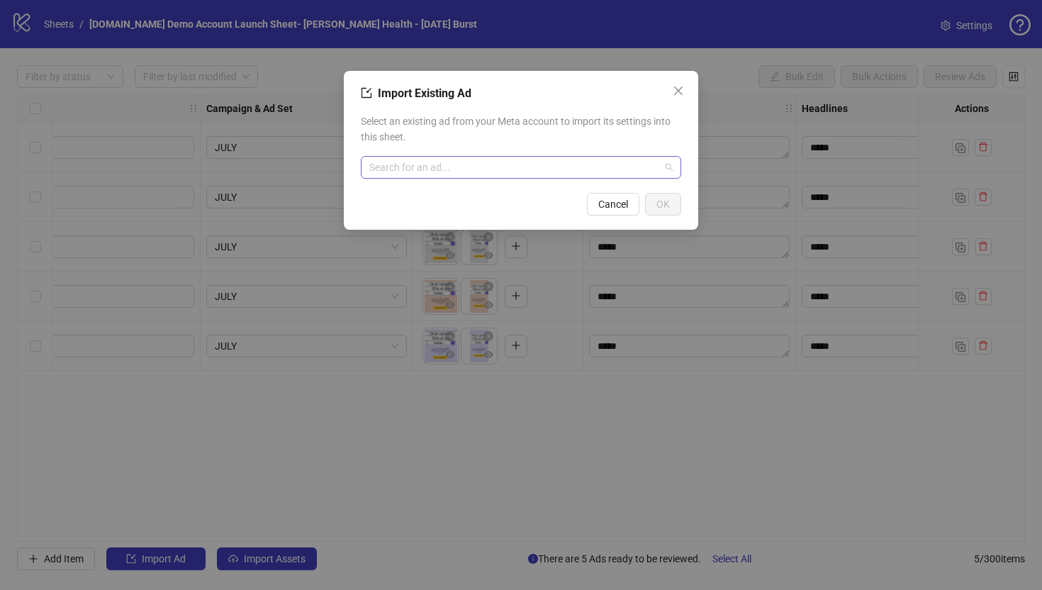
click at [391, 169] on input "search" at bounding box center [514, 167] width 291 height 21
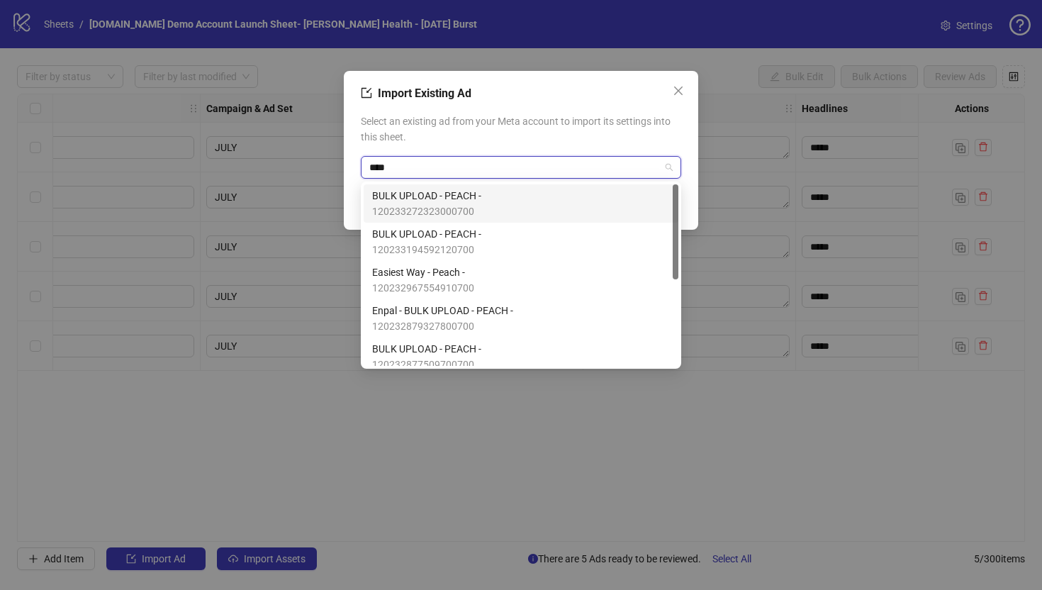
type input "*****"
click at [430, 208] on span "120233272323000700" at bounding box center [426, 211] width 109 height 16
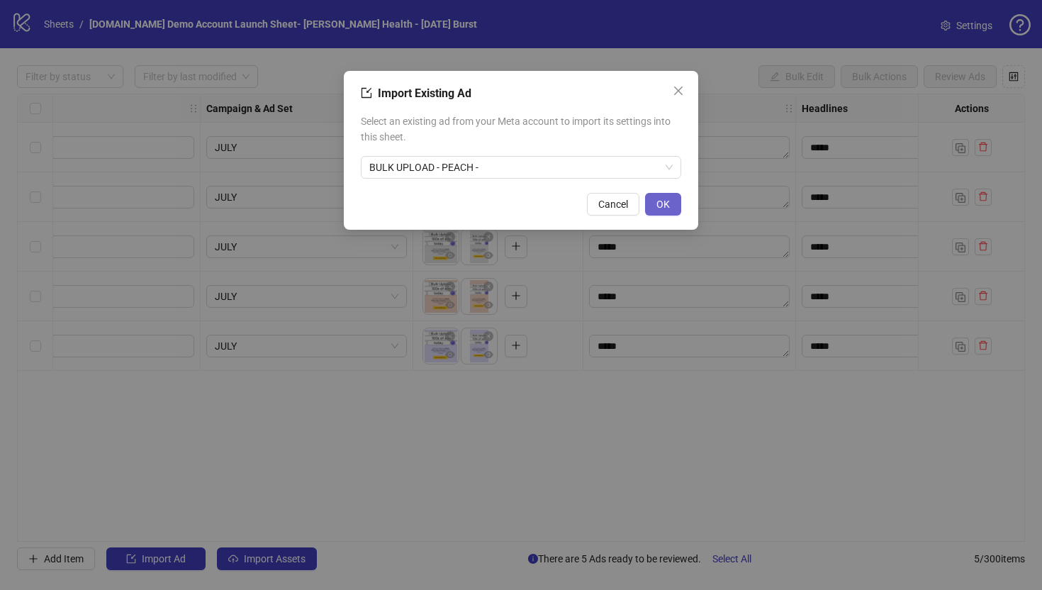
click at [670, 205] on button "OK" at bounding box center [663, 204] width 36 height 23
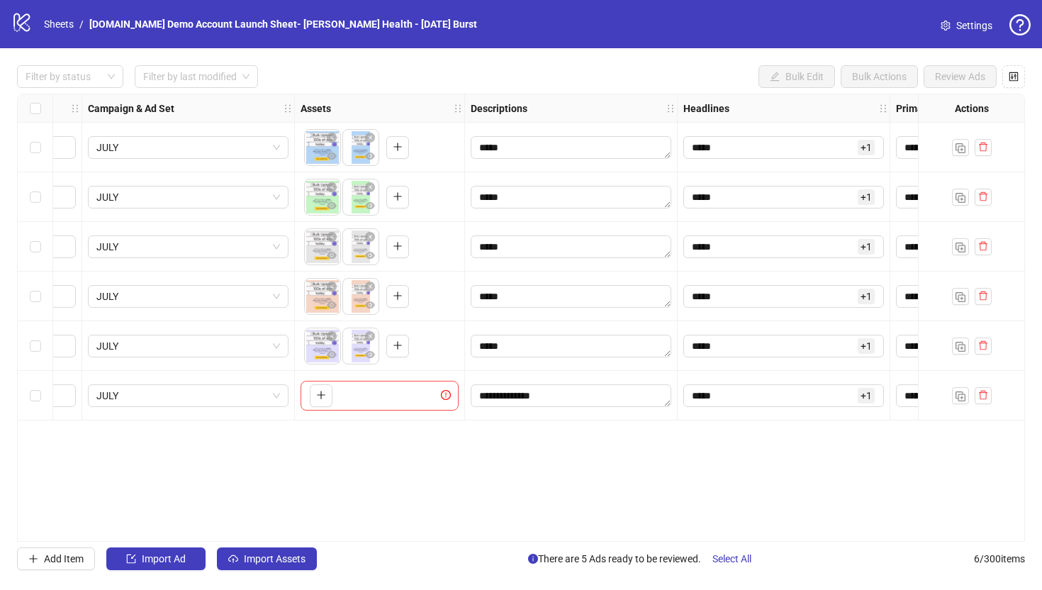
scroll to position [0, 444]
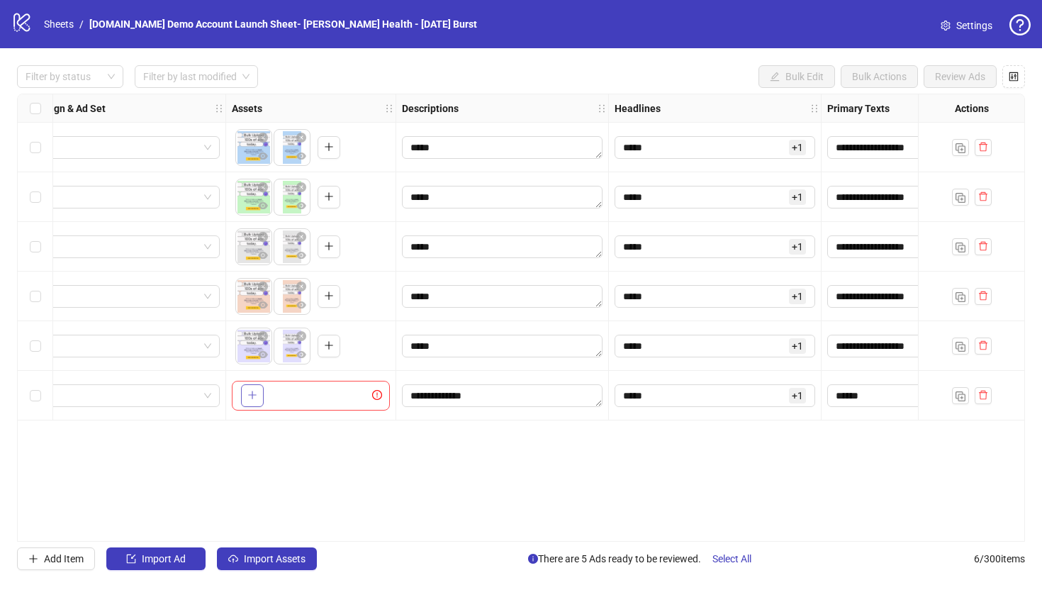
click at [253, 394] on icon "plus" at bounding box center [252, 395] width 10 height 10
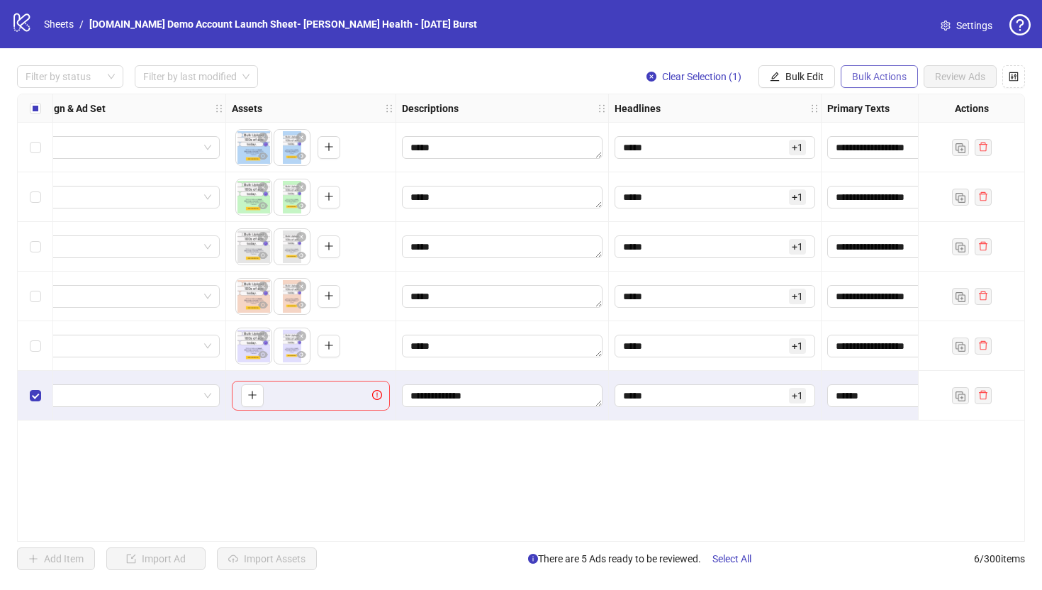
click at [872, 81] on span "Bulk Actions" at bounding box center [879, 76] width 55 height 11
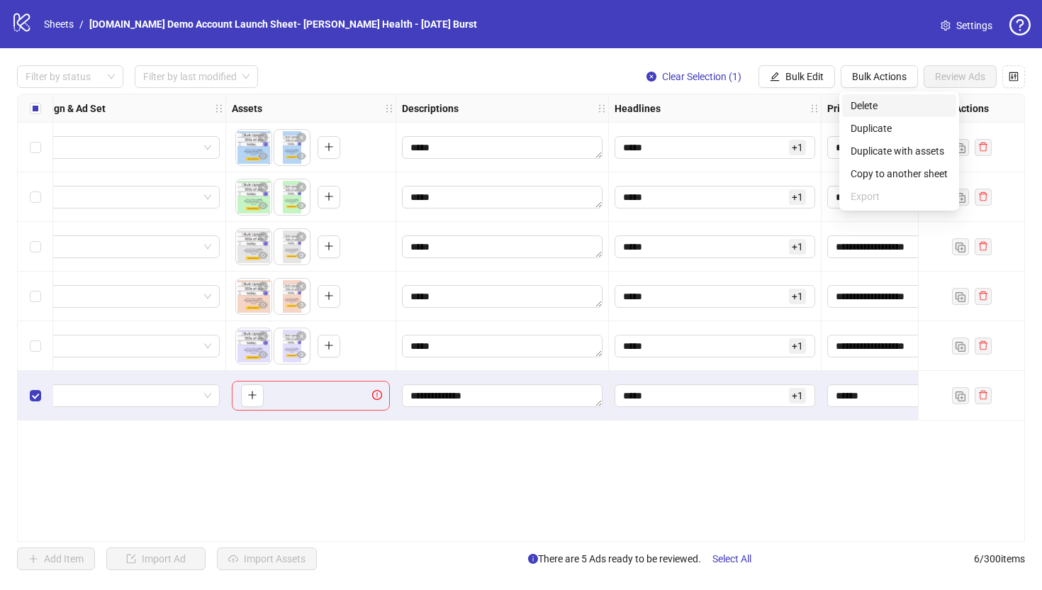
click at [861, 102] on span "Delete" at bounding box center [899, 106] width 97 height 16
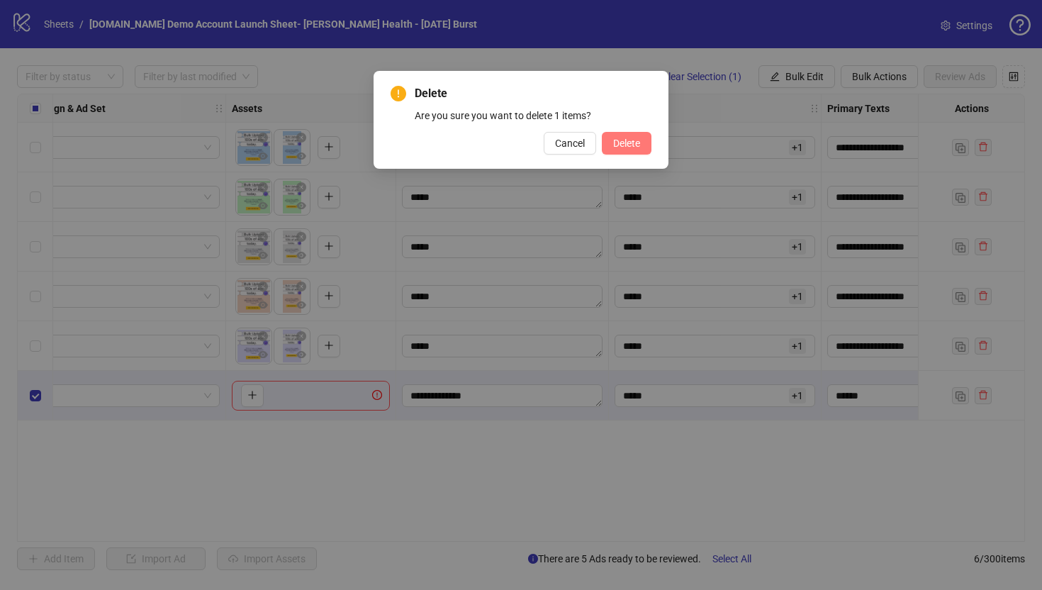
click at [616, 143] on span "Delete" at bounding box center [626, 143] width 27 height 11
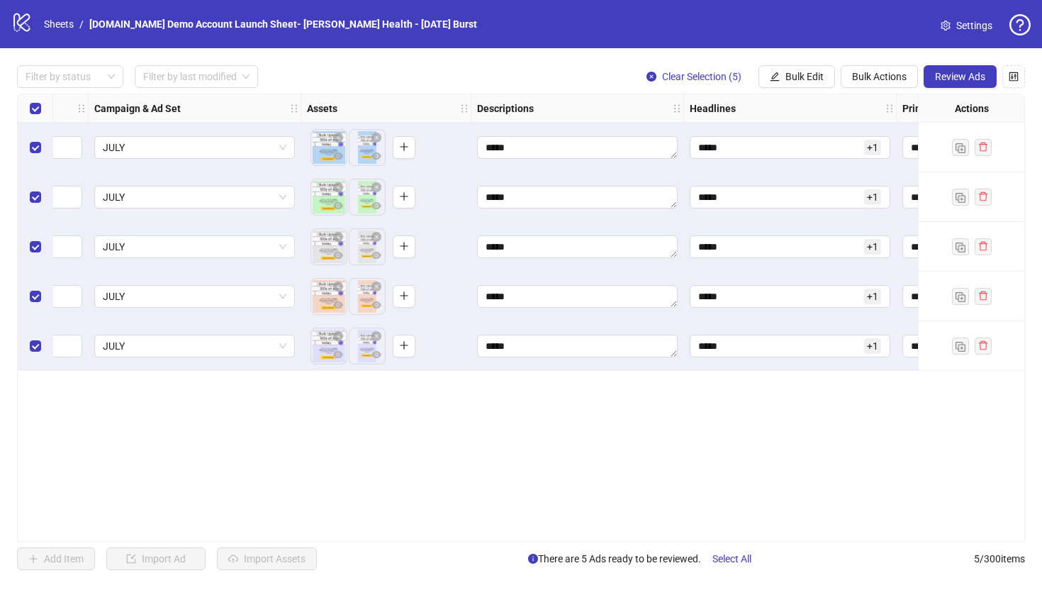
scroll to position [0, 384]
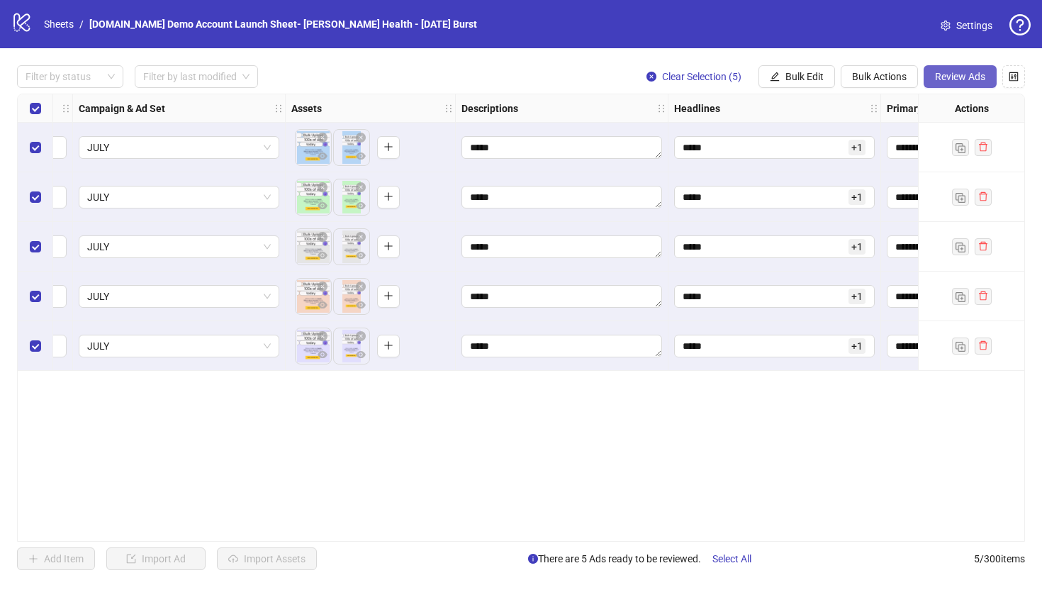
click at [950, 72] on span "Review Ads" at bounding box center [960, 76] width 50 height 11
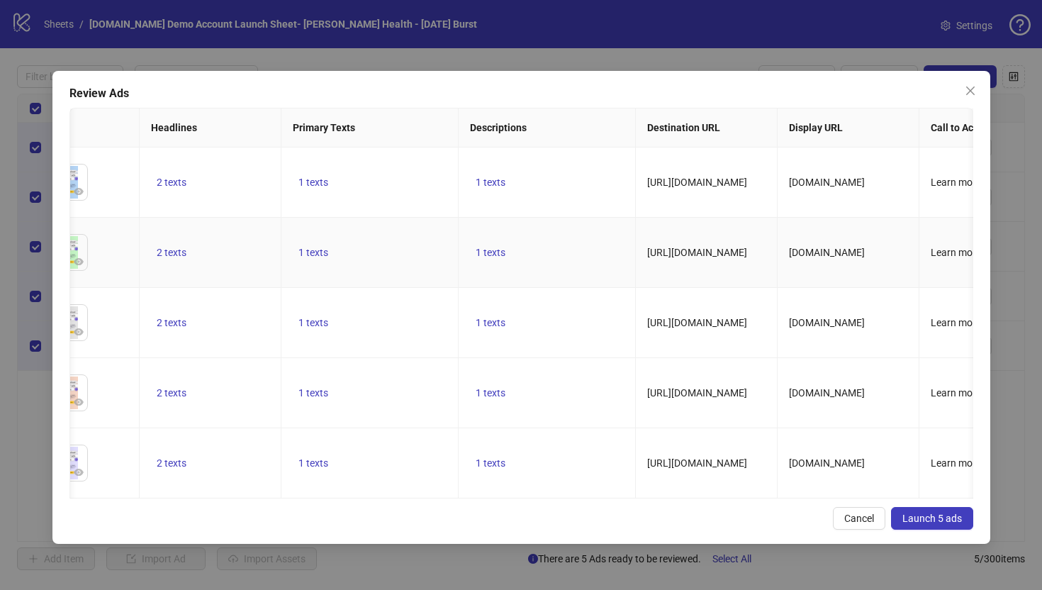
scroll to position [0, 411]
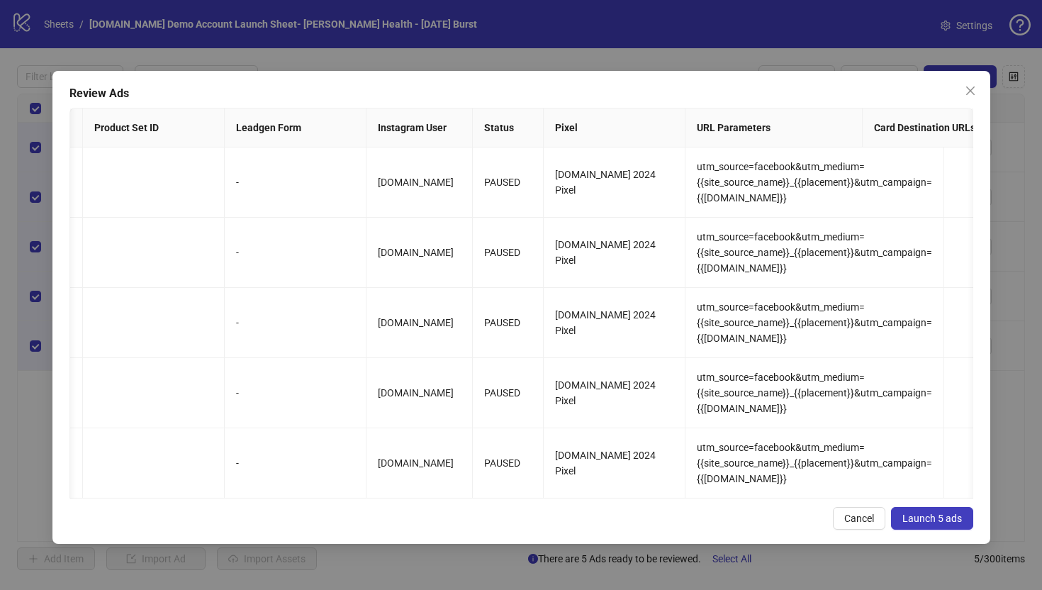
click at [917, 524] on span "Launch 5 ads" at bounding box center [932, 518] width 60 height 11
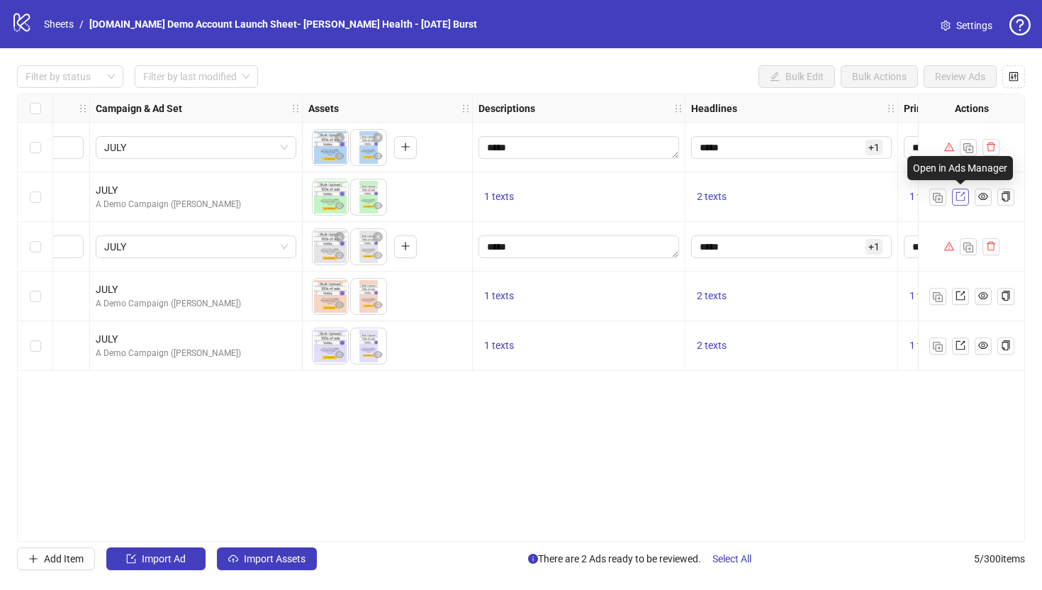
click at [960, 199] on icon "export" at bounding box center [961, 196] width 10 height 10
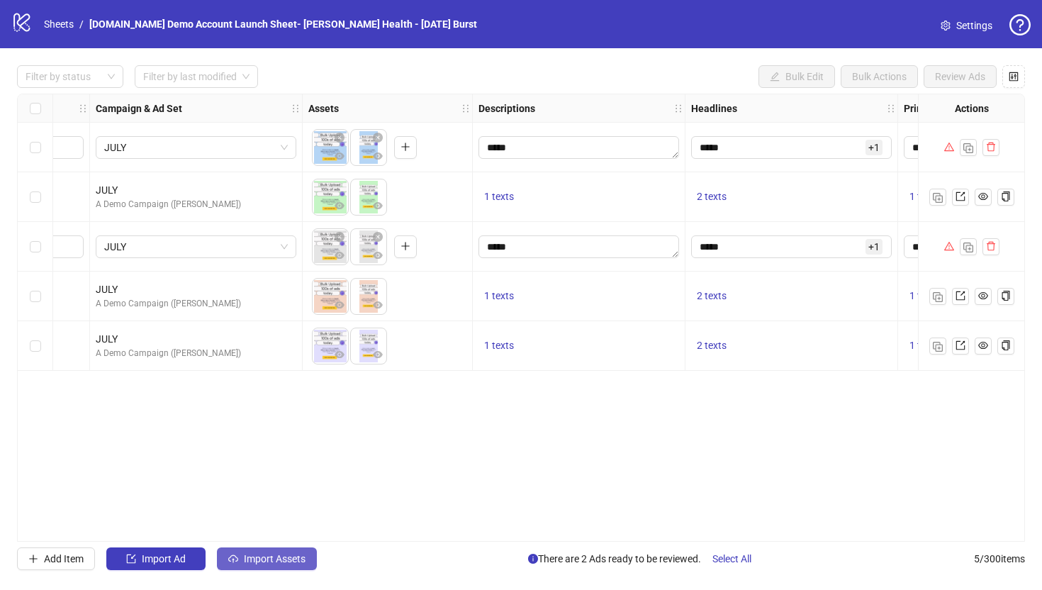
click at [254, 557] on span "Import Assets" at bounding box center [275, 558] width 62 height 11
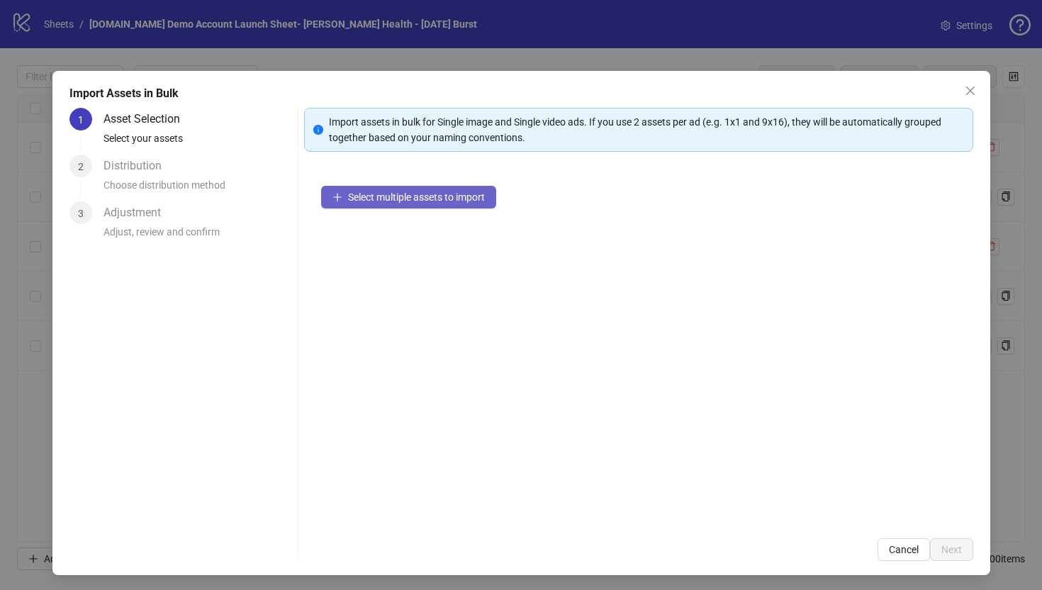
click at [362, 202] on span "Select multiple assets to import" at bounding box center [416, 196] width 137 height 11
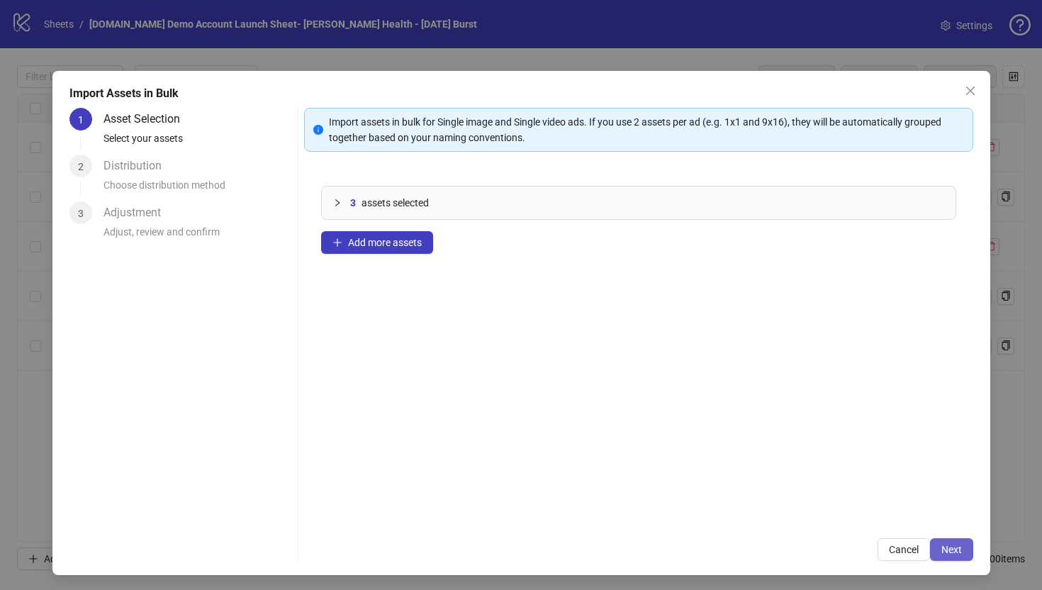
click at [954, 549] on span "Next" at bounding box center [951, 549] width 21 height 11
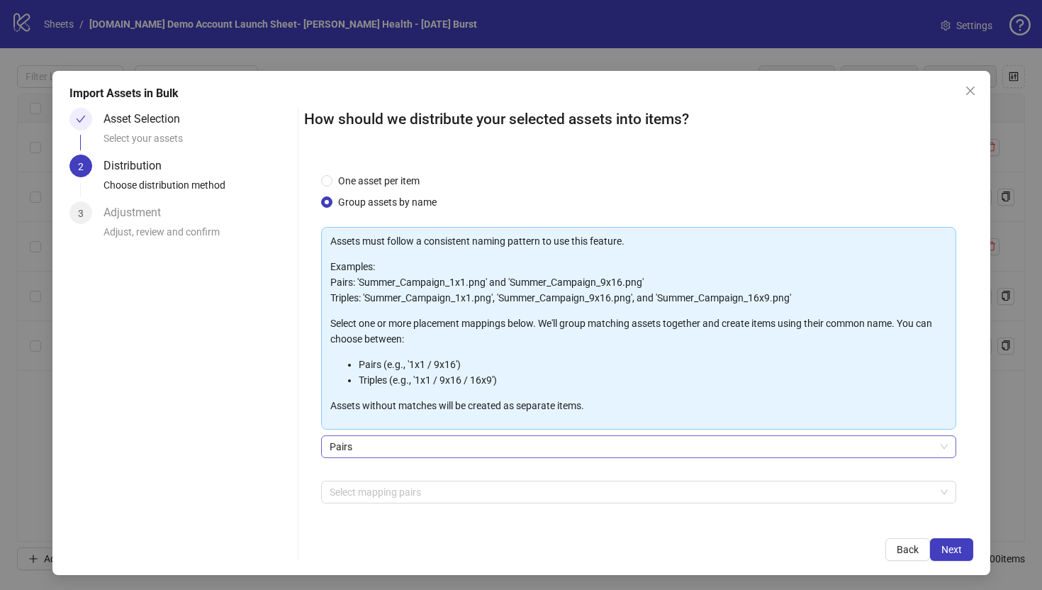
click at [350, 449] on span "Pairs" at bounding box center [639, 446] width 618 height 21
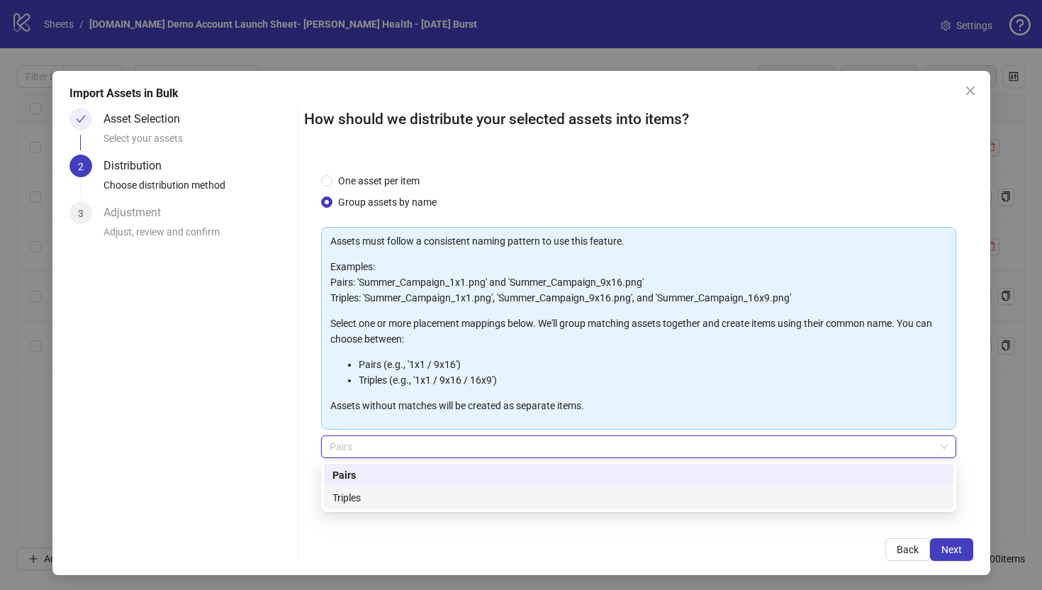
click at [355, 502] on div "Triples" at bounding box center [638, 498] width 613 height 16
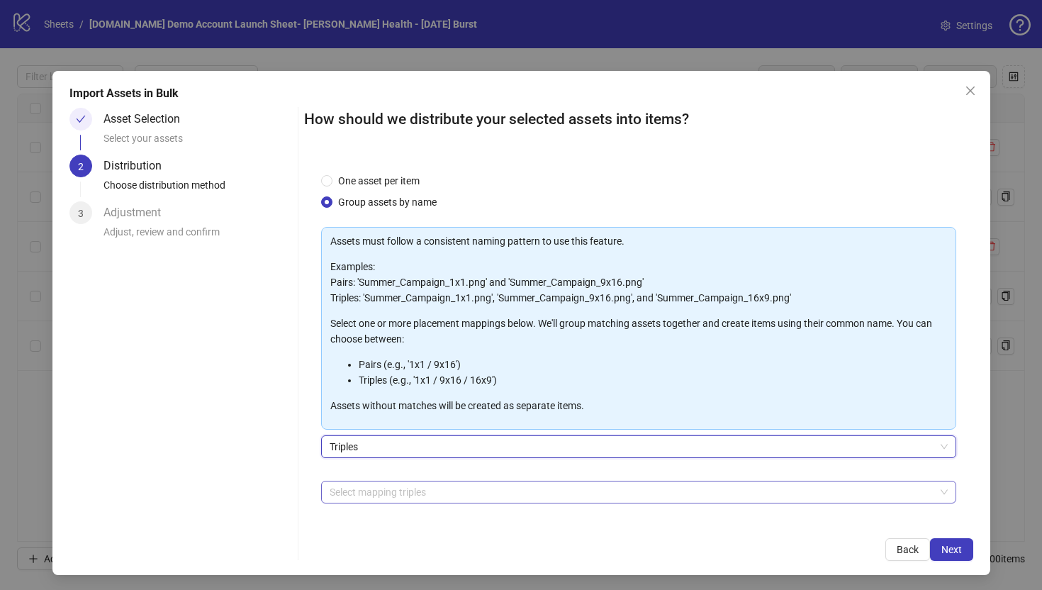
click at [372, 494] on div at bounding box center [631, 492] width 615 height 20
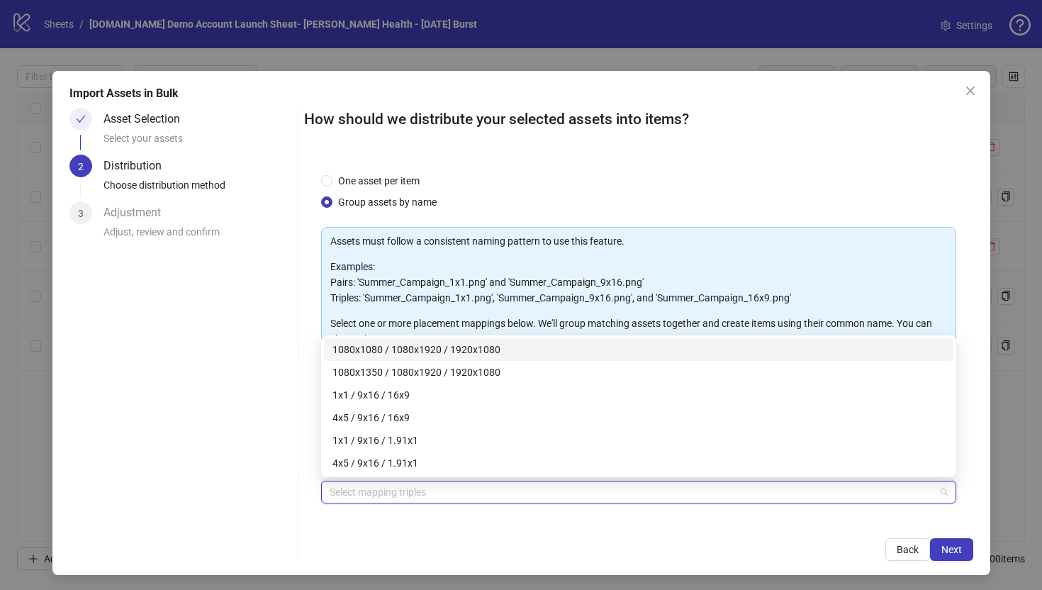
click at [324, 543] on div "Back Next" at bounding box center [638, 549] width 669 height 23
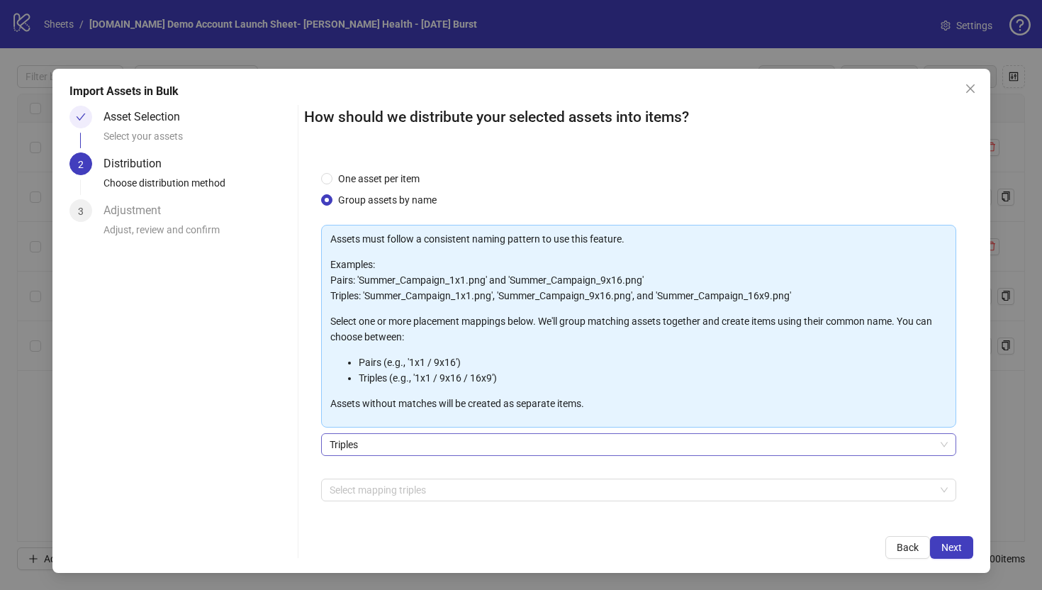
scroll to position [50, 0]
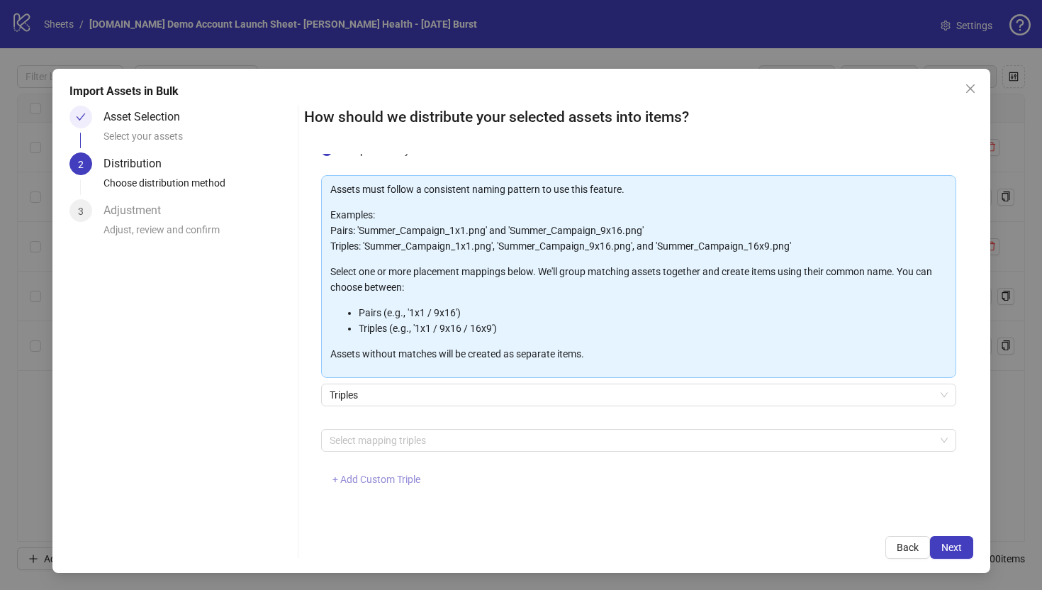
click at [354, 481] on span "+ Add Custom Triple" at bounding box center [376, 479] width 88 height 11
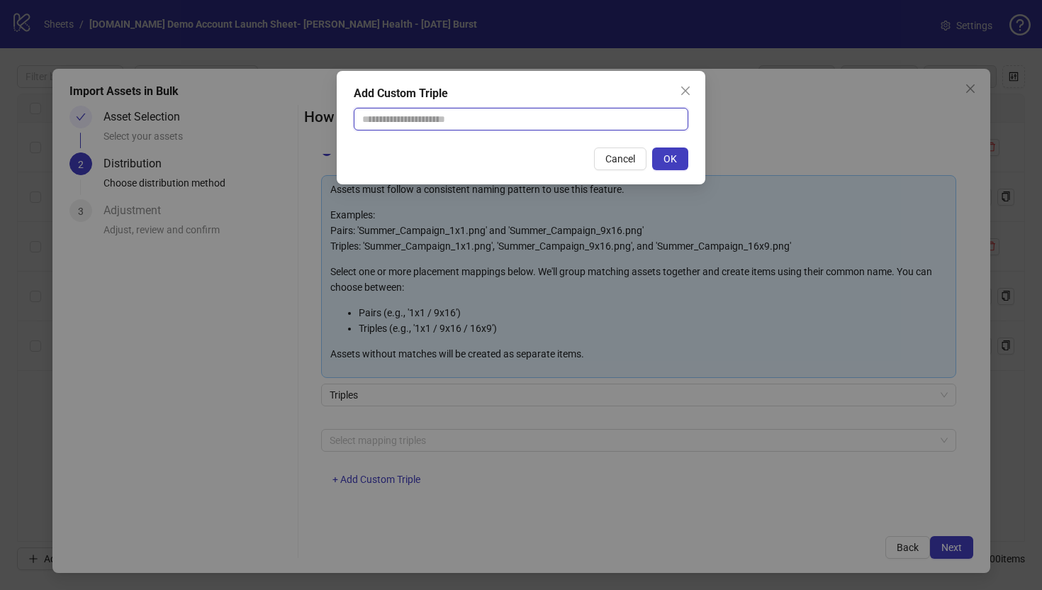
click at [398, 118] on input "text" at bounding box center [521, 119] width 335 height 23
type input "**********"
click at [679, 160] on button "OK" at bounding box center [670, 158] width 36 height 23
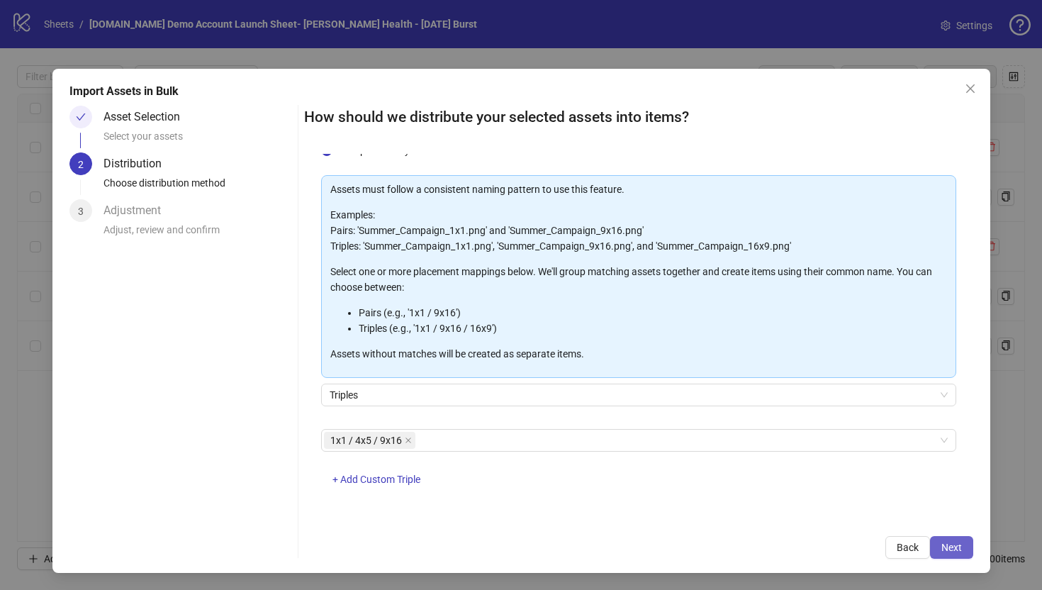
click at [951, 549] on span "Next" at bounding box center [951, 547] width 21 height 11
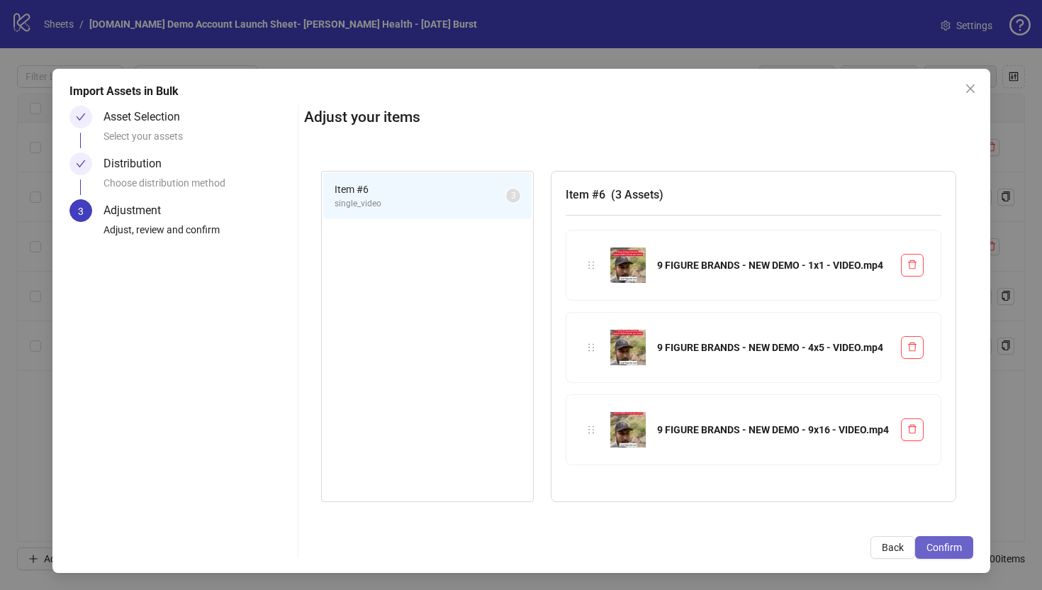
click at [939, 549] on span "Confirm" at bounding box center [944, 547] width 35 height 11
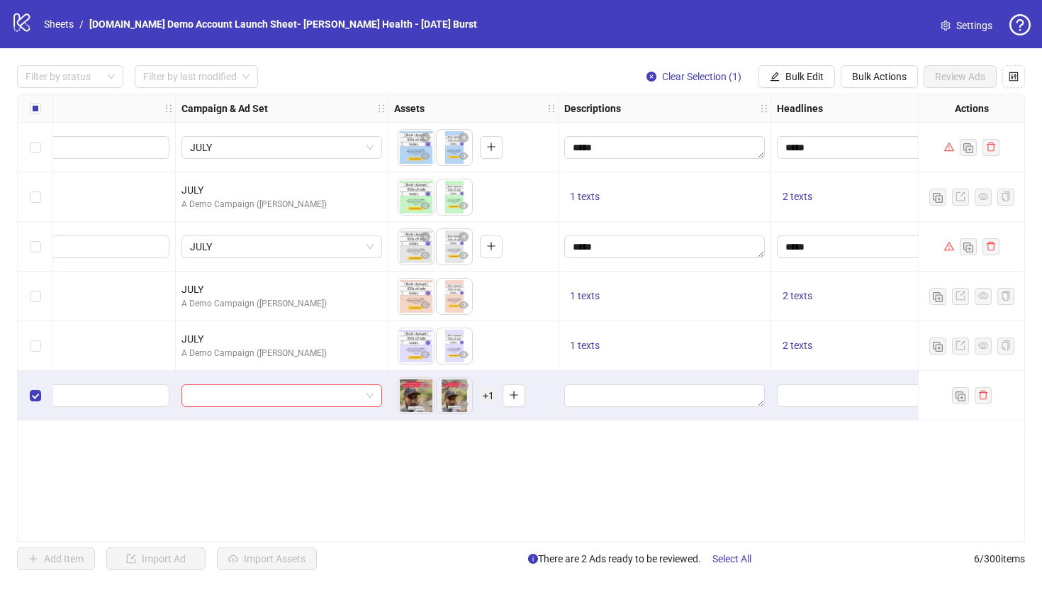
scroll to position [0, 299]
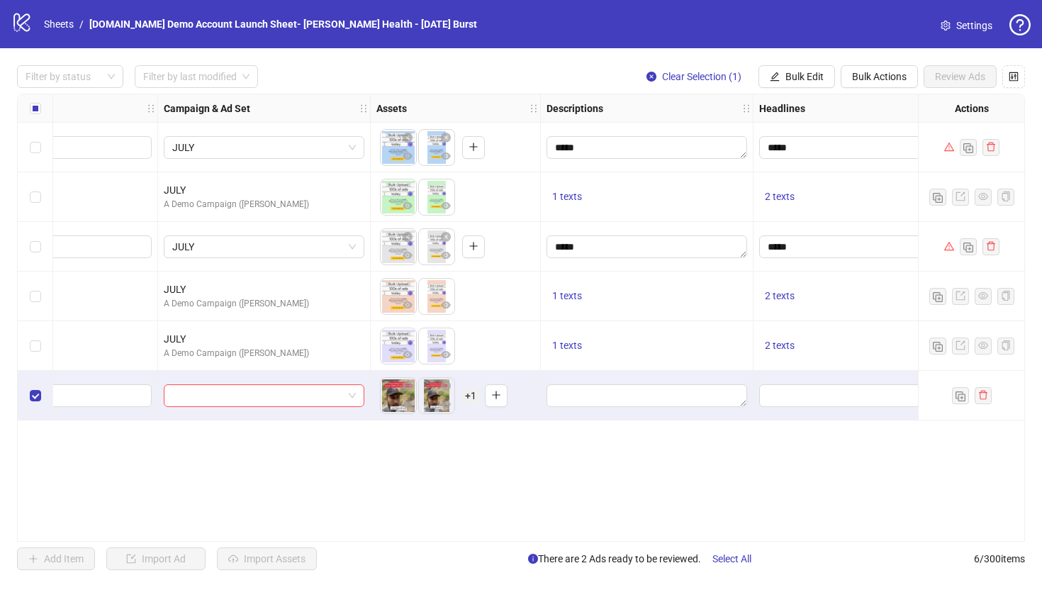
click at [501, 439] on div "**********" at bounding box center [521, 318] width 1008 height 448
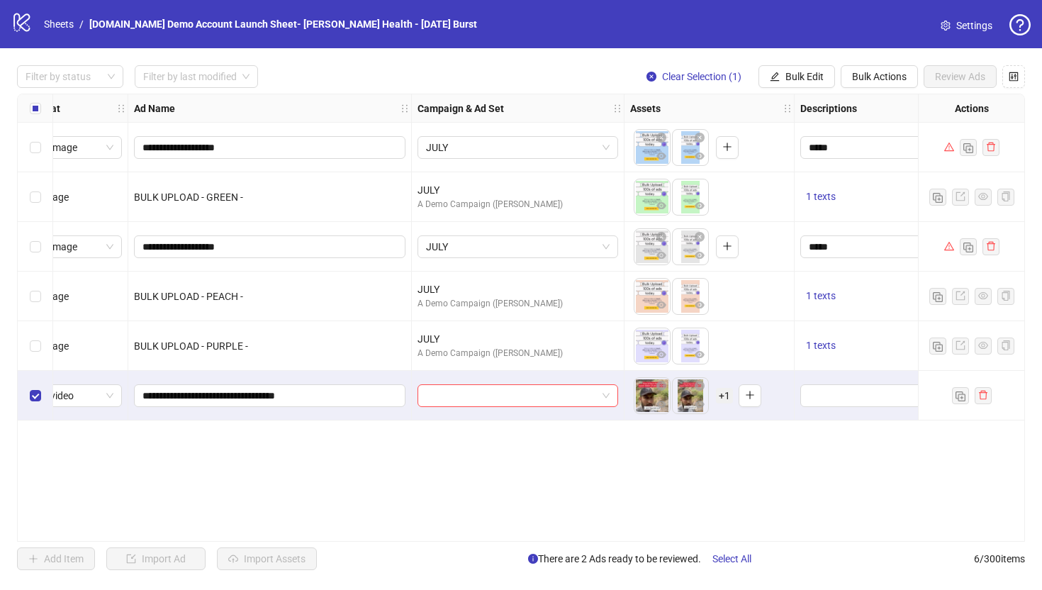
scroll to position [0, 0]
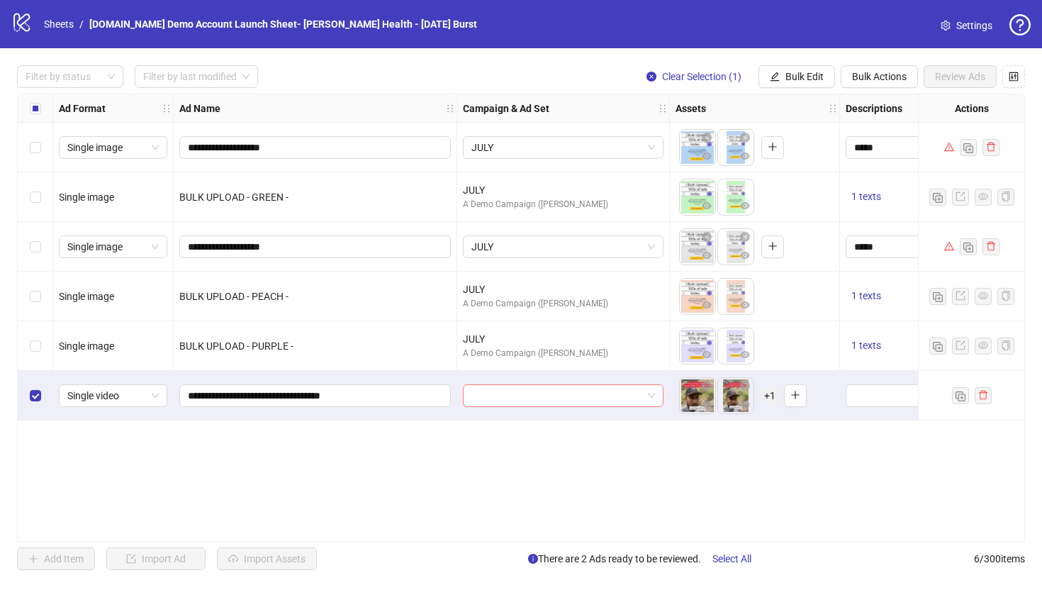
click at [496, 396] on input "search" at bounding box center [556, 395] width 171 height 21
click at [525, 431] on div "**********" at bounding box center [521, 318] width 1008 height 448
click at [881, 73] on span "Bulk Actions" at bounding box center [879, 76] width 55 height 11
click at [583, 508] on div "**********" at bounding box center [521, 318] width 1008 height 448
click at [56, 28] on link "Sheets" at bounding box center [58, 24] width 35 height 16
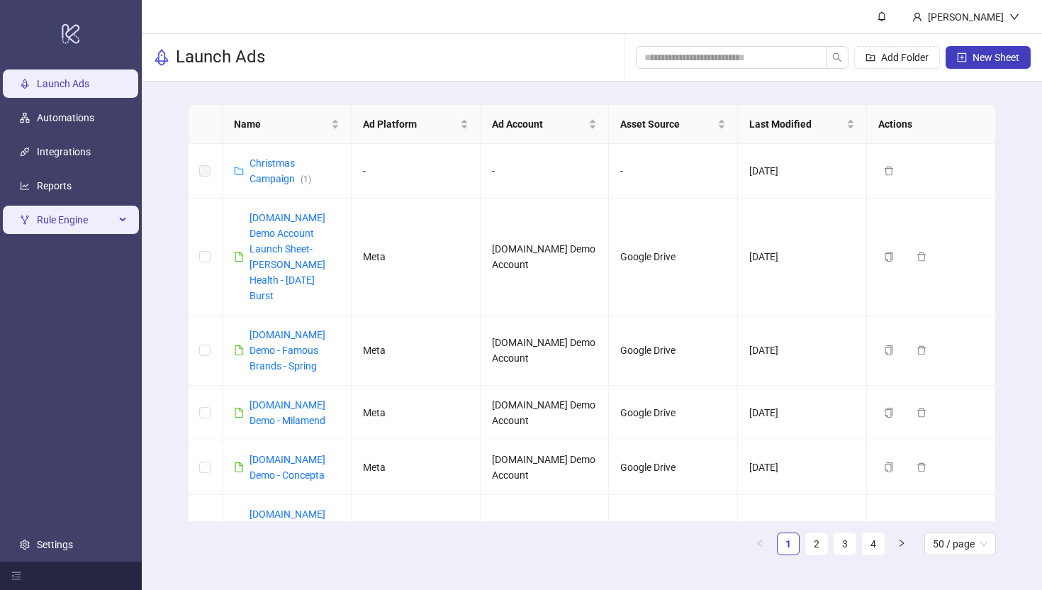
click at [43, 225] on span "Rule Engine" at bounding box center [76, 220] width 78 height 28
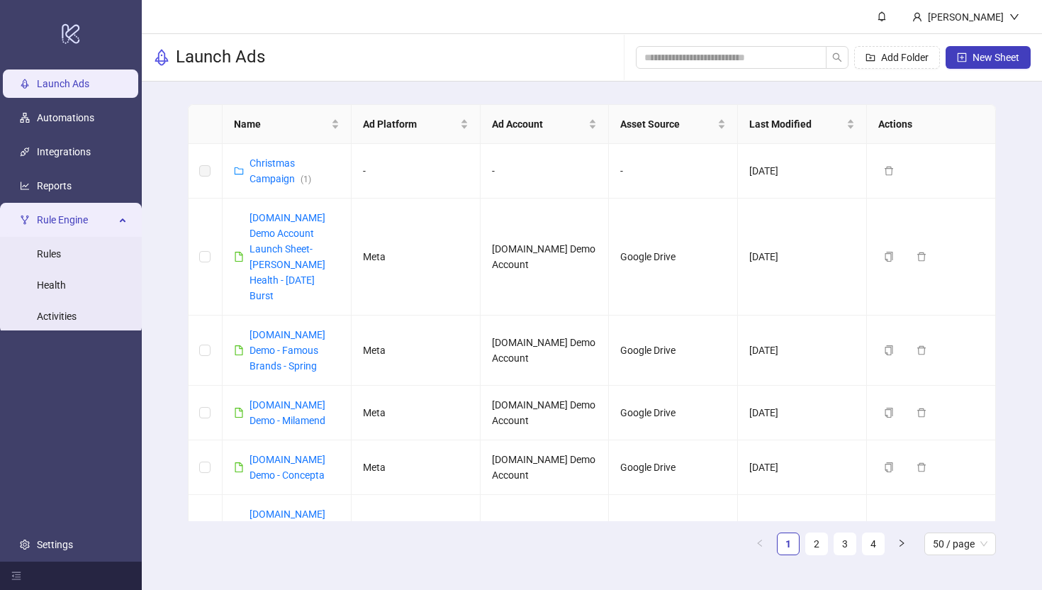
click at [43, 225] on span "Rule Engine" at bounding box center [76, 220] width 78 height 28
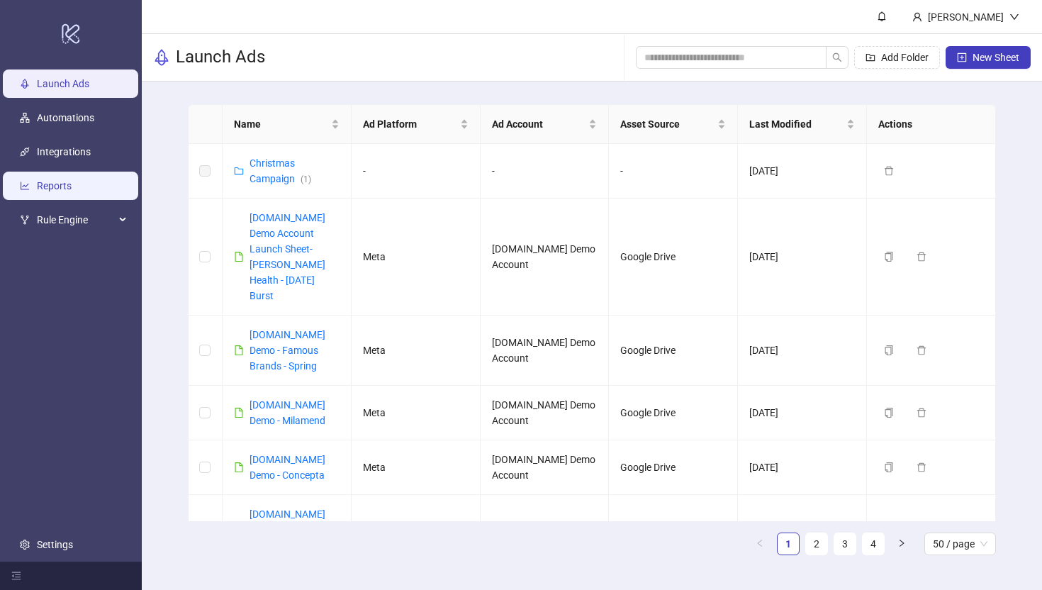
click at [58, 183] on link "Reports" at bounding box center [54, 185] width 35 height 11
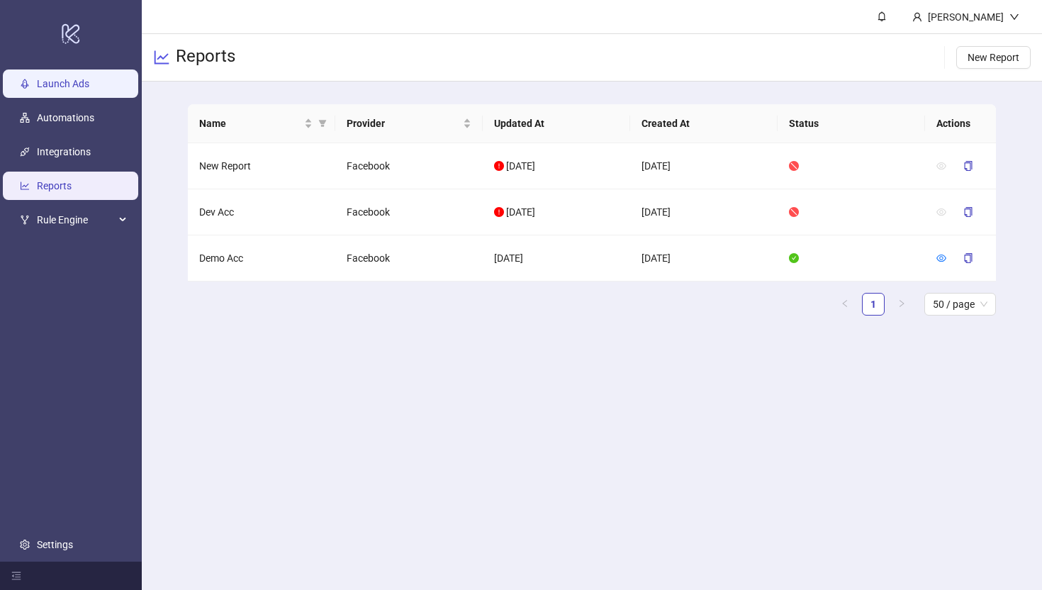
click at [74, 80] on link "Launch Ads" at bounding box center [63, 83] width 52 height 11
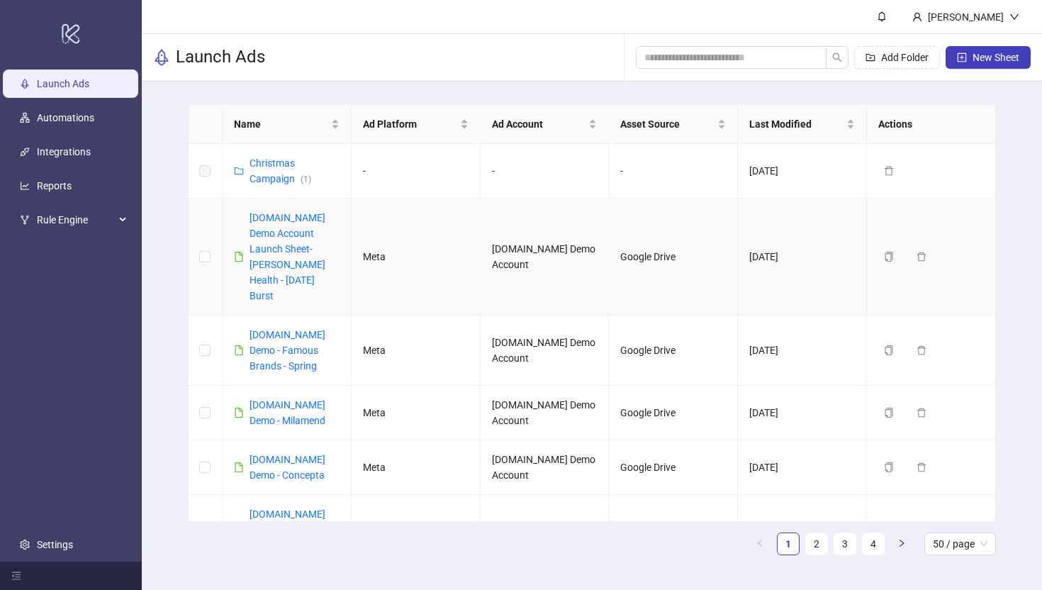
click at [264, 225] on div "[DOMAIN_NAME] Demo Account Launch Sheet- [PERSON_NAME] Health - [DATE] Burst" at bounding box center [295, 257] width 90 height 94
click at [284, 217] on link "[DOMAIN_NAME] Demo Account Launch Sheet- [PERSON_NAME] Health - [DATE] Burst" at bounding box center [288, 256] width 76 height 89
